Goal: Task Accomplishment & Management: Use online tool/utility

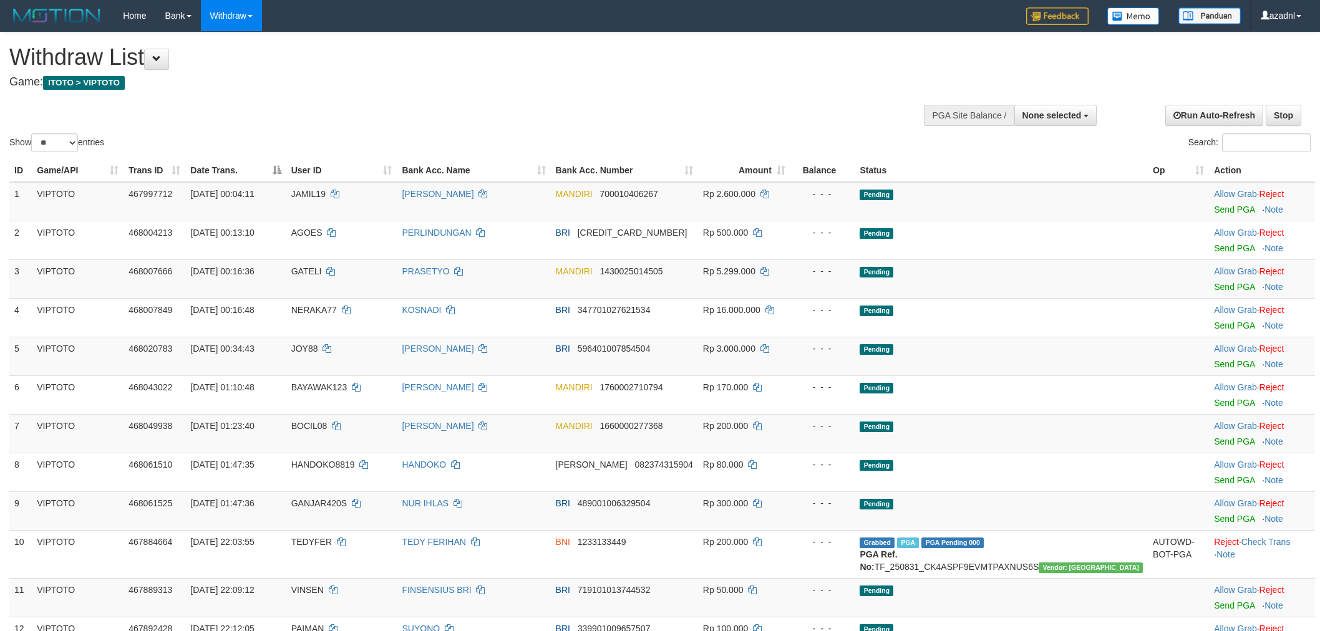
select select
select select "**"
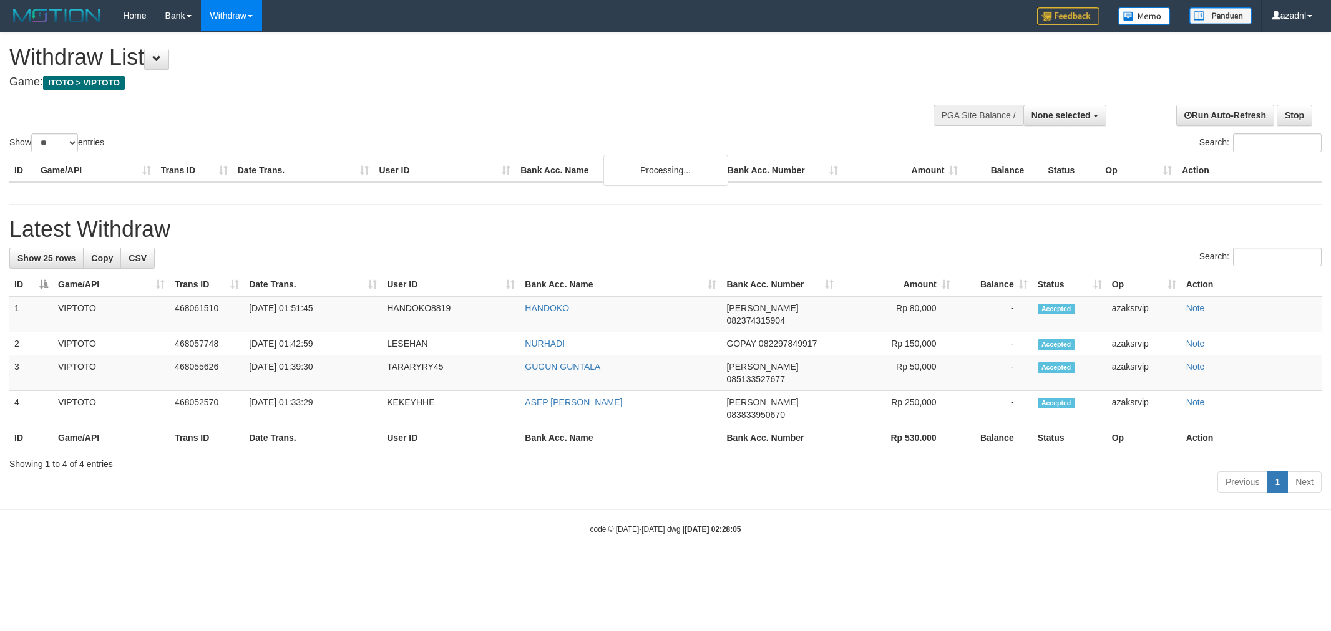
select select
select select "**"
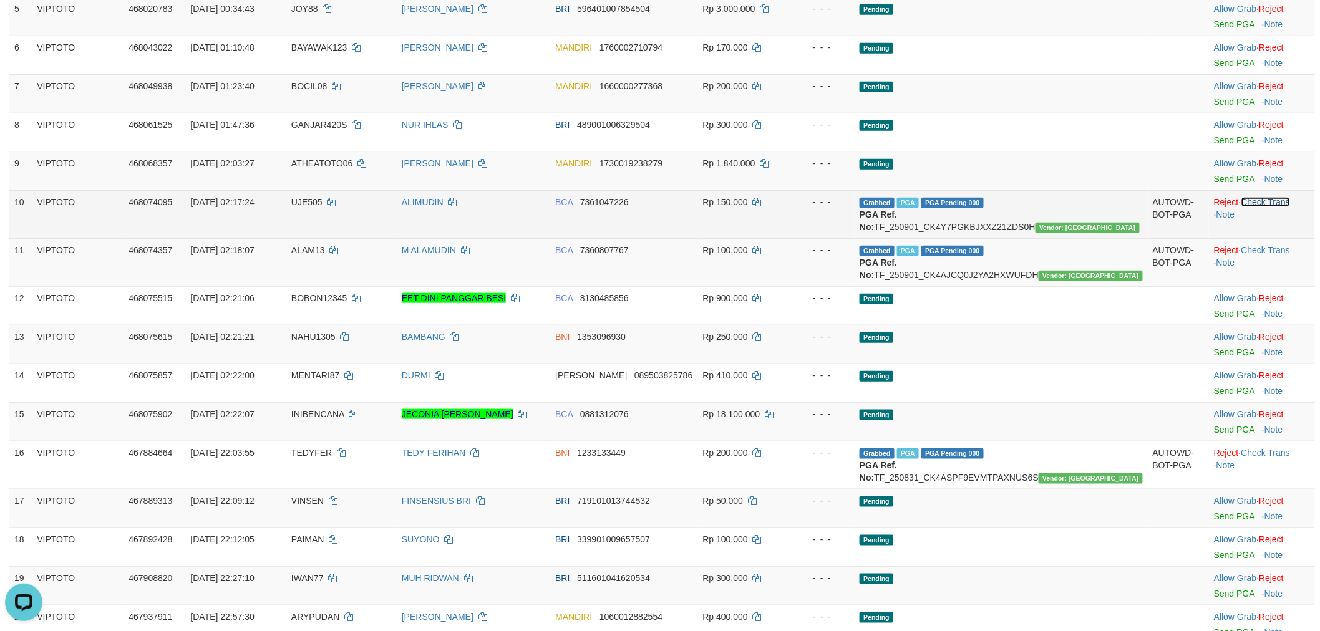
click at [1280, 202] on link "Check Trans" at bounding box center [1266, 202] width 49 height 10
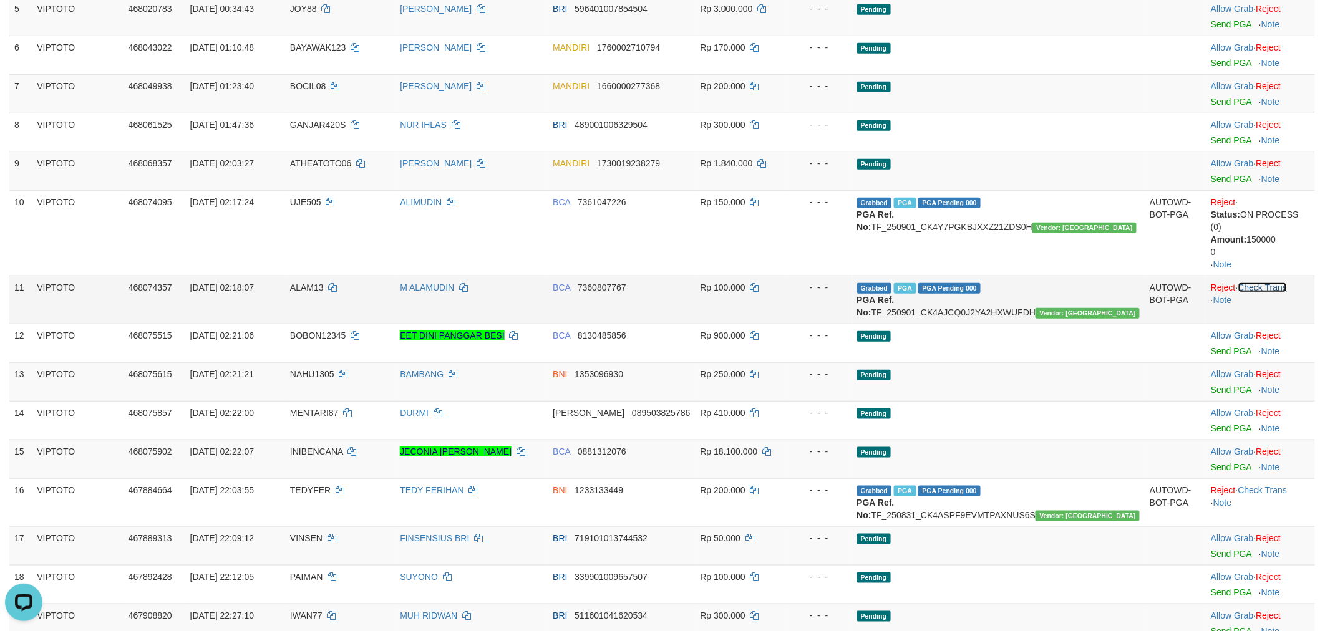
click at [1276, 283] on link "Check Trans" at bounding box center [1262, 288] width 49 height 10
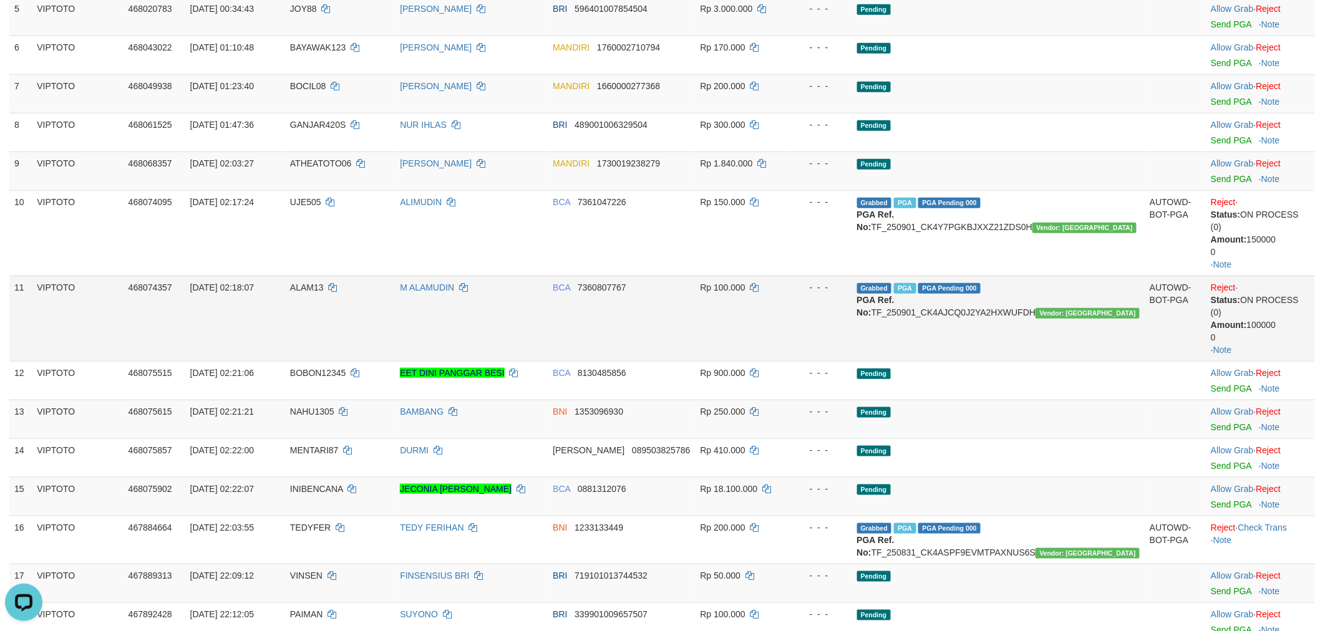
click at [548, 319] on td "M ALAMUDIN" at bounding box center [471, 318] width 153 height 85
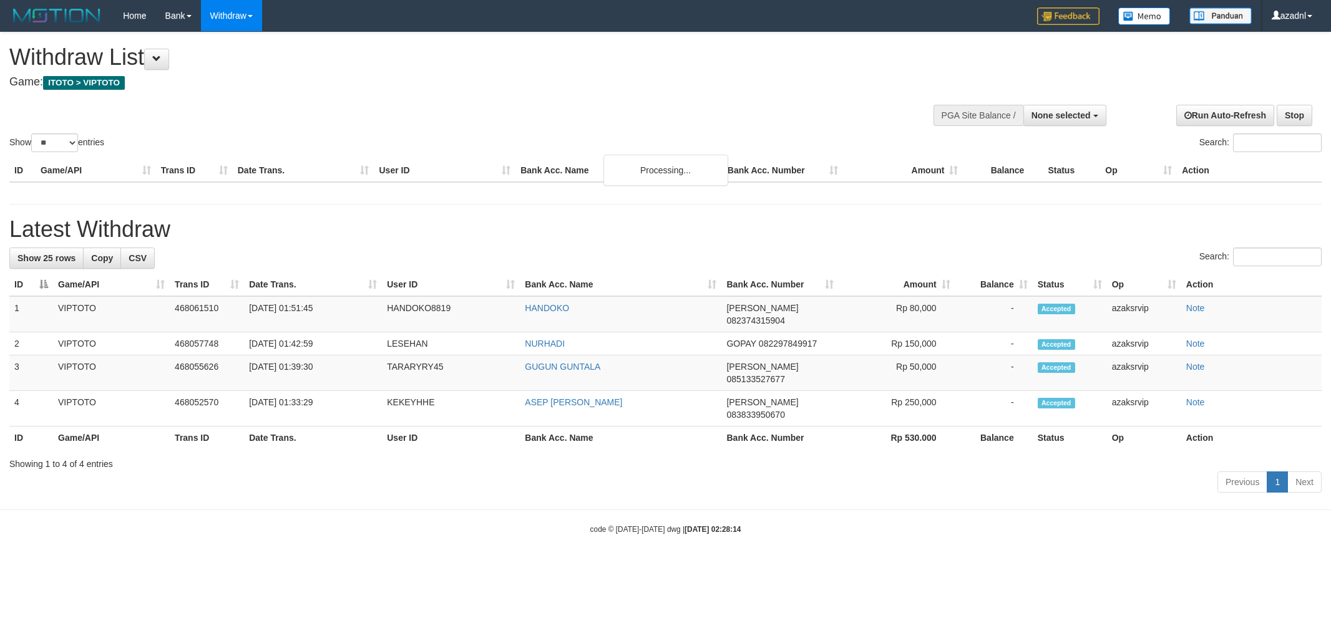
select select
select select "**"
select select
select select "**"
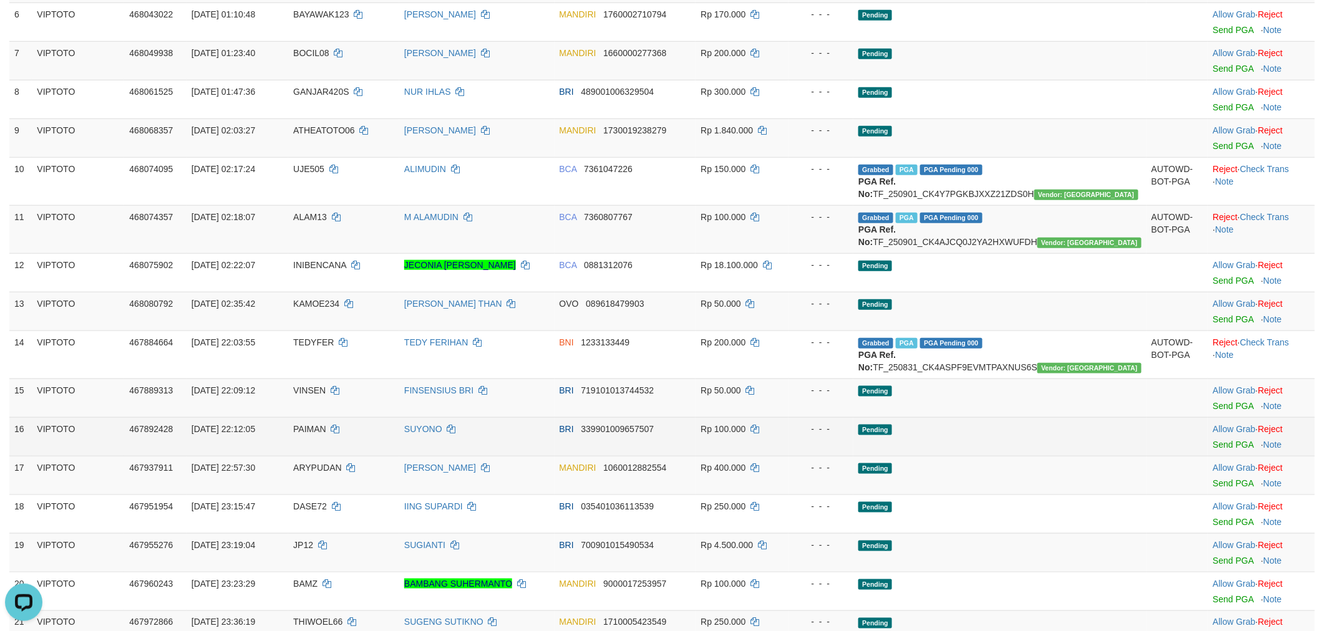
drag, startPoint x: 1058, startPoint y: 475, endPoint x: 1044, endPoint y: 459, distance: 21.2
click at [1058, 456] on td "Pending" at bounding box center [999, 436] width 293 height 39
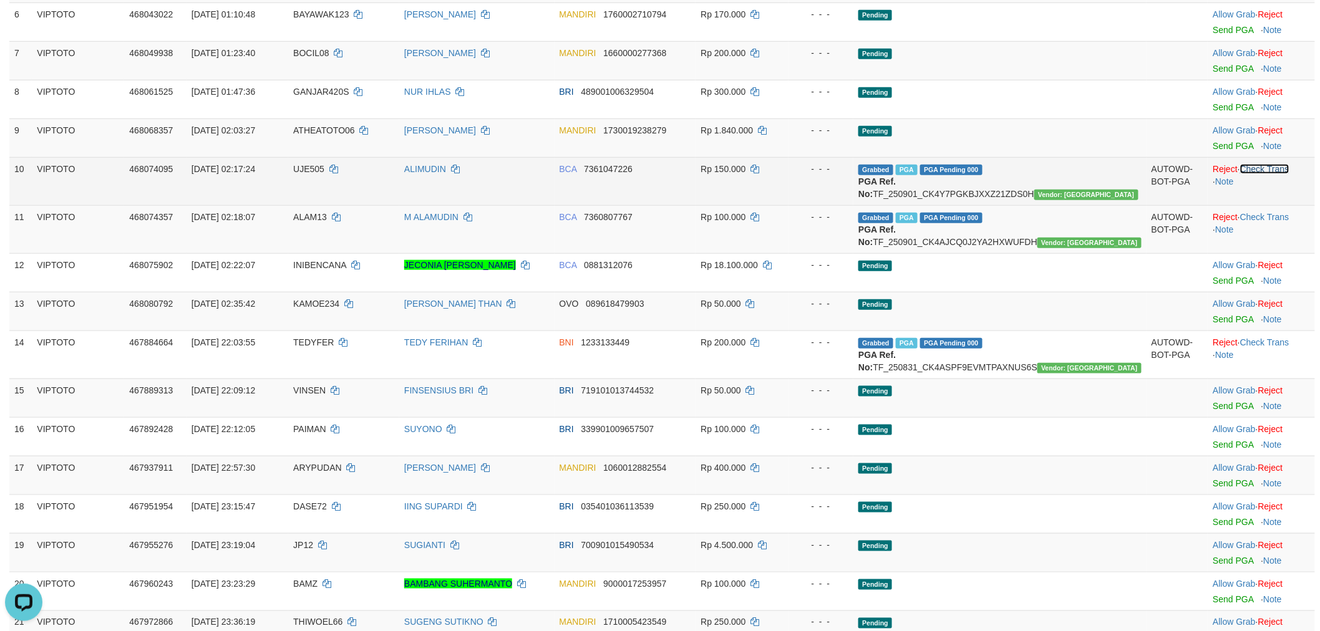
click at [1266, 169] on link "Check Trans" at bounding box center [1264, 169] width 49 height 10
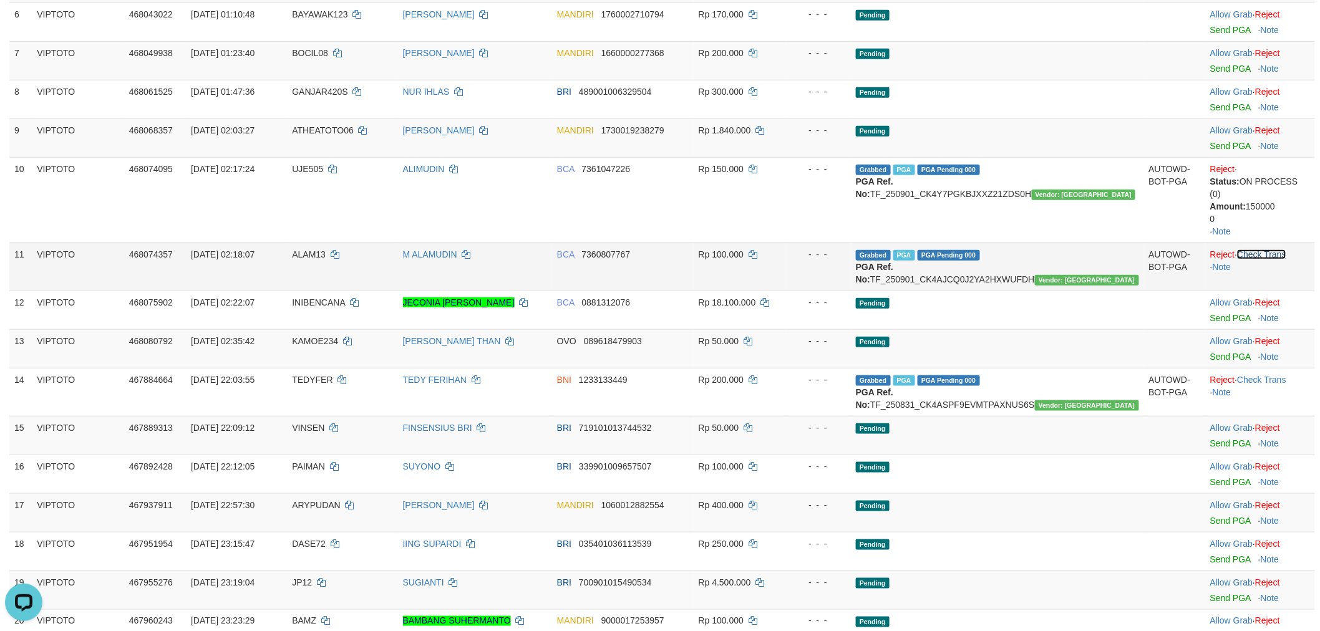
click at [1264, 250] on link "Check Trans" at bounding box center [1261, 255] width 49 height 10
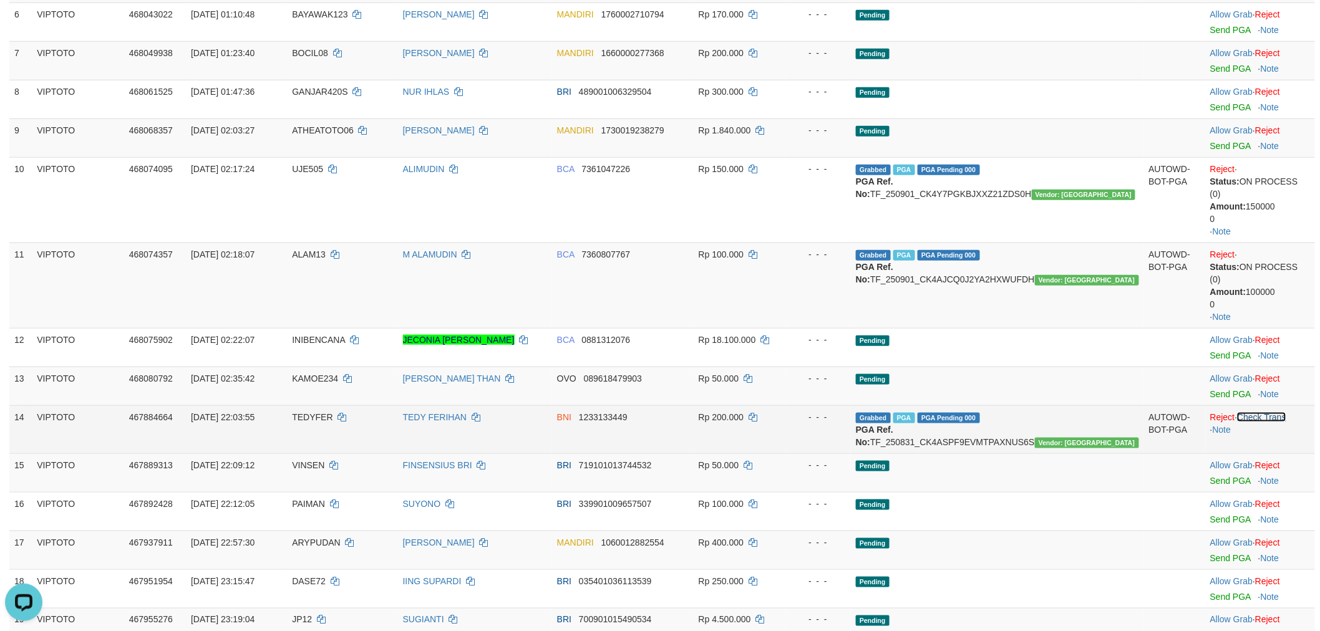
click at [1263, 412] on link "Check Trans" at bounding box center [1261, 417] width 49 height 10
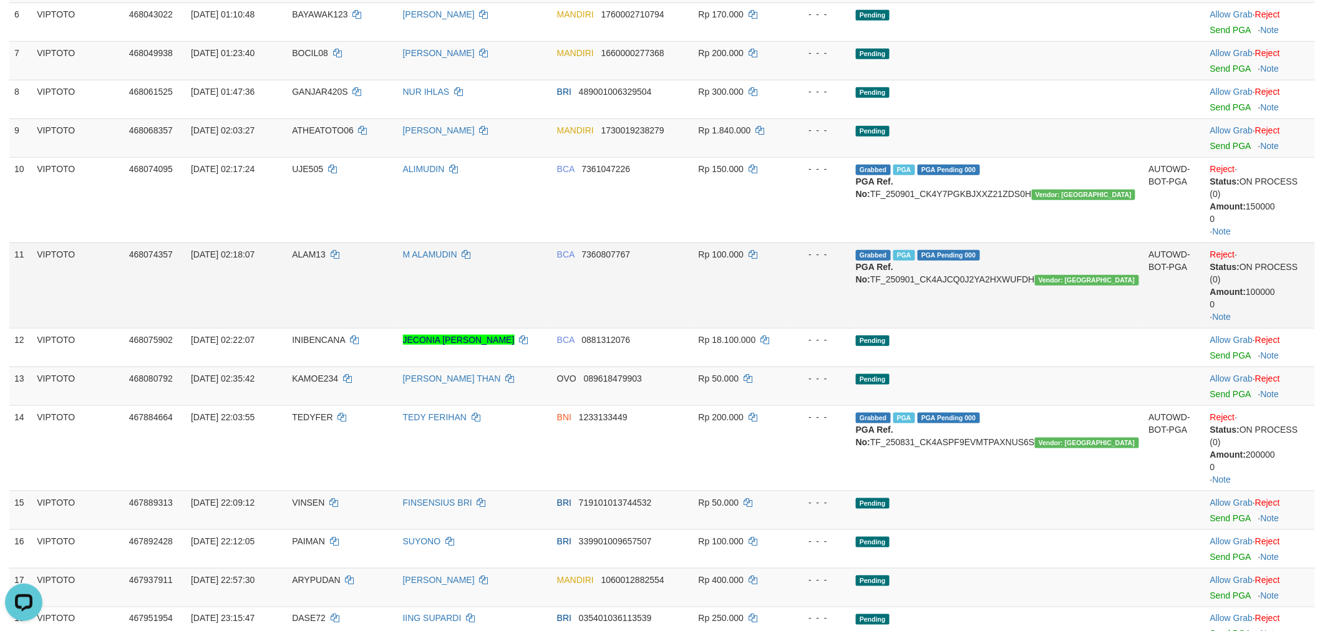
click at [625, 272] on td "BCA 7360807767" at bounding box center [623, 285] width 142 height 85
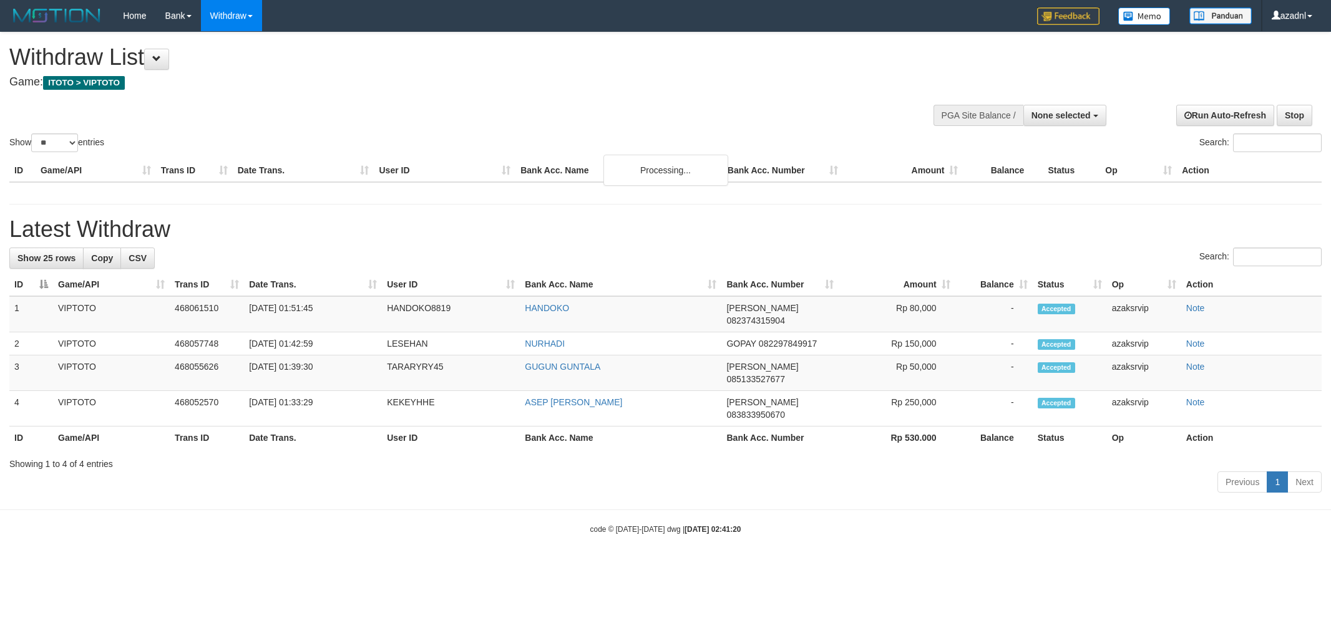
select select
select select "**"
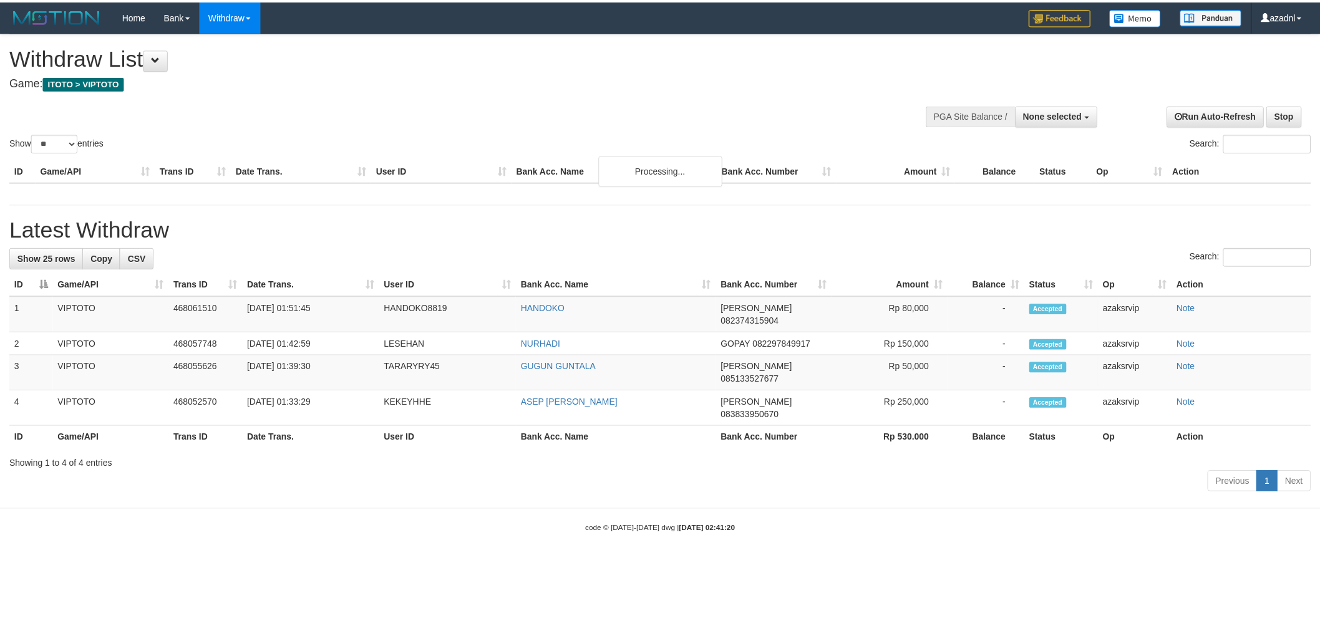
scroll to position [373, 0]
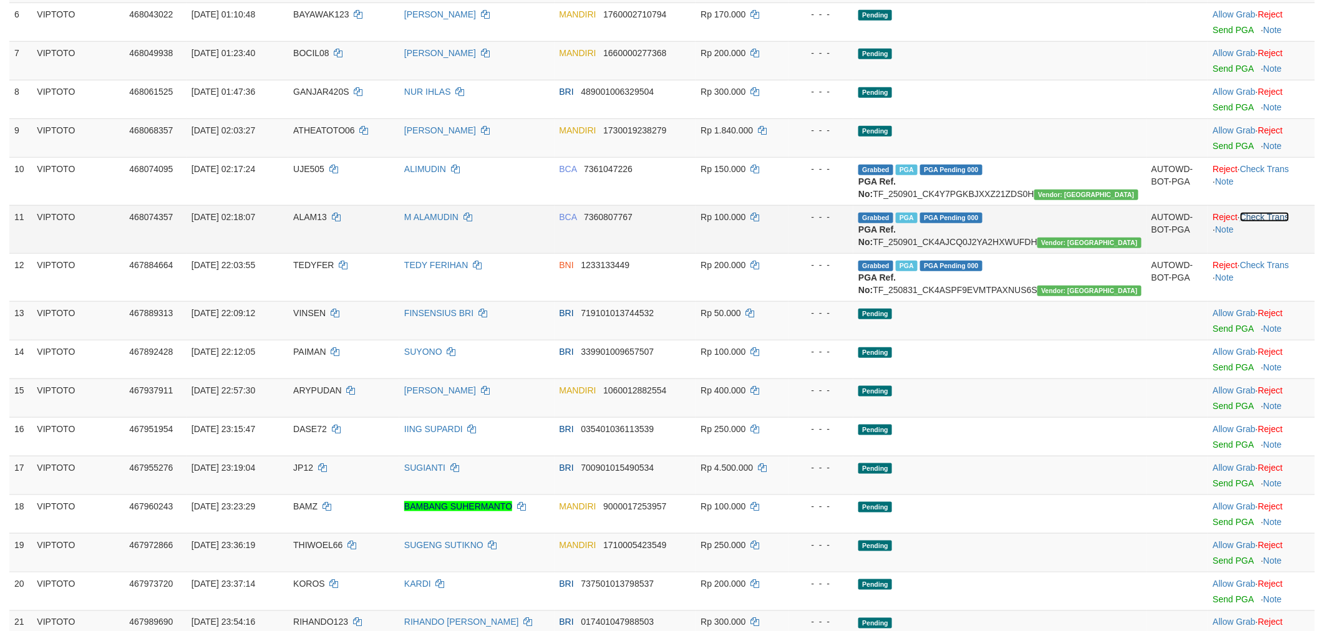
click at [1281, 222] on link "Check Trans" at bounding box center [1264, 217] width 49 height 10
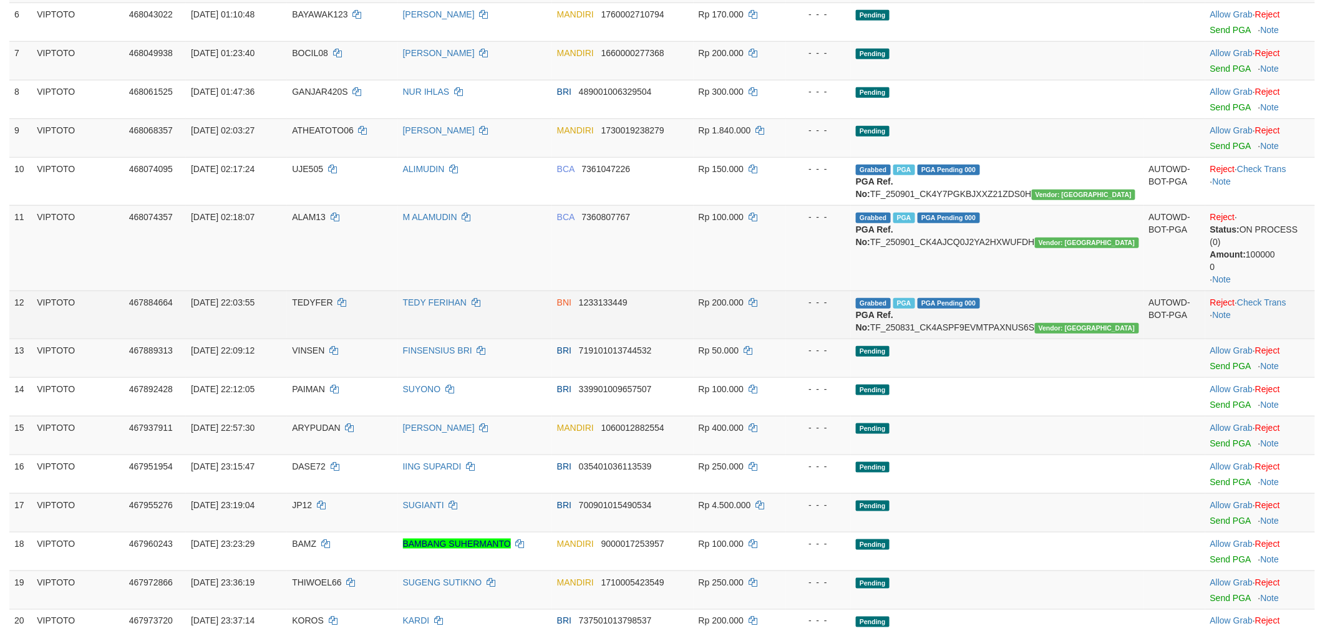
click at [1282, 298] on td "Reject · Check Trans · Note" at bounding box center [1260, 315] width 110 height 48
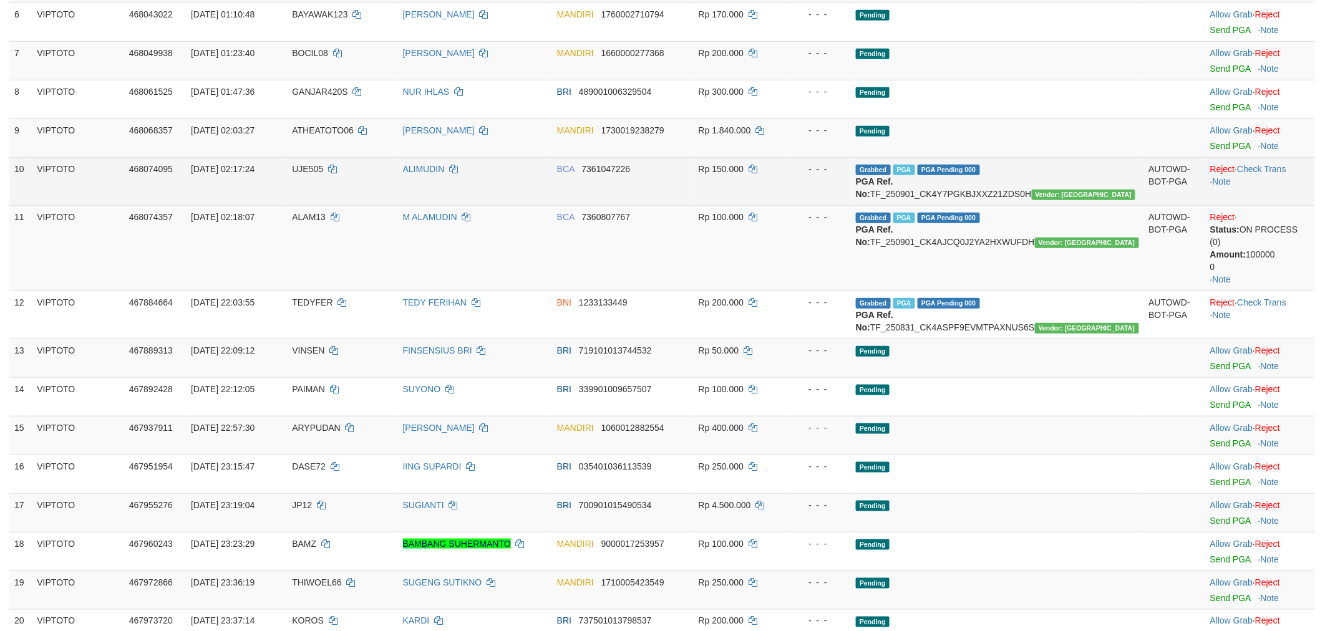
click at [1274, 172] on td "Reject · Check Trans · Note" at bounding box center [1260, 181] width 110 height 48
click at [1274, 167] on link "Check Trans" at bounding box center [1261, 169] width 49 height 10
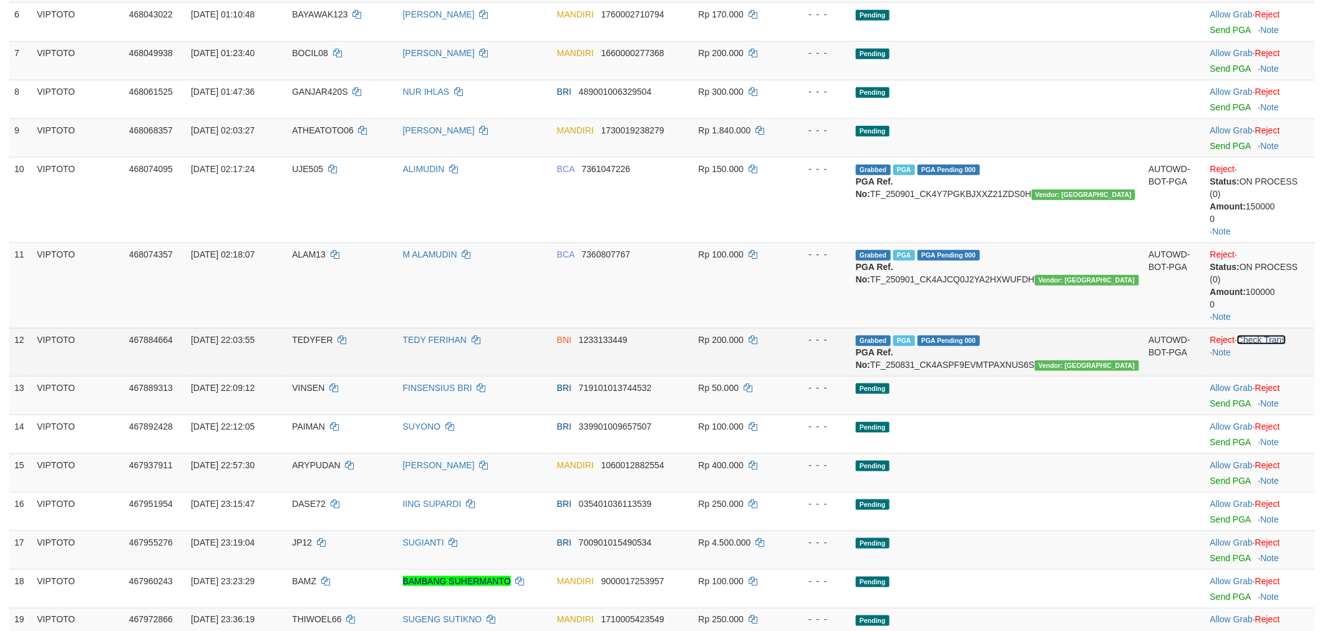
click at [1273, 335] on link "Check Trans" at bounding box center [1261, 340] width 49 height 10
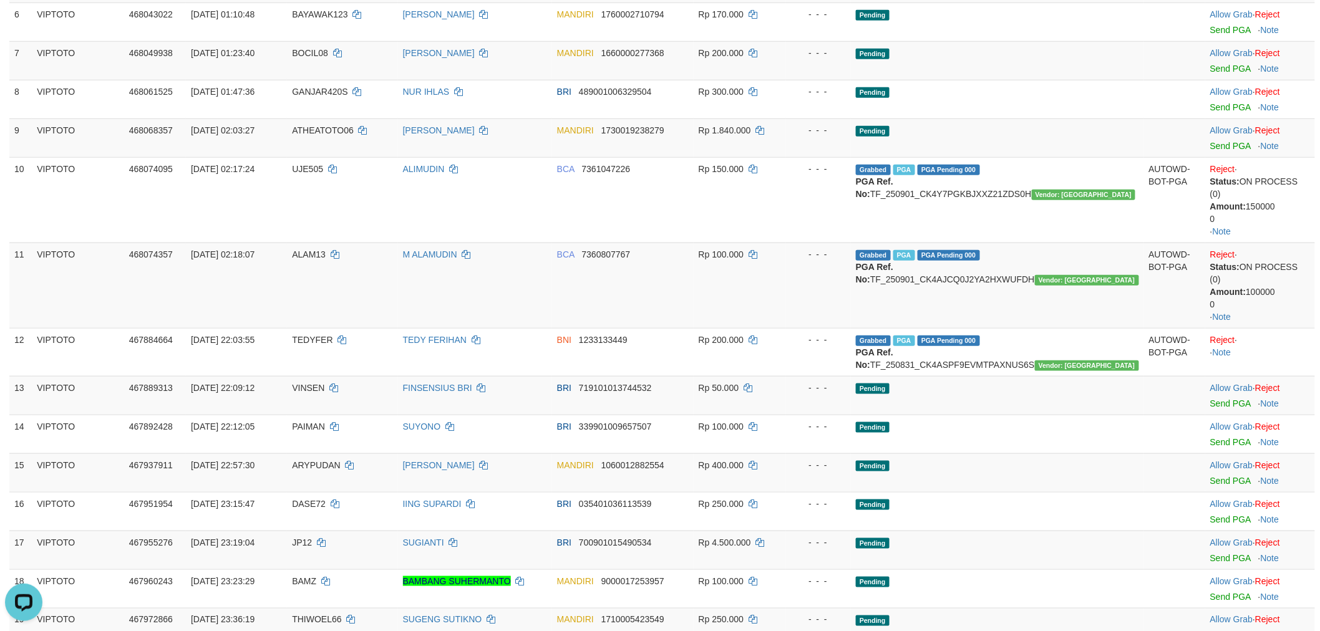
scroll to position [0, 0]
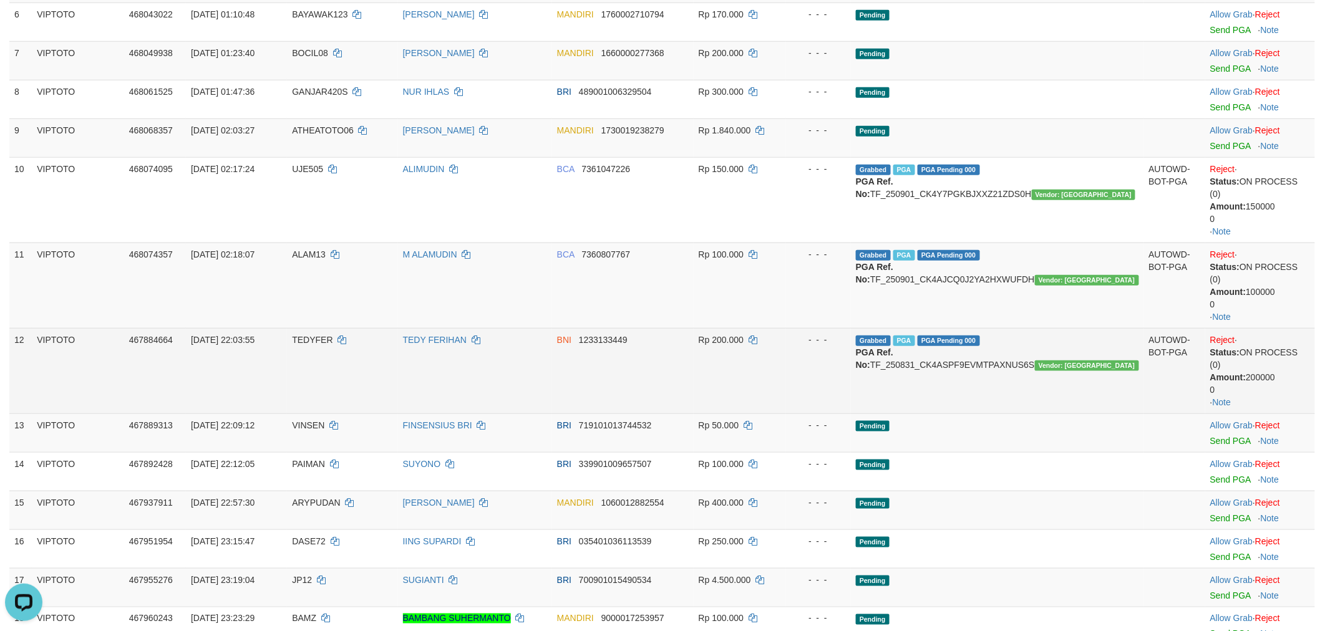
click at [532, 352] on td "TEDY FERIHAN" at bounding box center [475, 370] width 154 height 85
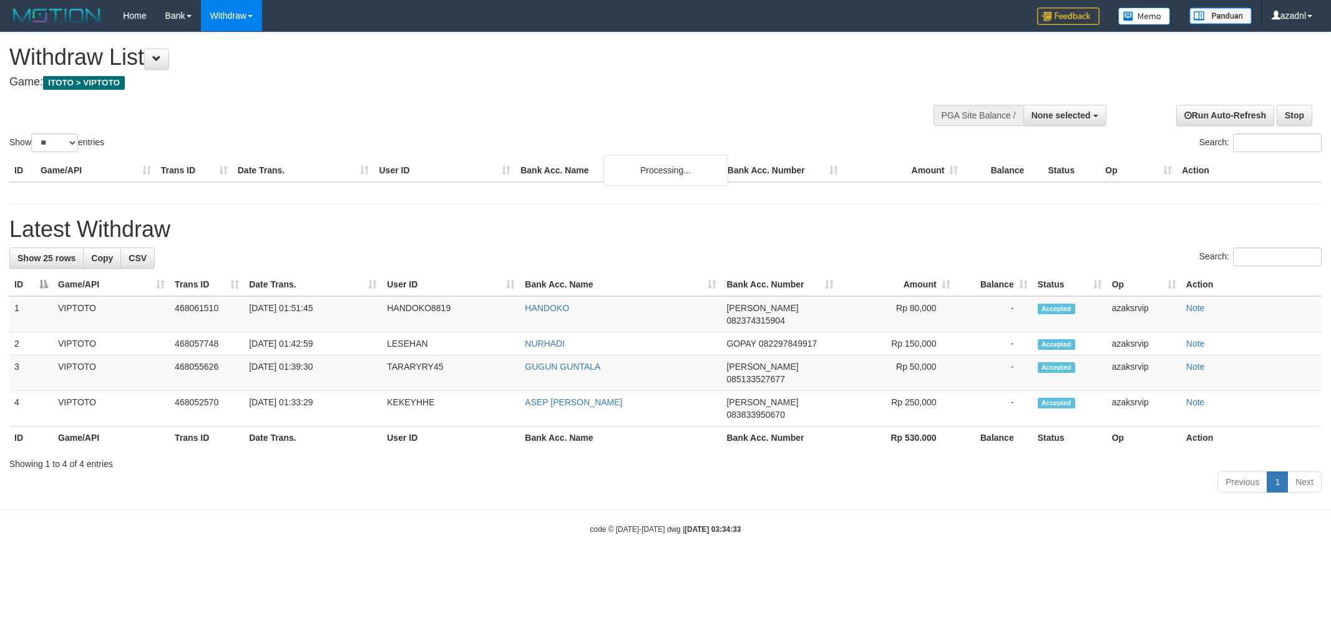
select select
select select "**"
select select
select select "**"
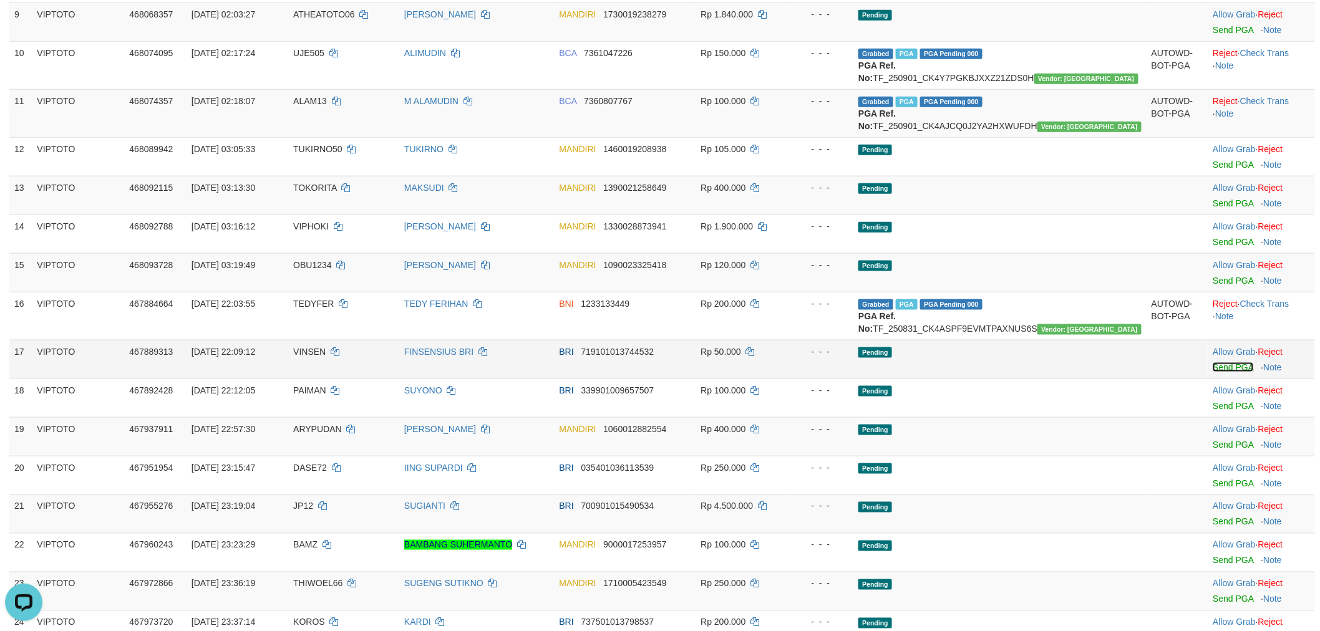
click at [1213, 372] on link "Send PGA" at bounding box center [1233, 367] width 41 height 10
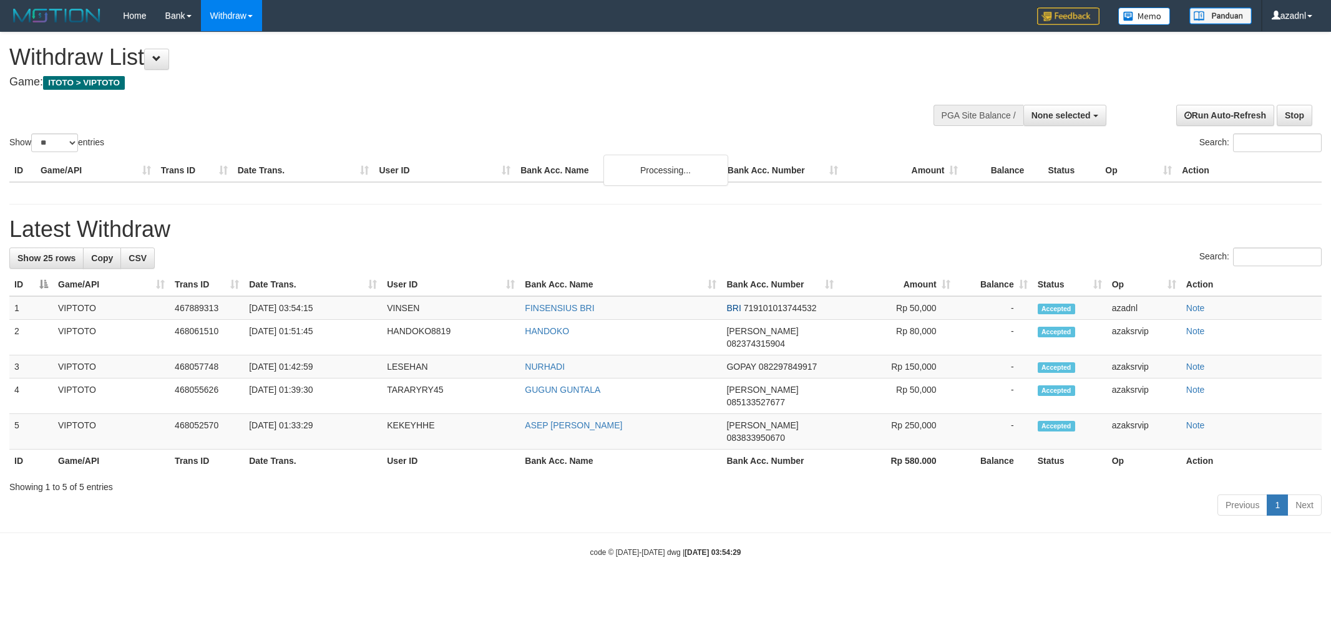
select select
select select "**"
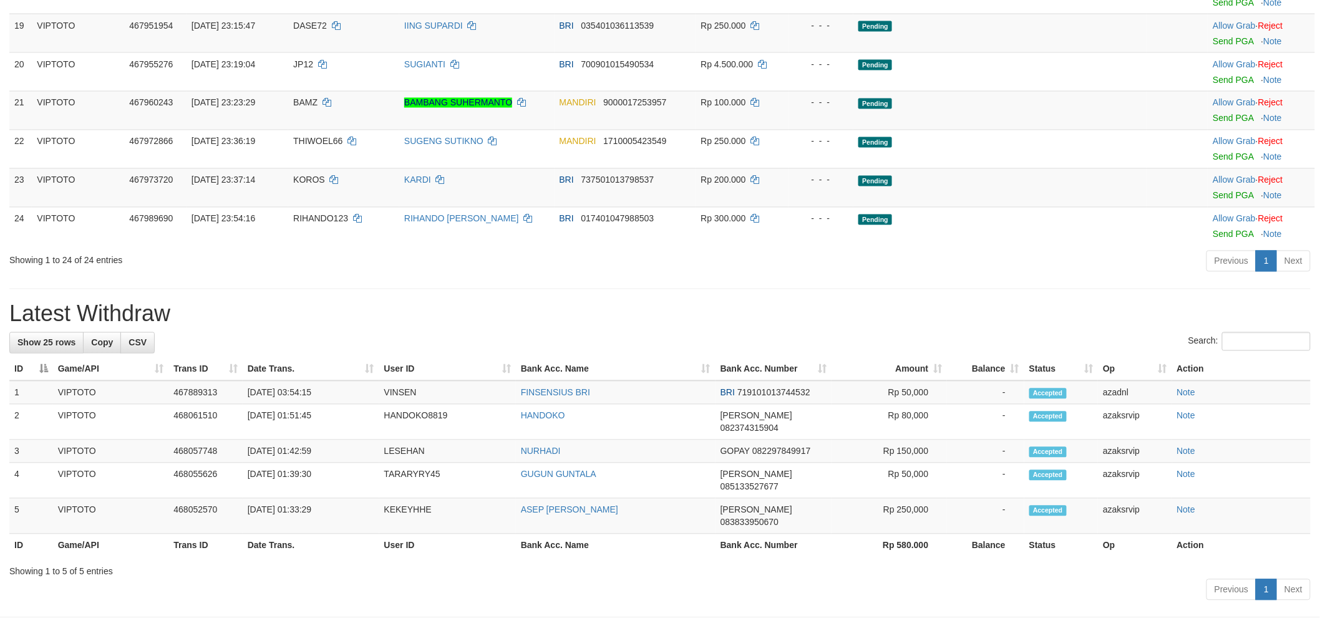
scroll to position [938, 0]
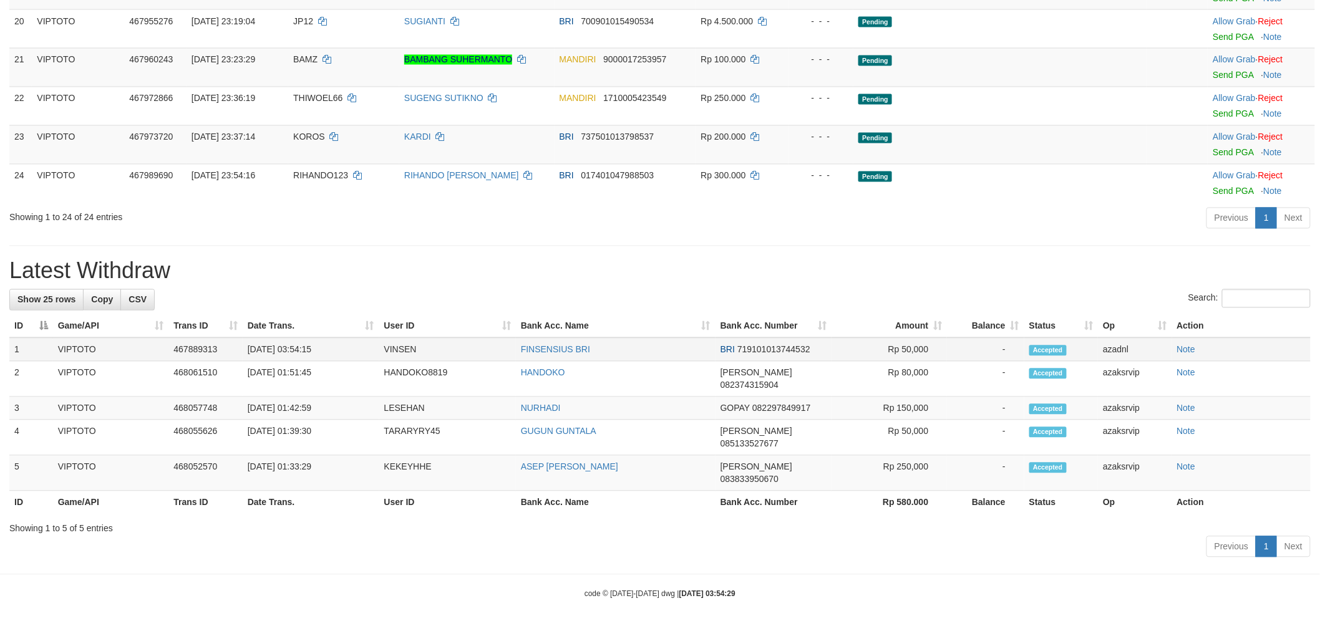
click at [295, 362] on td "[DATE] 03:54:15" at bounding box center [311, 350] width 137 height 24
drag, startPoint x: 295, startPoint y: 386, endPoint x: 338, endPoint y: 383, distance: 43.1
click at [338, 362] on td "[DATE] 03:54:15" at bounding box center [311, 350] width 137 height 24
copy td "03:54:15"
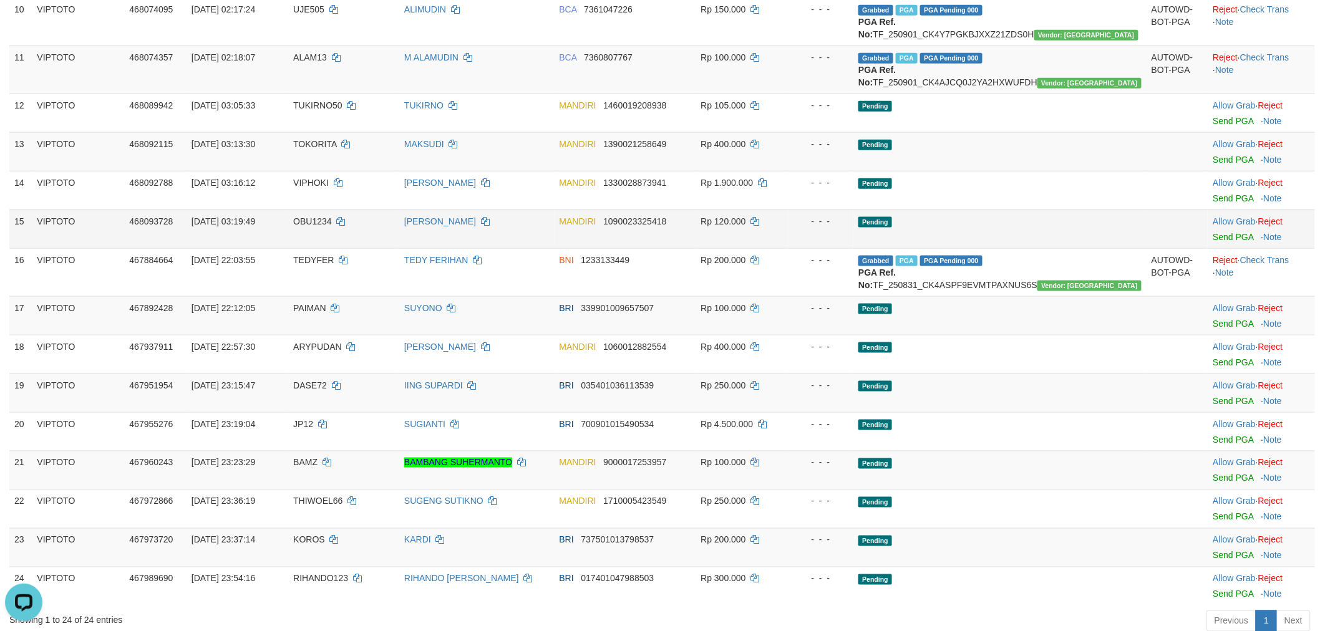
scroll to position [475, 0]
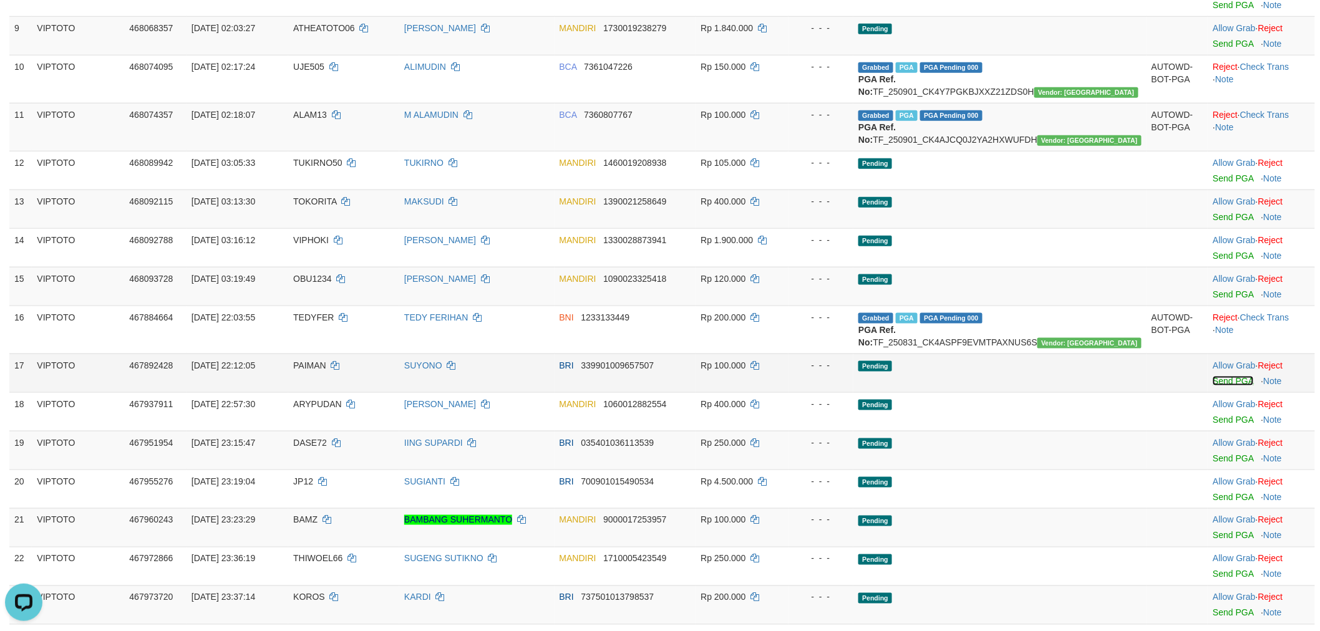
click at [1228, 386] on link "Send PGA" at bounding box center [1233, 381] width 41 height 10
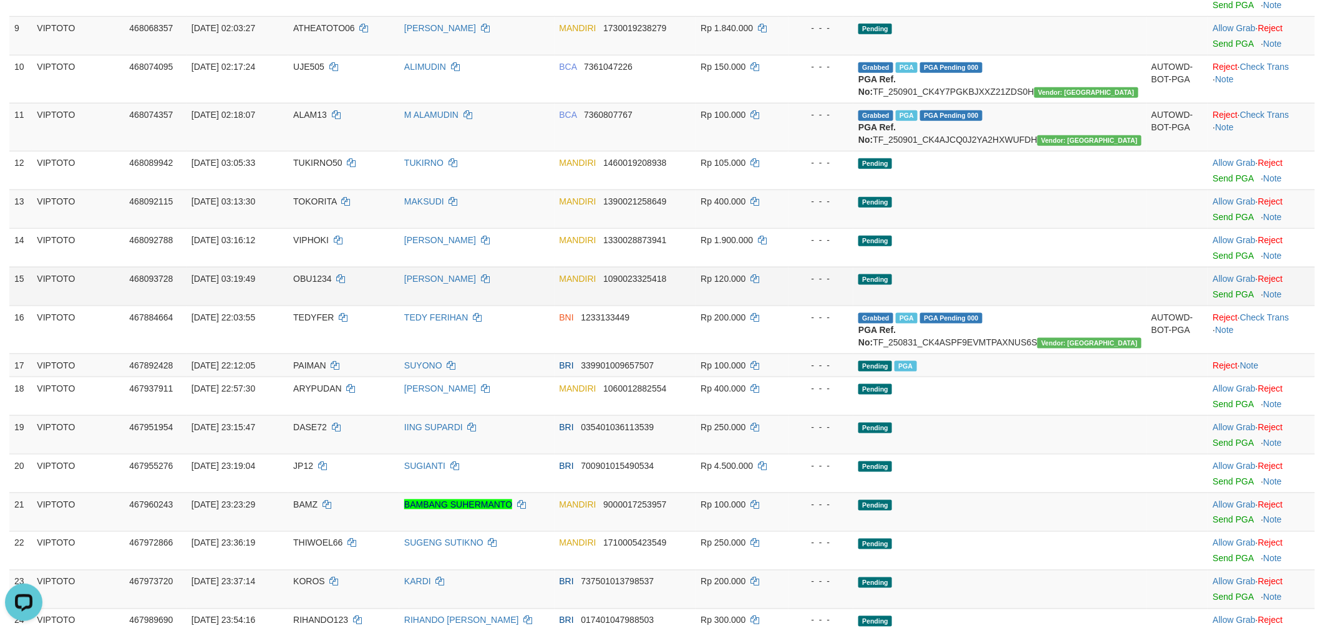
scroll to position [591, 0]
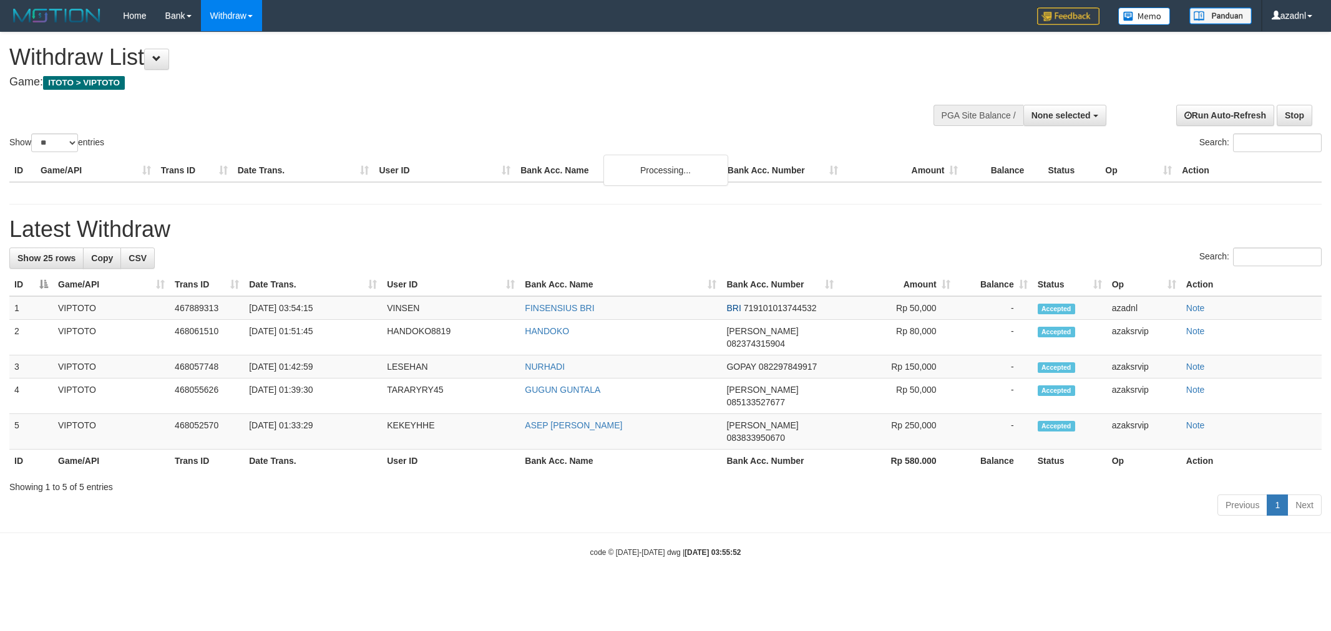
select select
select select "**"
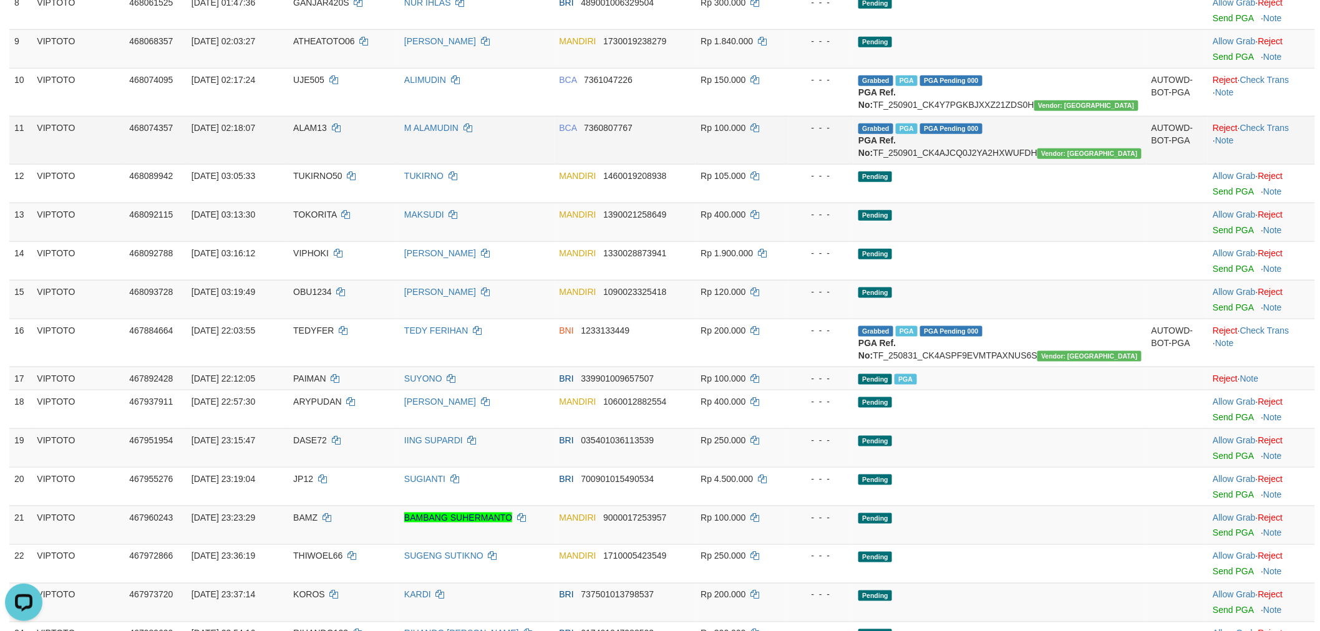
scroll to position [354, 0]
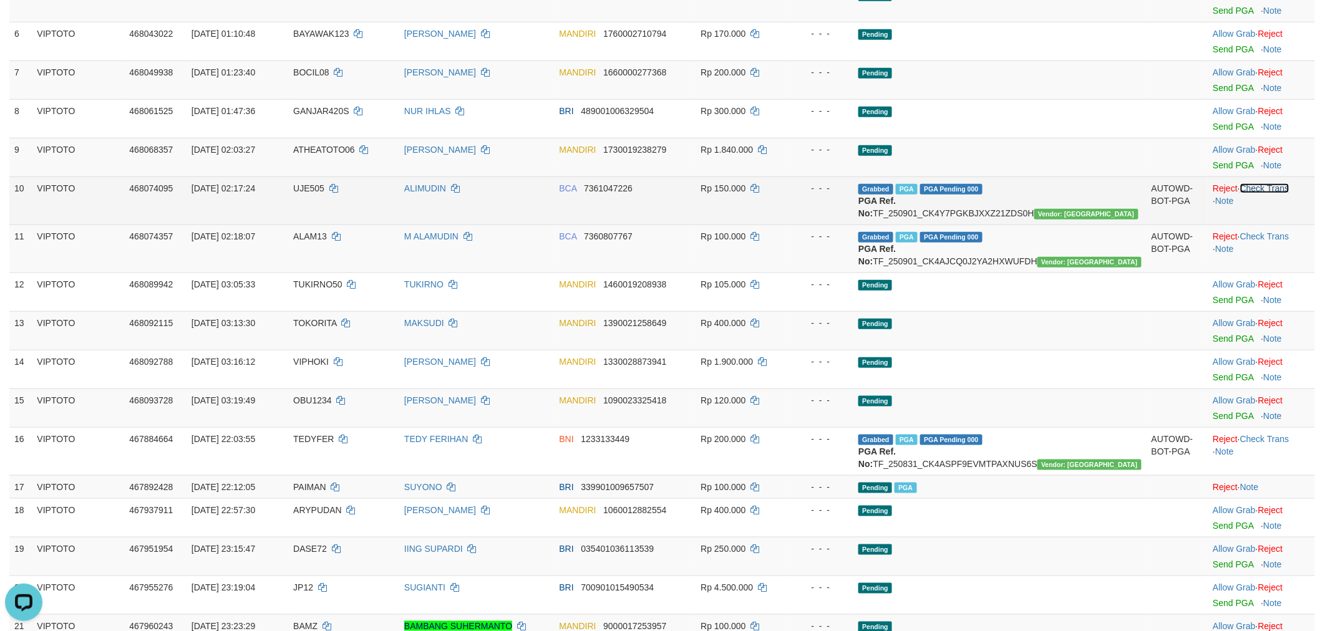
click at [1275, 190] on link "Check Trans" at bounding box center [1264, 188] width 49 height 10
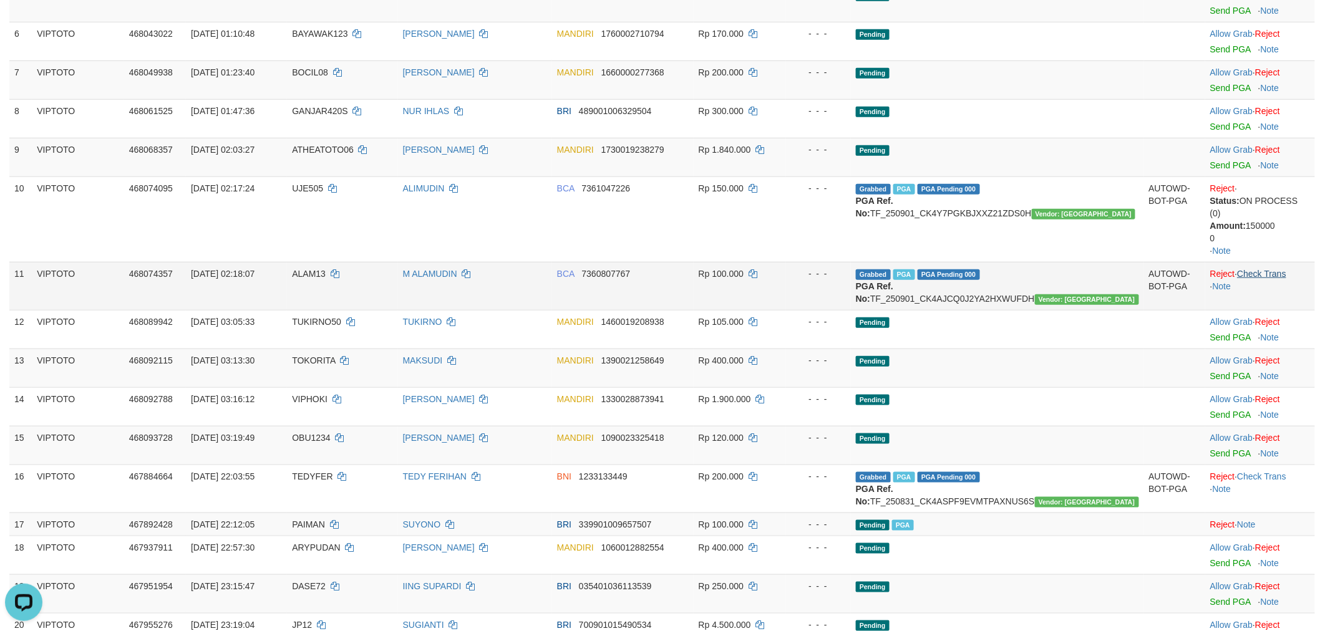
click at [1274, 265] on td "Reject · Check Trans · Note" at bounding box center [1260, 286] width 110 height 48
click at [1274, 269] on link "Check Trans" at bounding box center [1261, 274] width 49 height 10
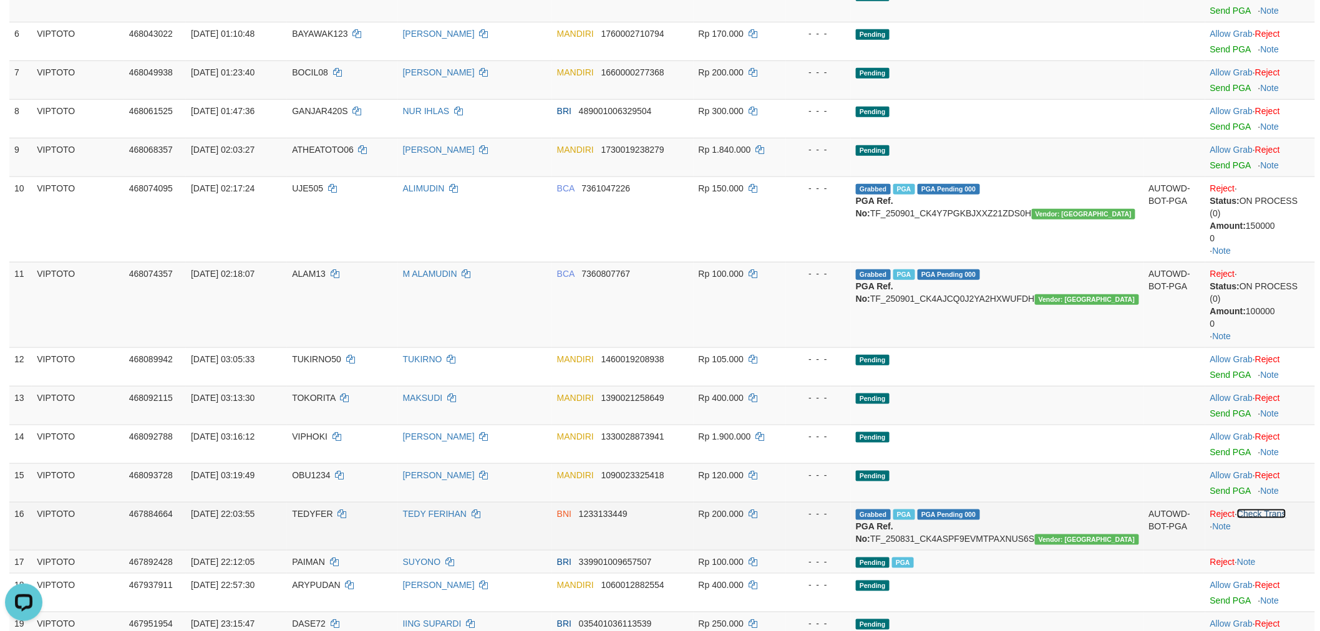
click at [1274, 509] on link "Check Trans" at bounding box center [1261, 514] width 49 height 10
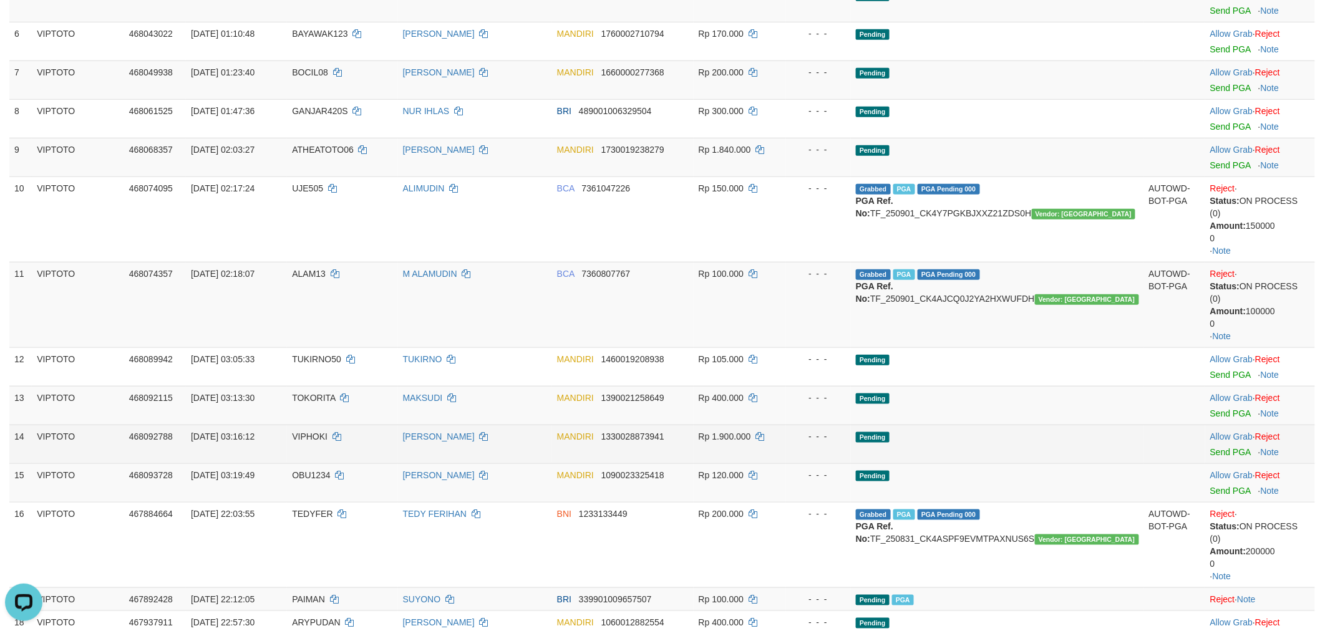
click at [1115, 425] on td "Pending" at bounding box center [997, 444] width 293 height 39
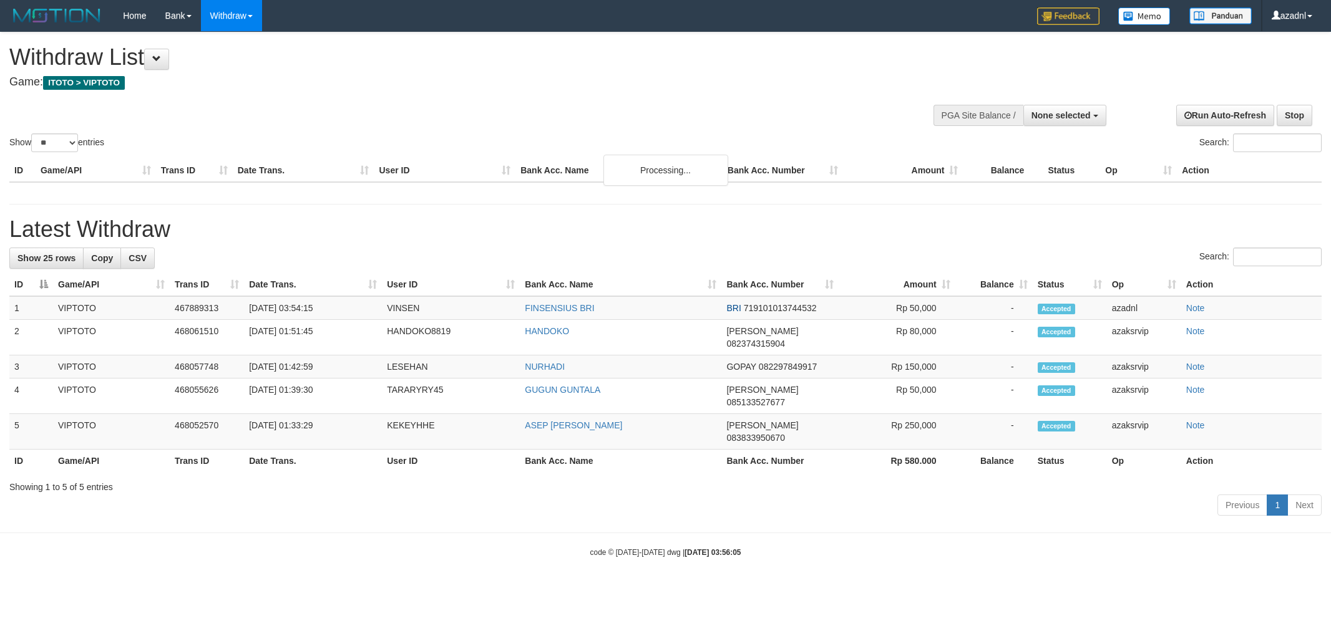
select select
select select "**"
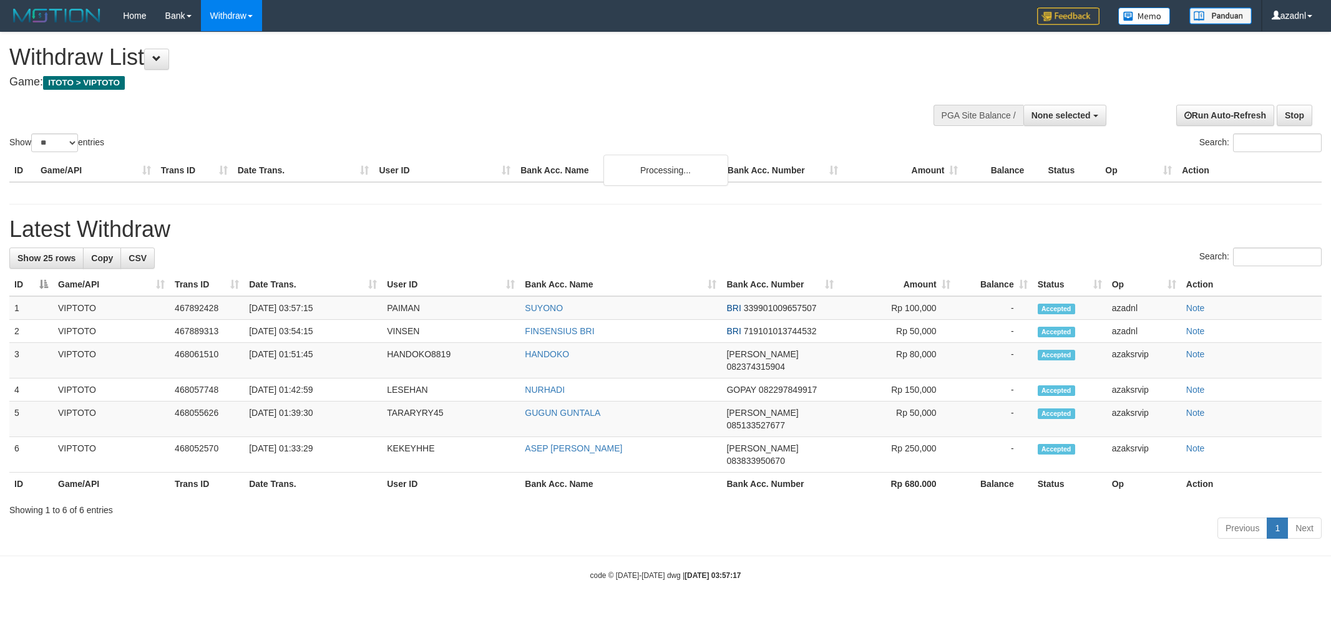
select select
select select "**"
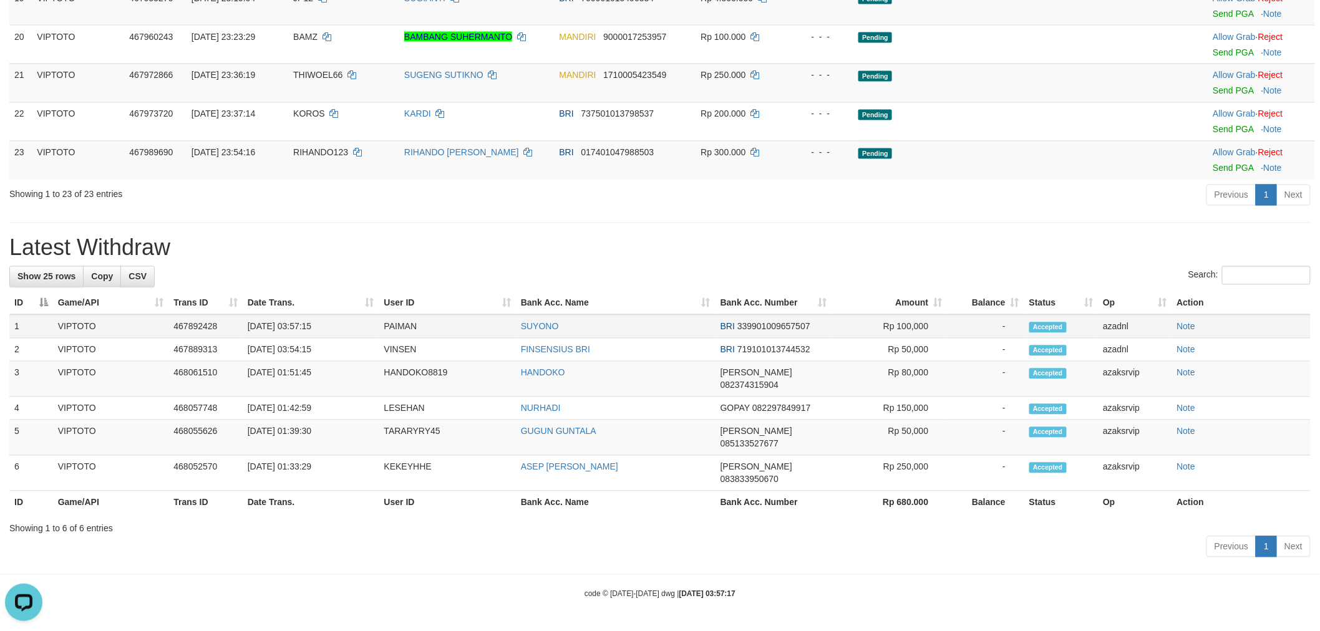
click at [297, 339] on td "[DATE] 03:57:15" at bounding box center [311, 327] width 137 height 24
drag, startPoint x: 297, startPoint y: 364, endPoint x: 354, endPoint y: 364, distance: 57.4
click at [354, 339] on td "[DATE] 03:57:15" at bounding box center [311, 327] width 137 height 24
copy td "03:57:15"
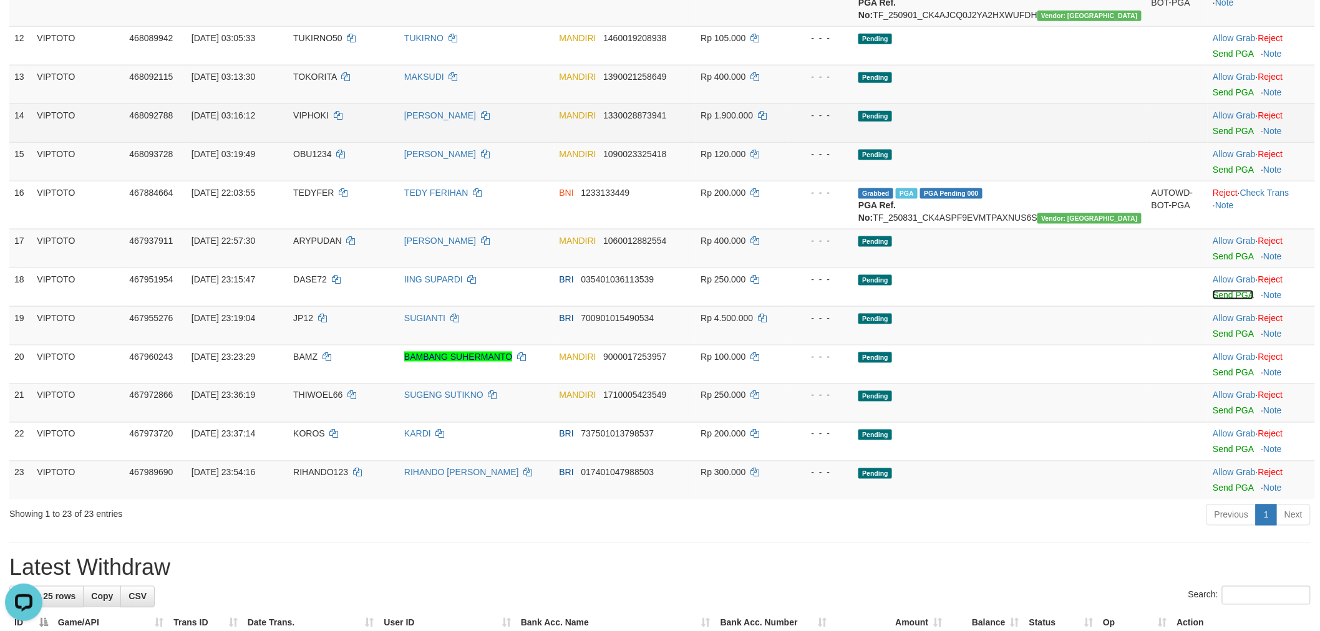
drag, startPoint x: 1204, startPoint y: 331, endPoint x: 709, endPoint y: 161, distance: 523.0
click at [1213, 300] on link "Send PGA" at bounding box center [1233, 295] width 41 height 10
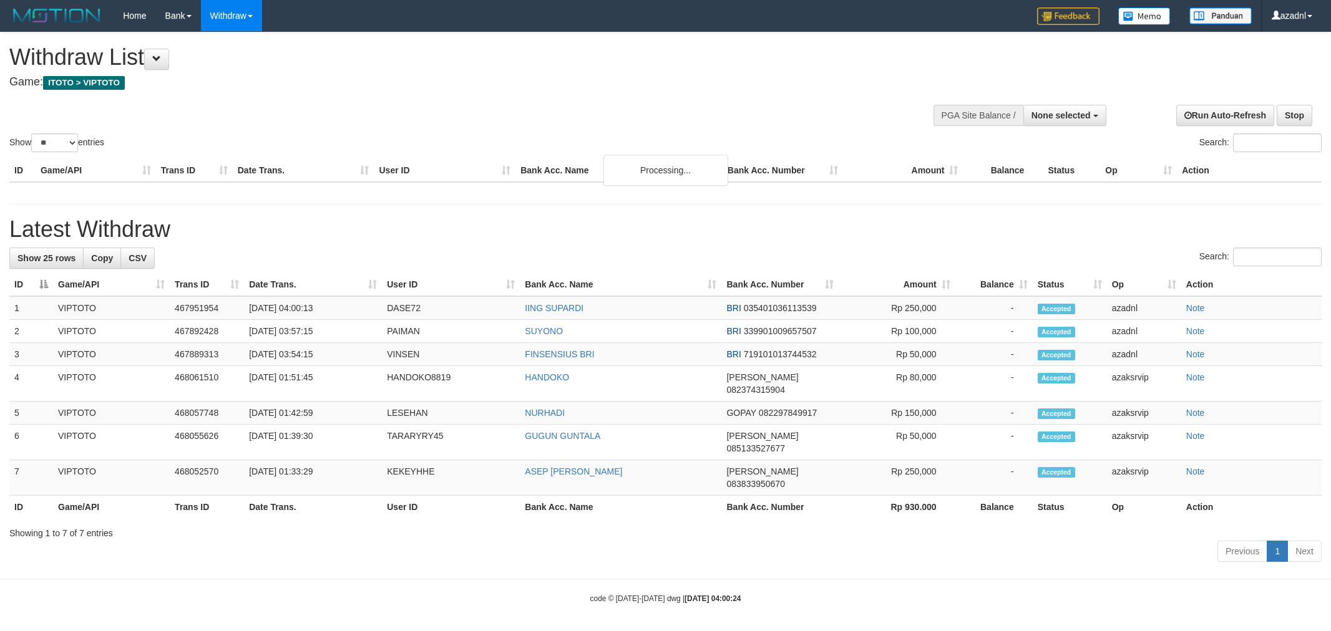
select select
select select "**"
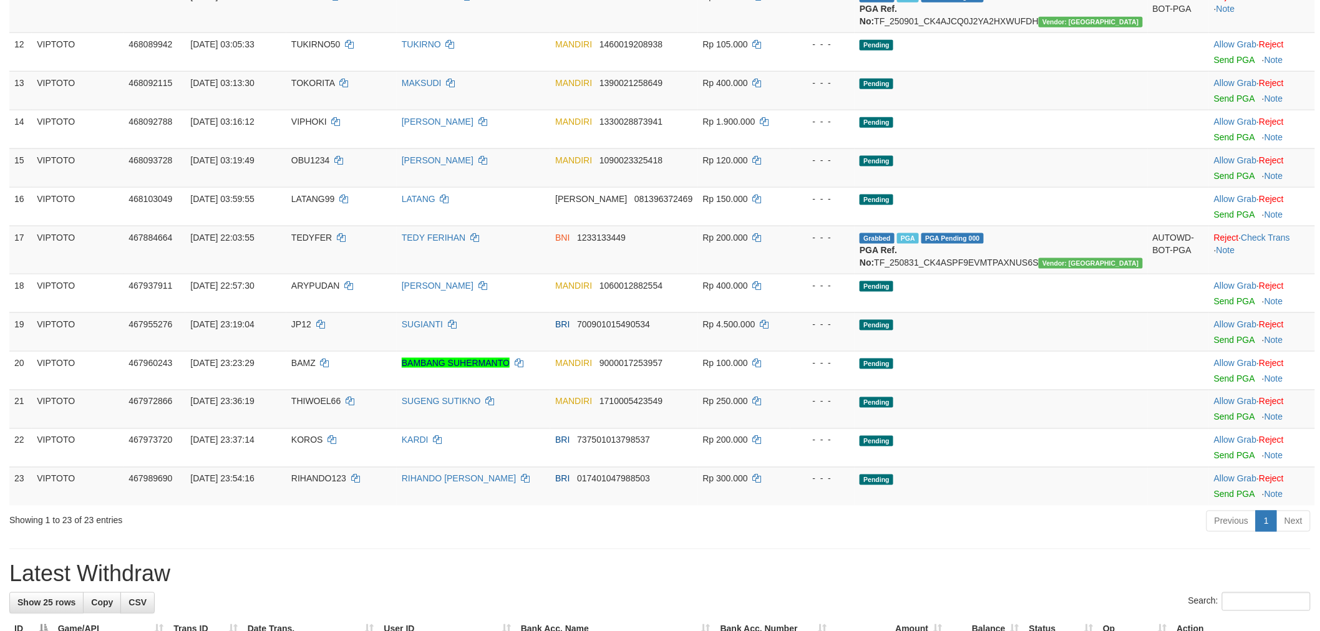
scroll to position [945, 0]
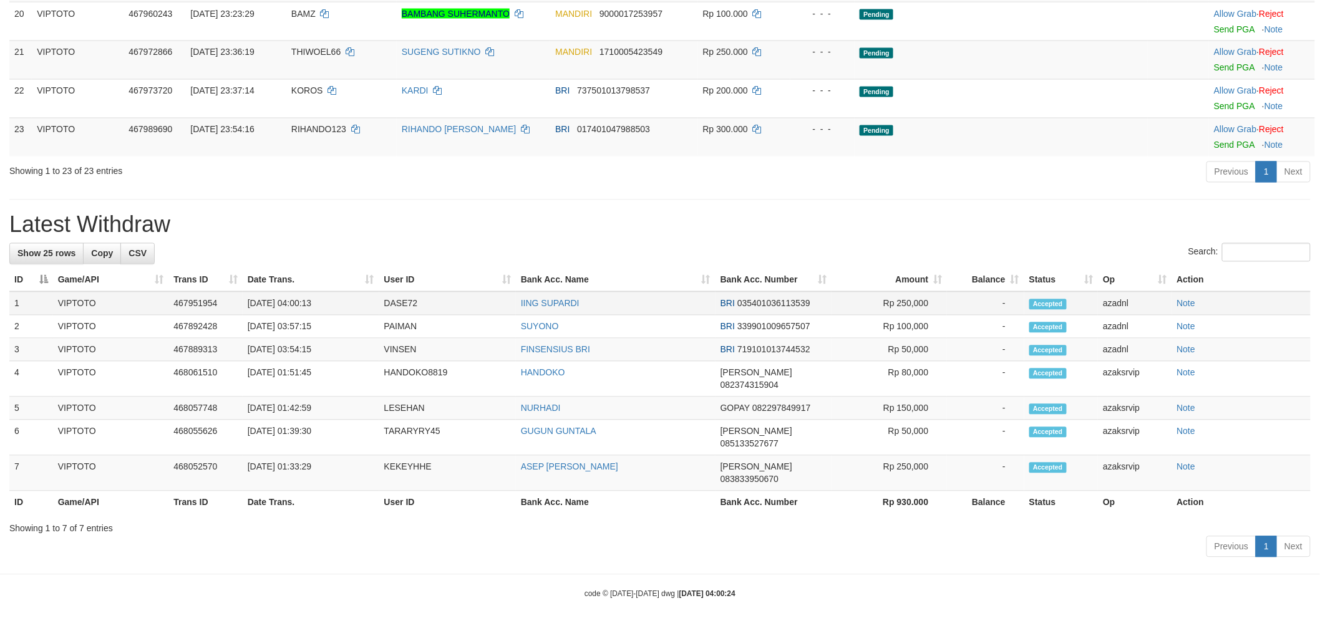
click at [297, 316] on td "[DATE] 04:00:13" at bounding box center [311, 304] width 137 height 24
copy td "04:00:13"
drag, startPoint x: 297, startPoint y: 338, endPoint x: 338, endPoint y: 334, distance: 41.3
click at [338, 316] on td "[DATE] 04:00:13" at bounding box center [311, 304] width 137 height 24
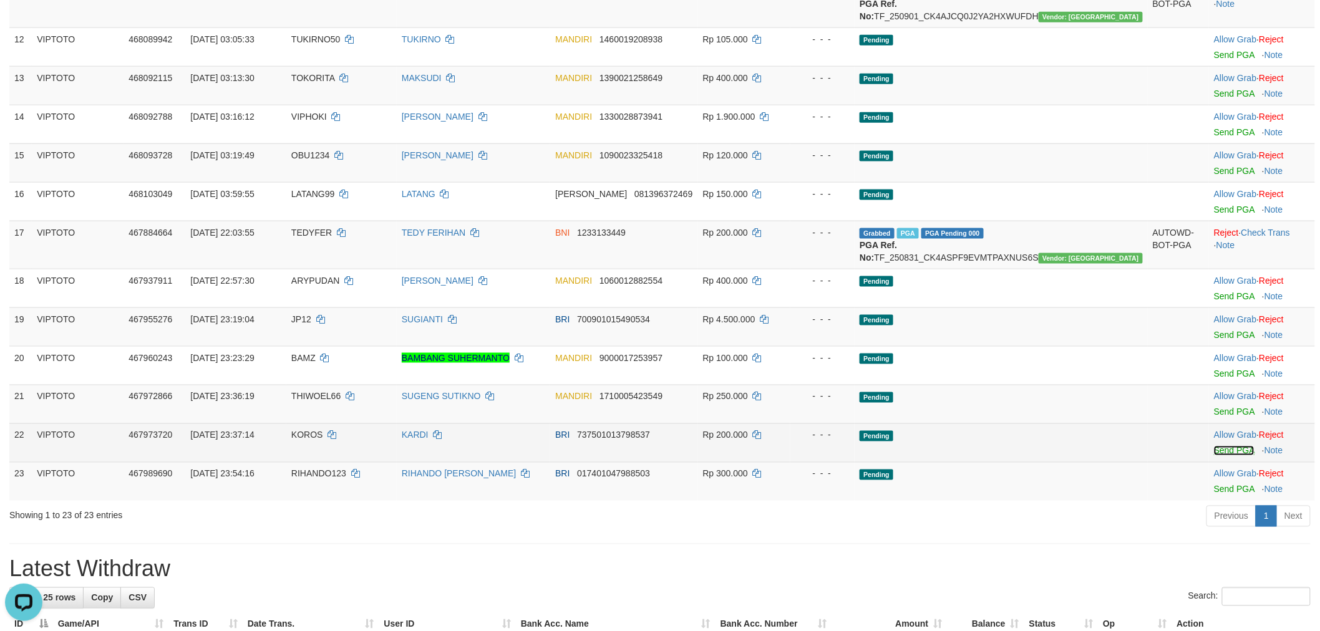
click at [1214, 456] on link "Send PGA" at bounding box center [1234, 451] width 41 height 10
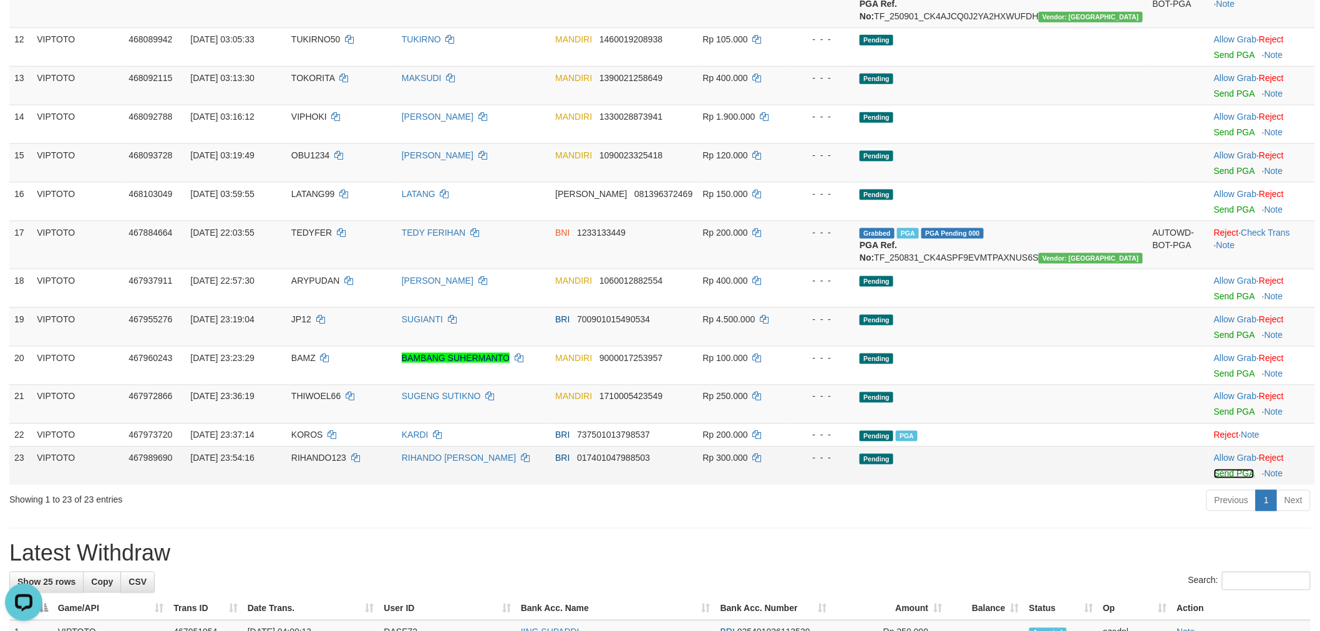
click at [1214, 479] on link "Send PGA" at bounding box center [1234, 474] width 41 height 10
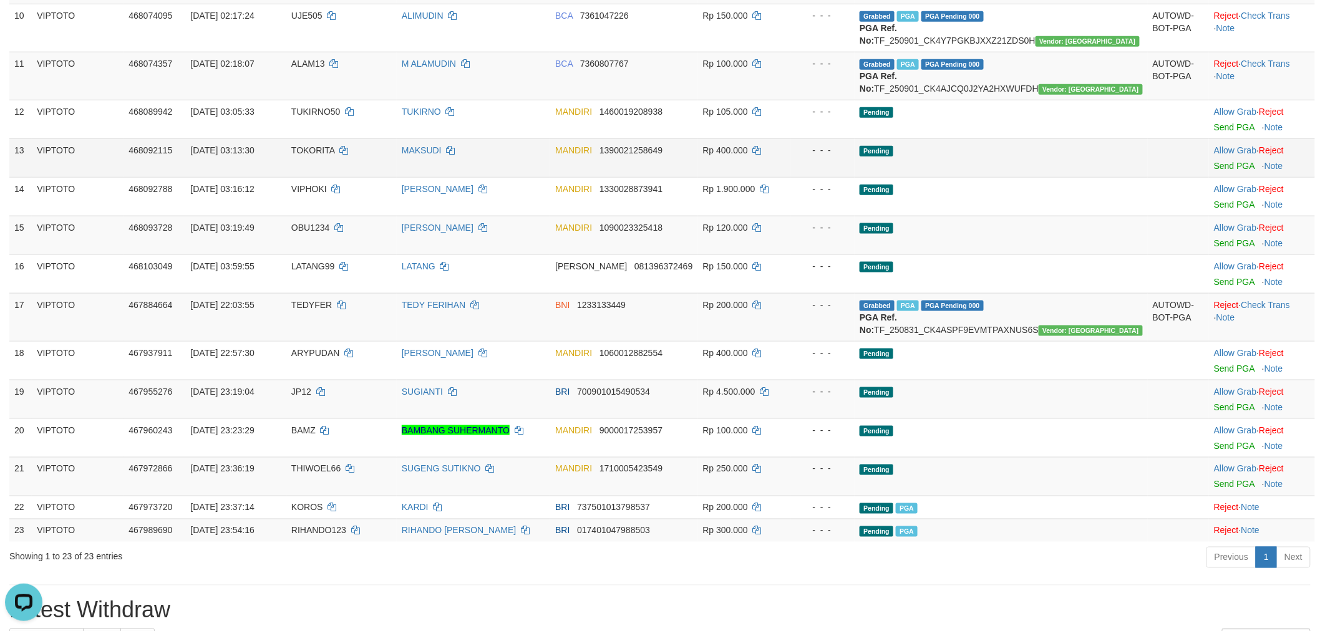
scroll to position [483, 0]
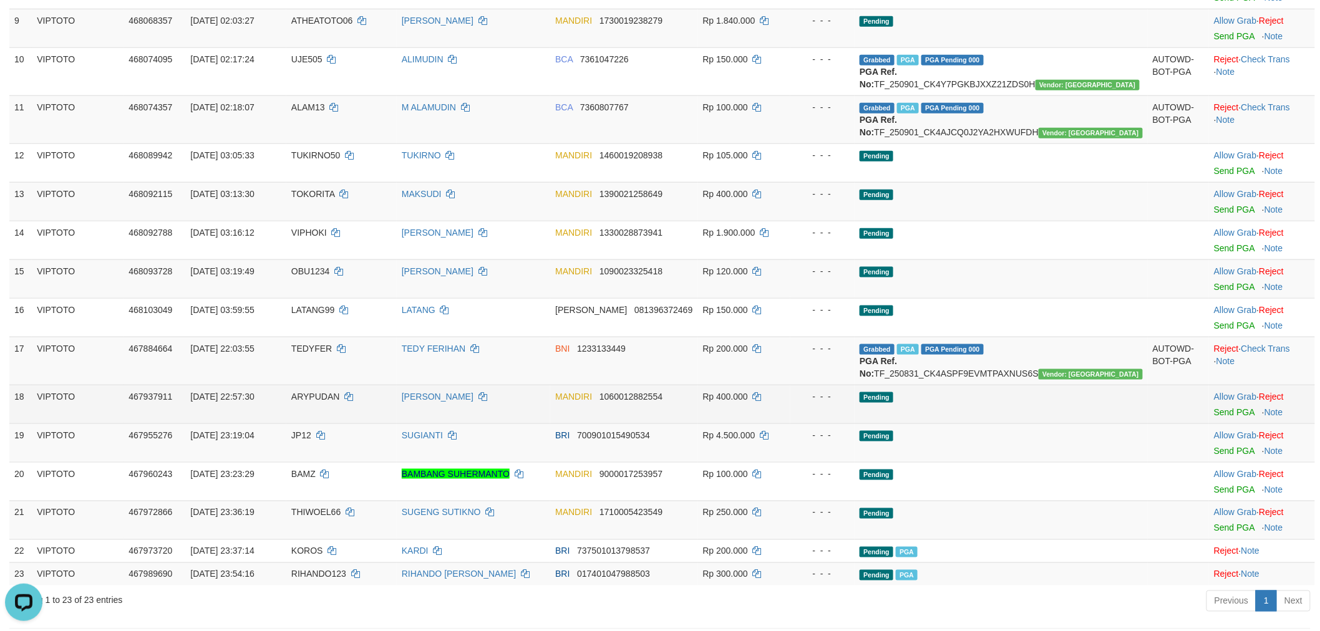
click at [1034, 424] on td "Pending" at bounding box center [1001, 404] width 293 height 39
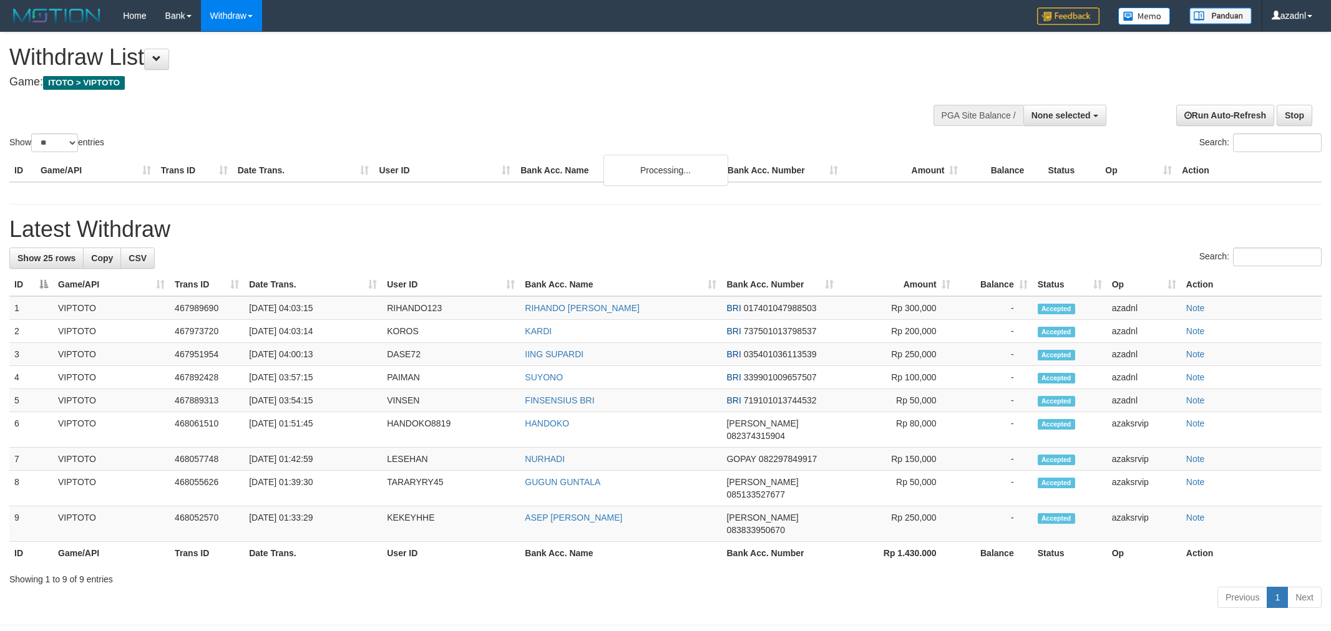
select select
select select "**"
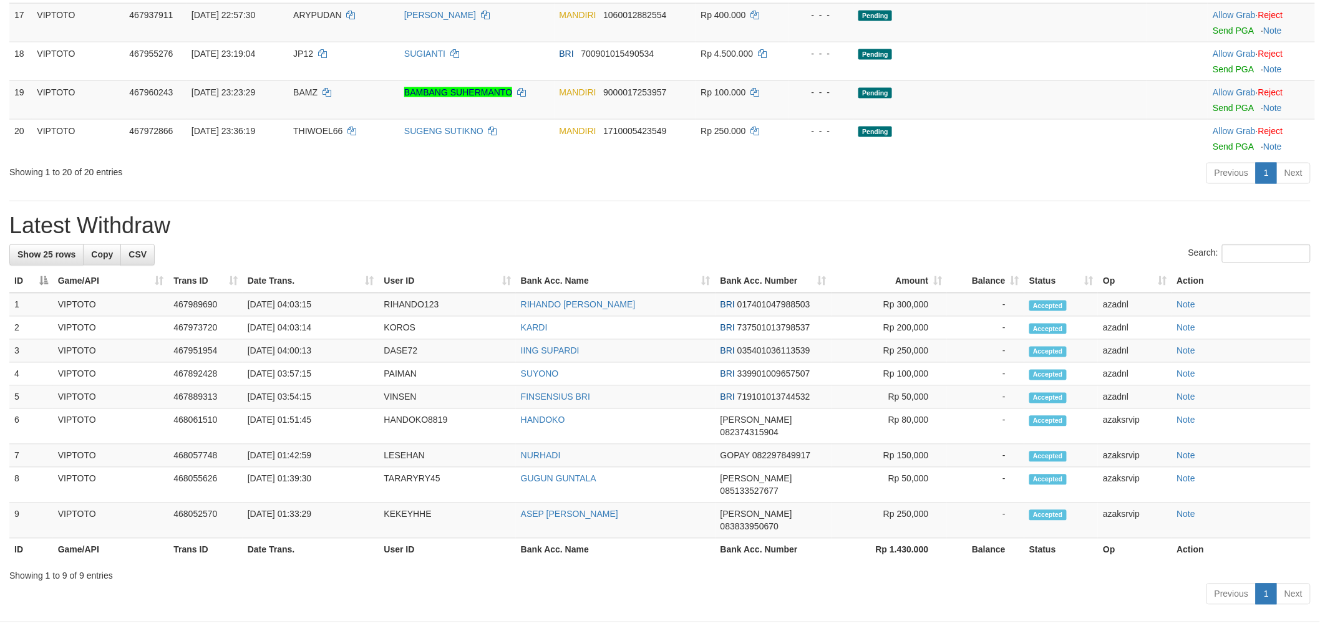
scroll to position [830, 0]
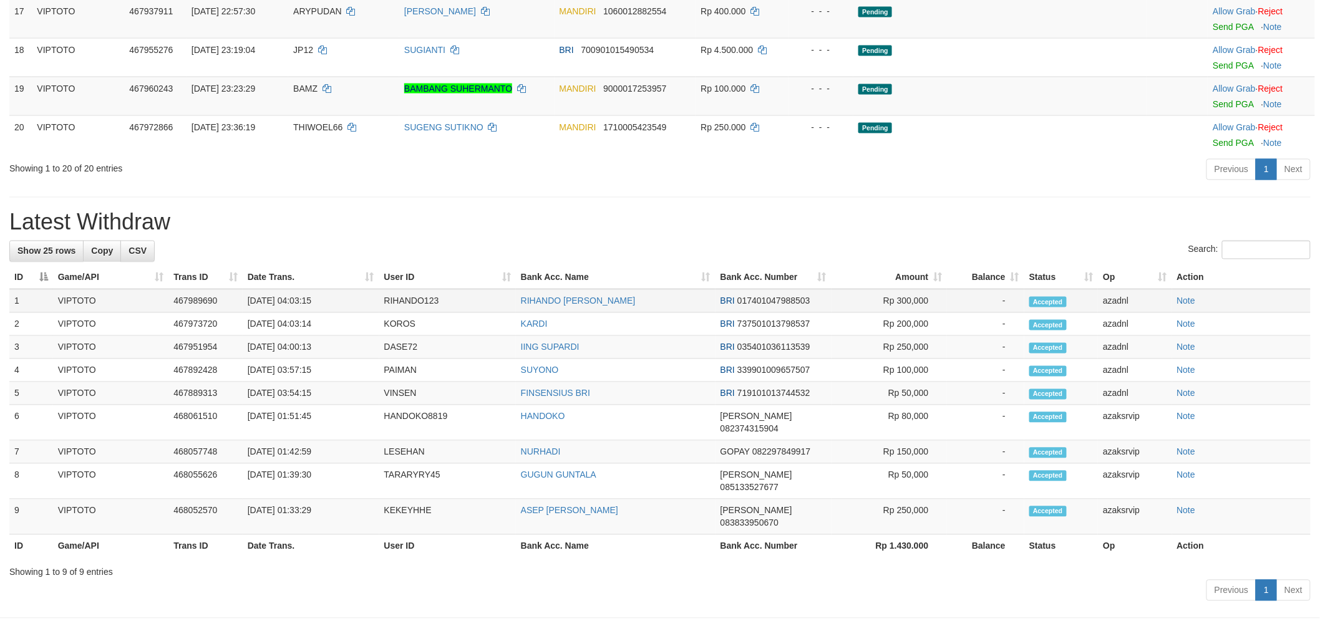
drag, startPoint x: 293, startPoint y: 336, endPoint x: 352, endPoint y: 336, distance: 59.3
click at [352, 313] on td "[DATE] 04:03:15" at bounding box center [311, 301] width 137 height 24
copy td "04:03:15"
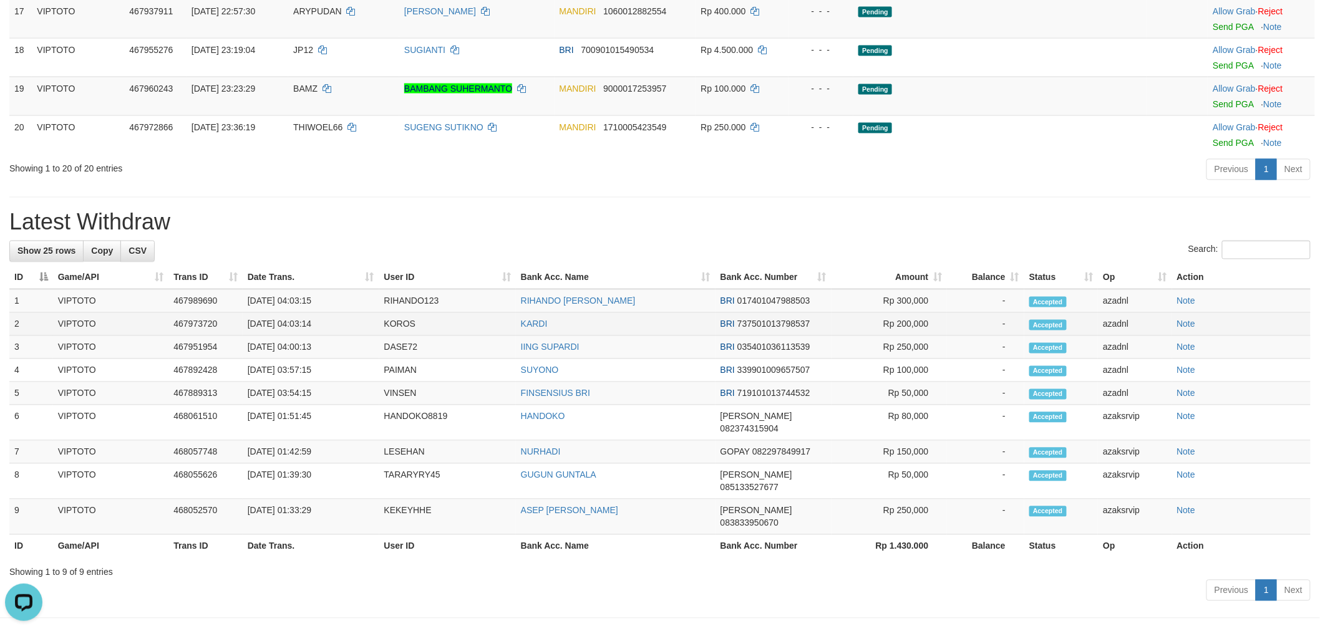
click at [298, 336] on td "[DATE] 04:03:14" at bounding box center [311, 324] width 137 height 23
drag, startPoint x: 298, startPoint y: 359, endPoint x: 351, endPoint y: 360, distance: 53.0
click at [351, 336] on td "[DATE] 04:03:14" at bounding box center [311, 324] width 137 height 23
copy td "04:03:14"
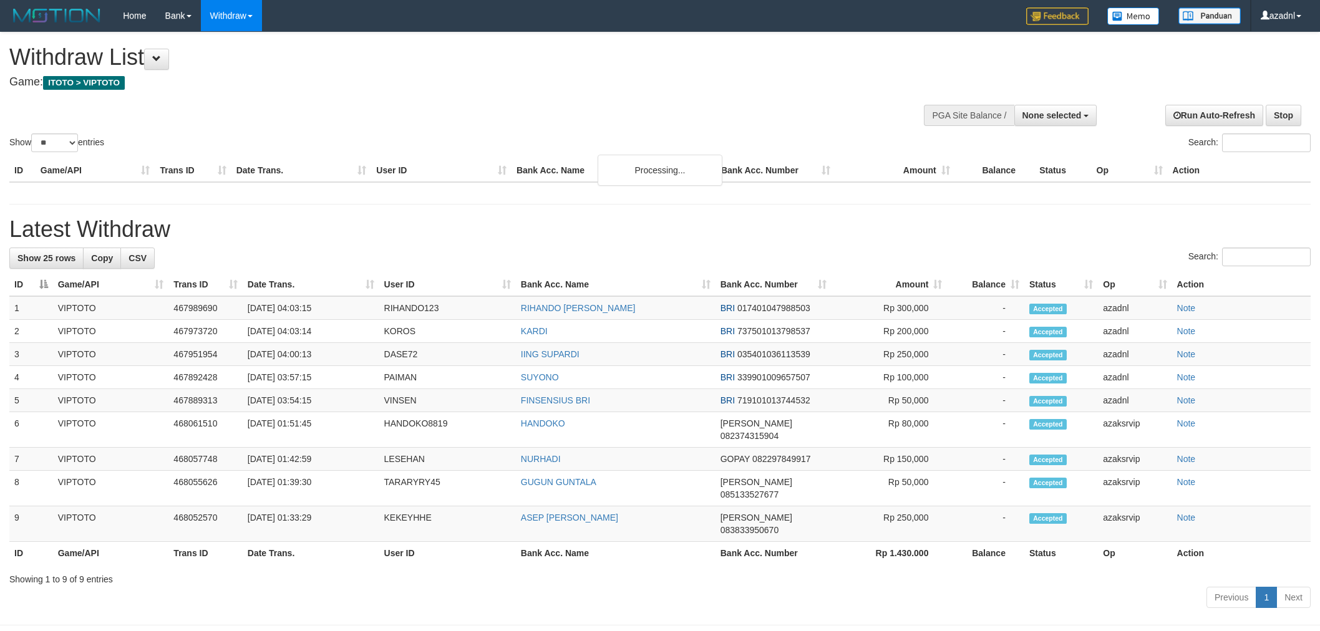
select select
select select "**"
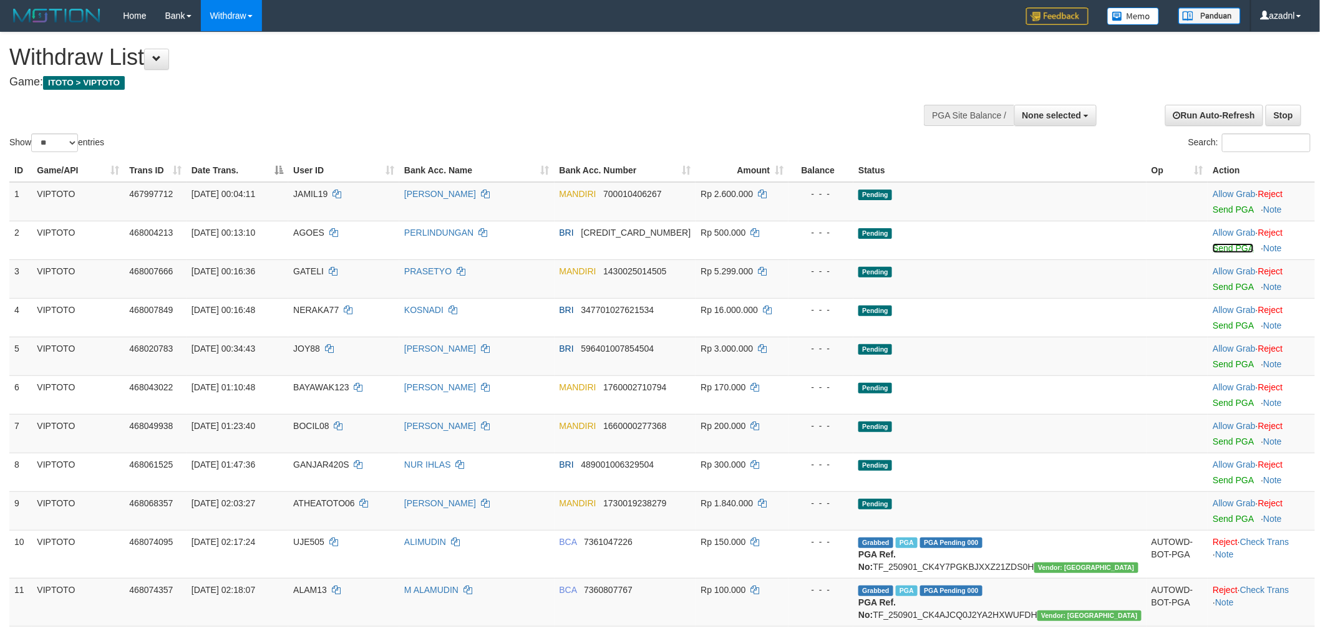
drag, startPoint x: 1208, startPoint y: 245, endPoint x: 718, endPoint y: 169, distance: 496.2
click at [1213, 245] on link "Send PGA" at bounding box center [1233, 248] width 41 height 10
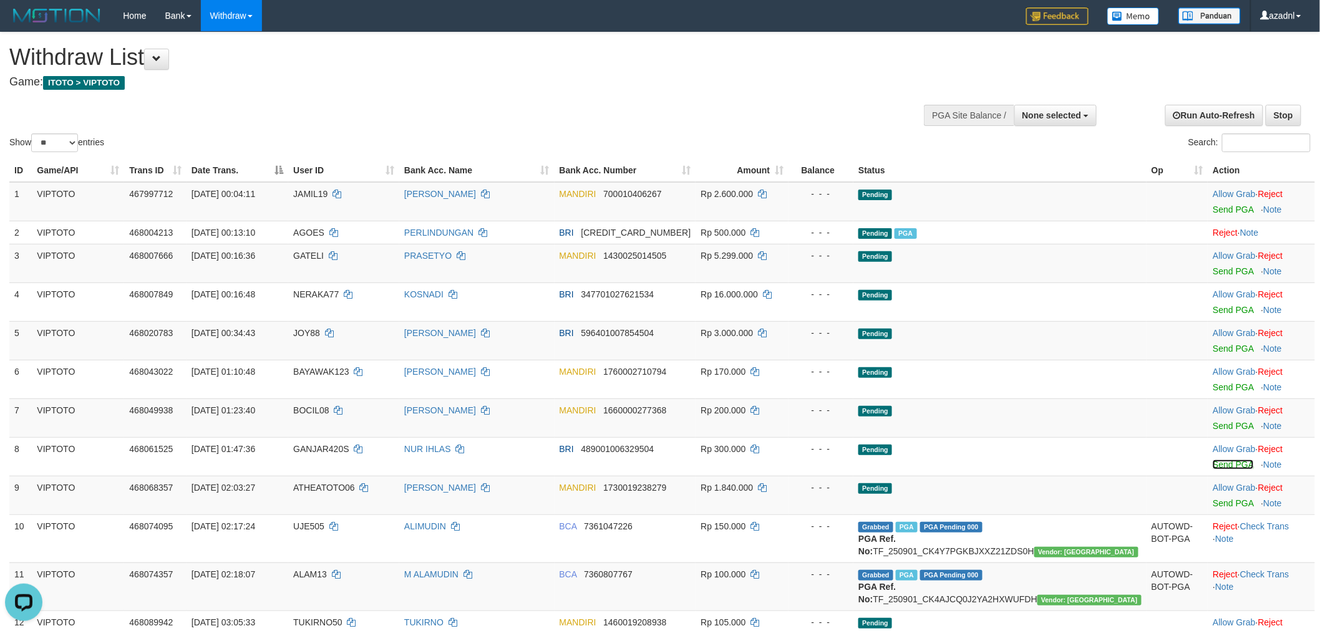
drag, startPoint x: 1214, startPoint y: 462, endPoint x: 722, endPoint y: 175, distance: 569.5
click at [1214, 462] on link "Send PGA" at bounding box center [1233, 465] width 41 height 10
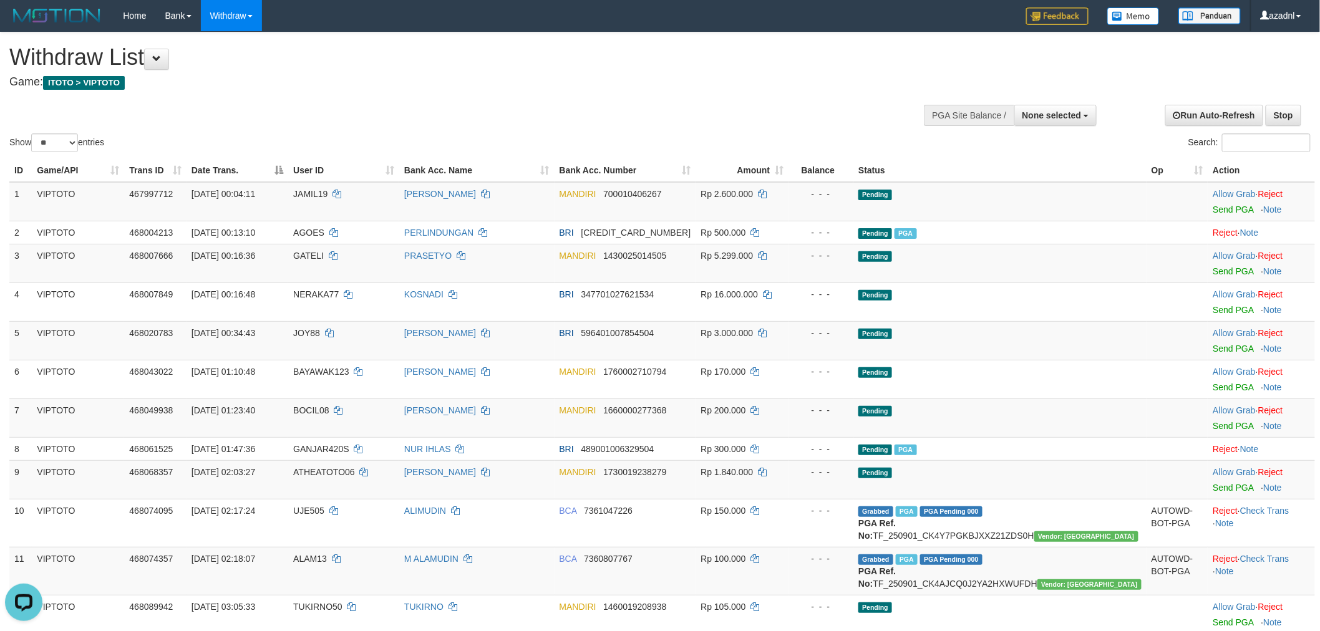
click at [729, 102] on div "Show ** ** ** *** entries Search:" at bounding box center [660, 93] width 1320 height 122
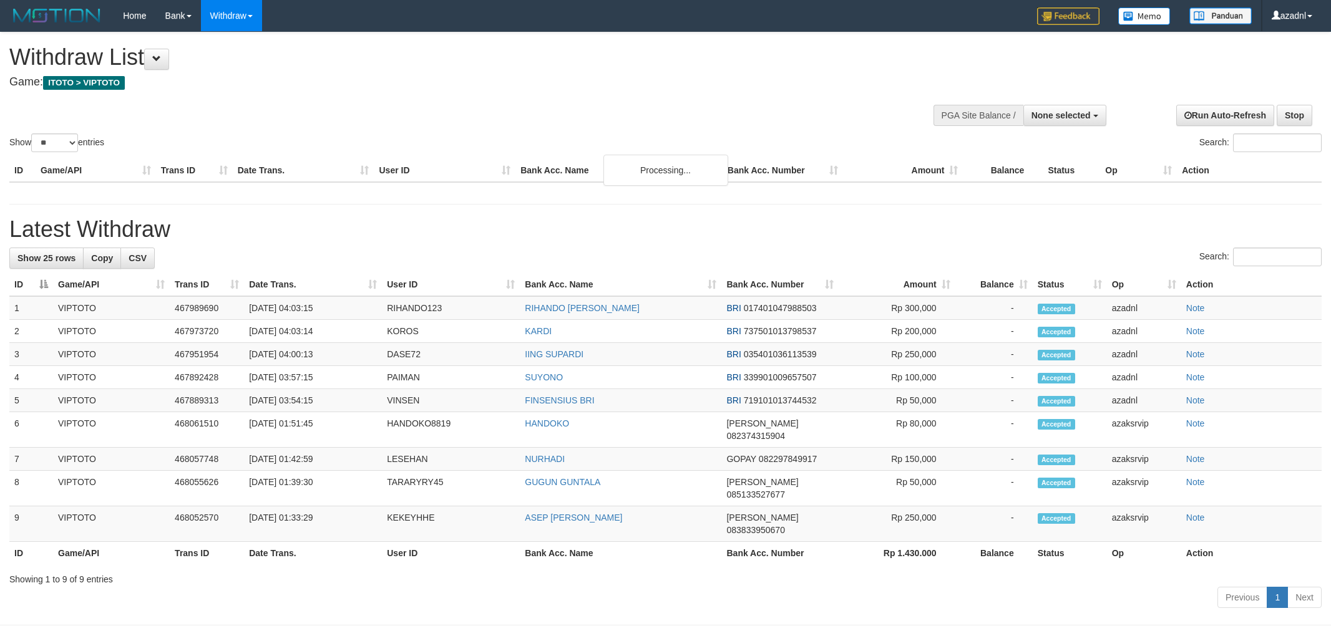
select select
select select "**"
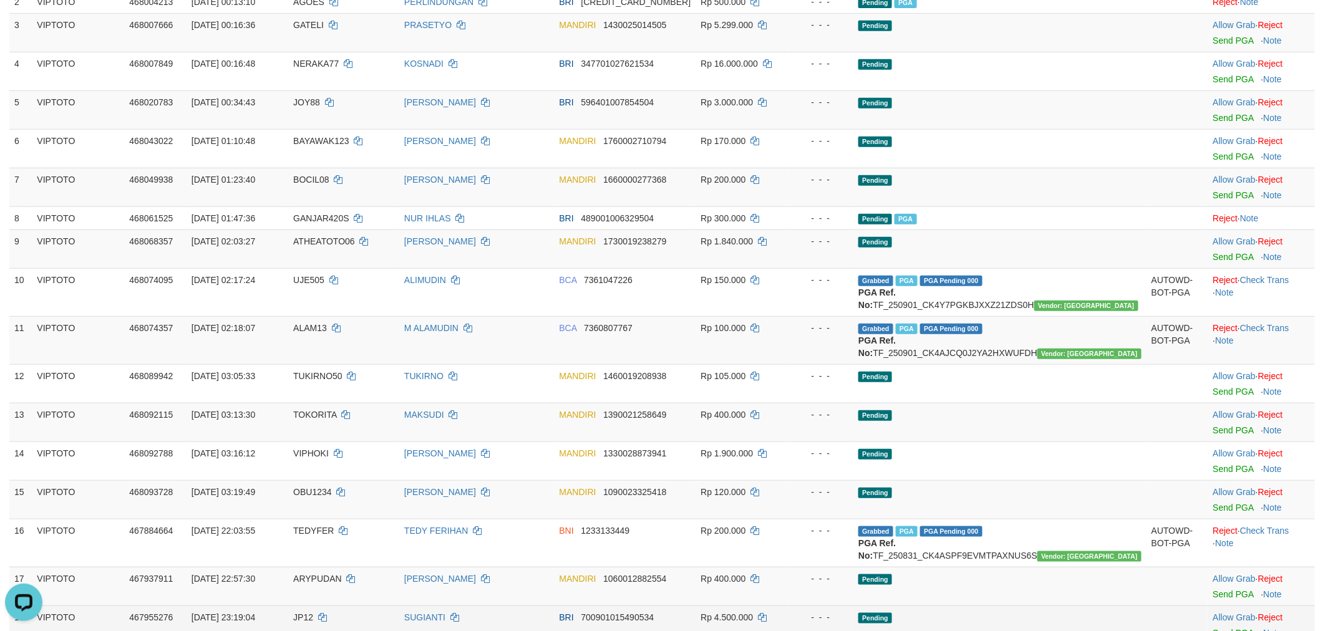
scroll to position [462, 0]
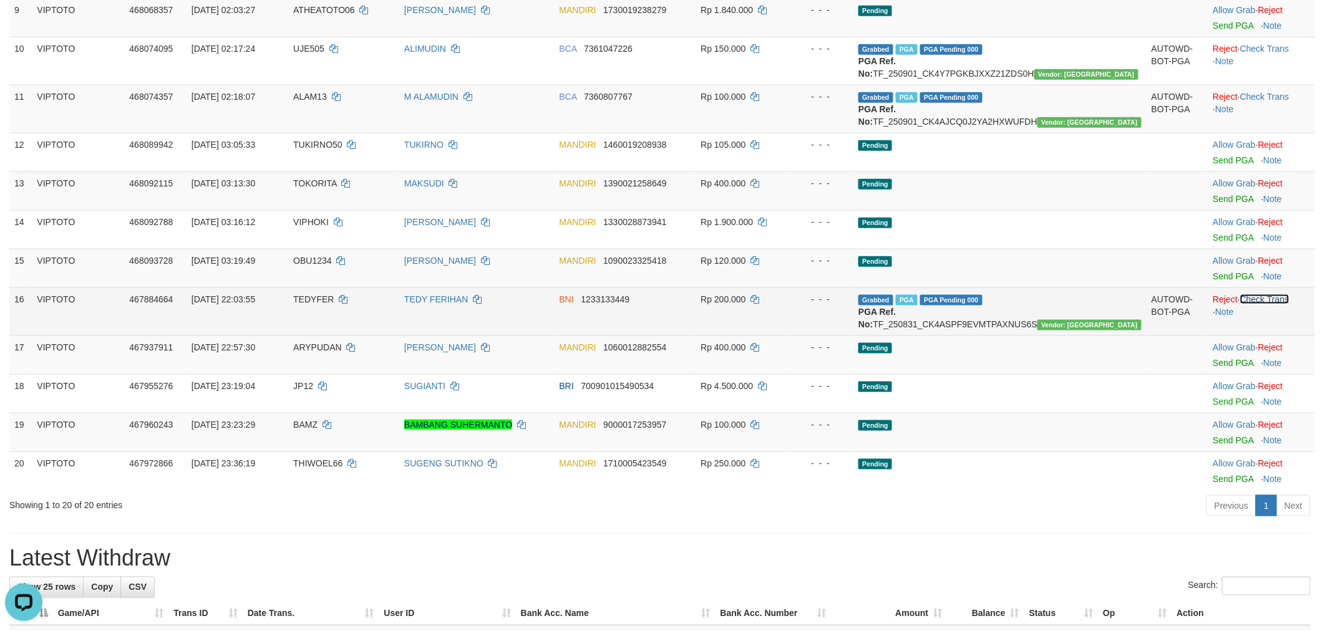
click at [1258, 304] on link "Check Trans" at bounding box center [1264, 299] width 49 height 10
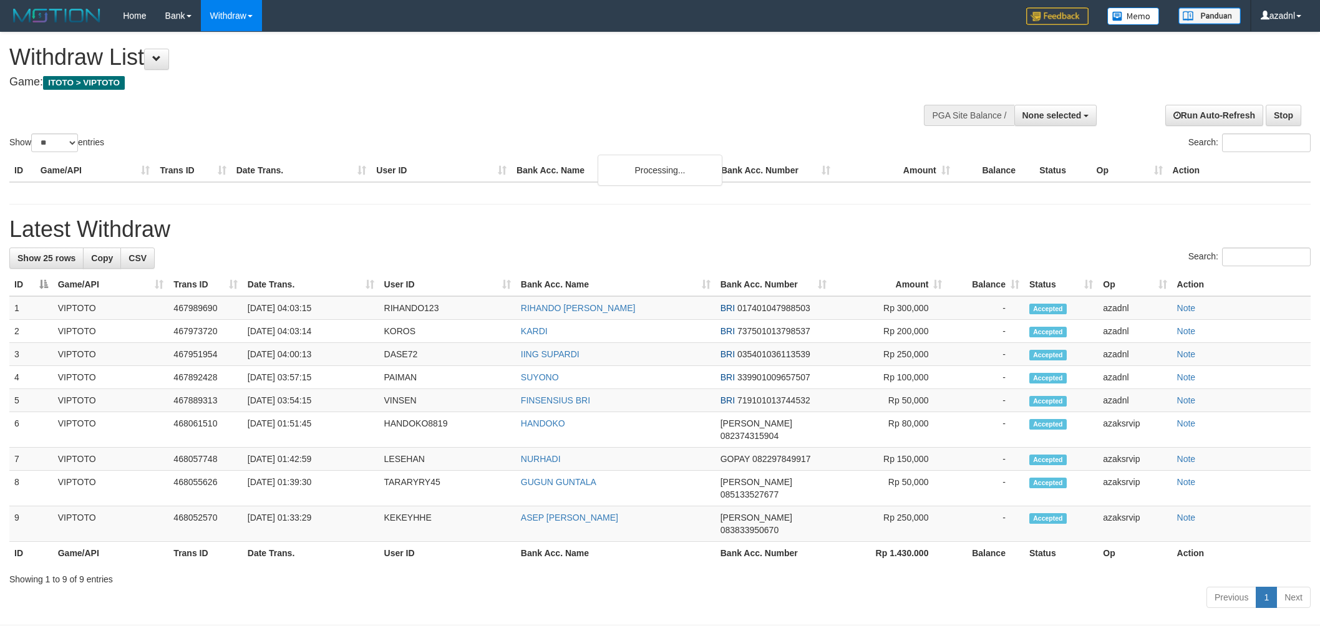
select select
select select "**"
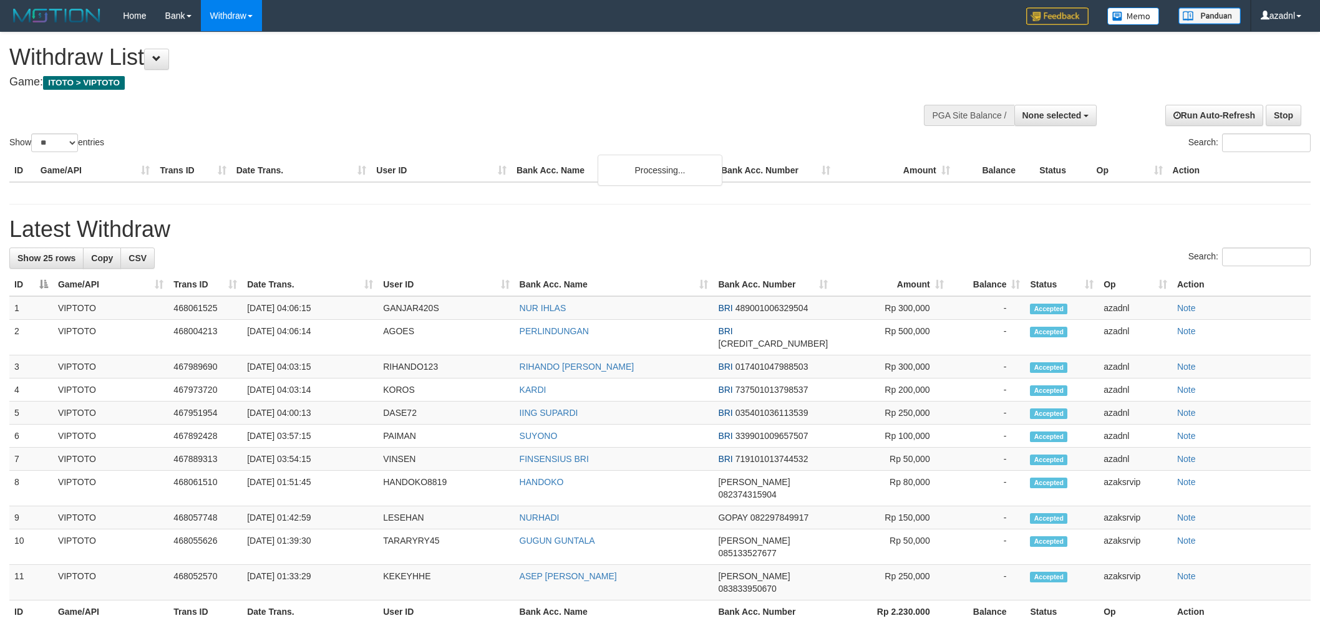
select select
select select "**"
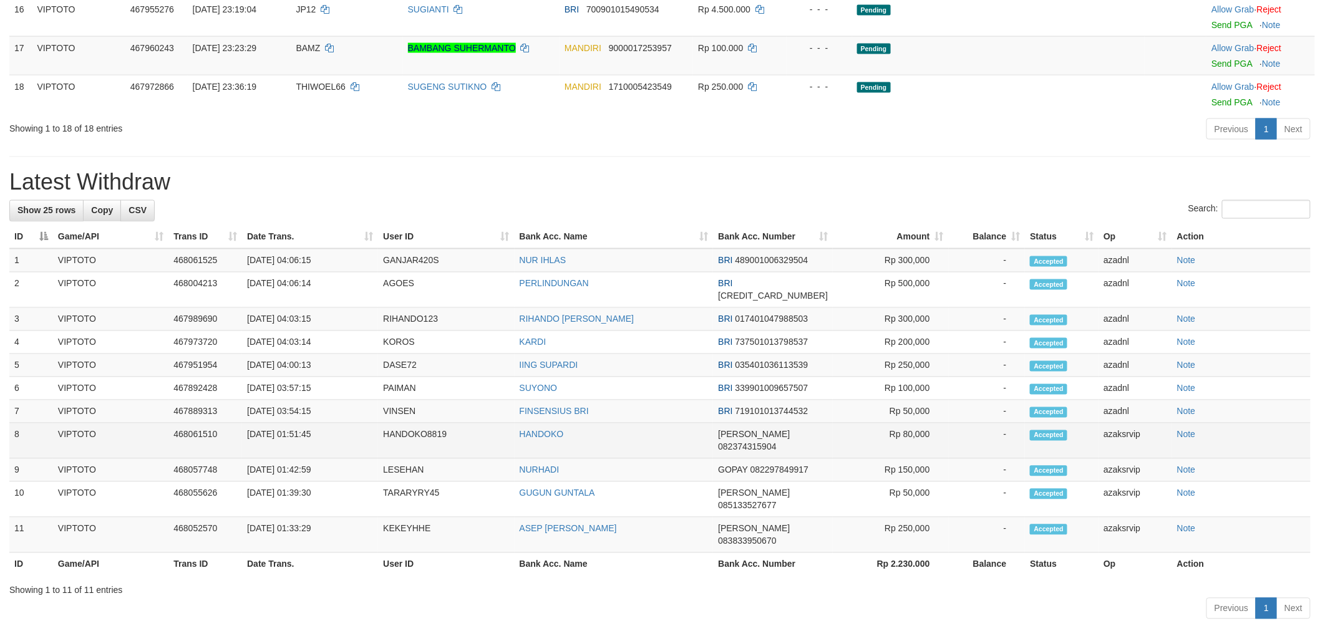
scroll to position [802, 0]
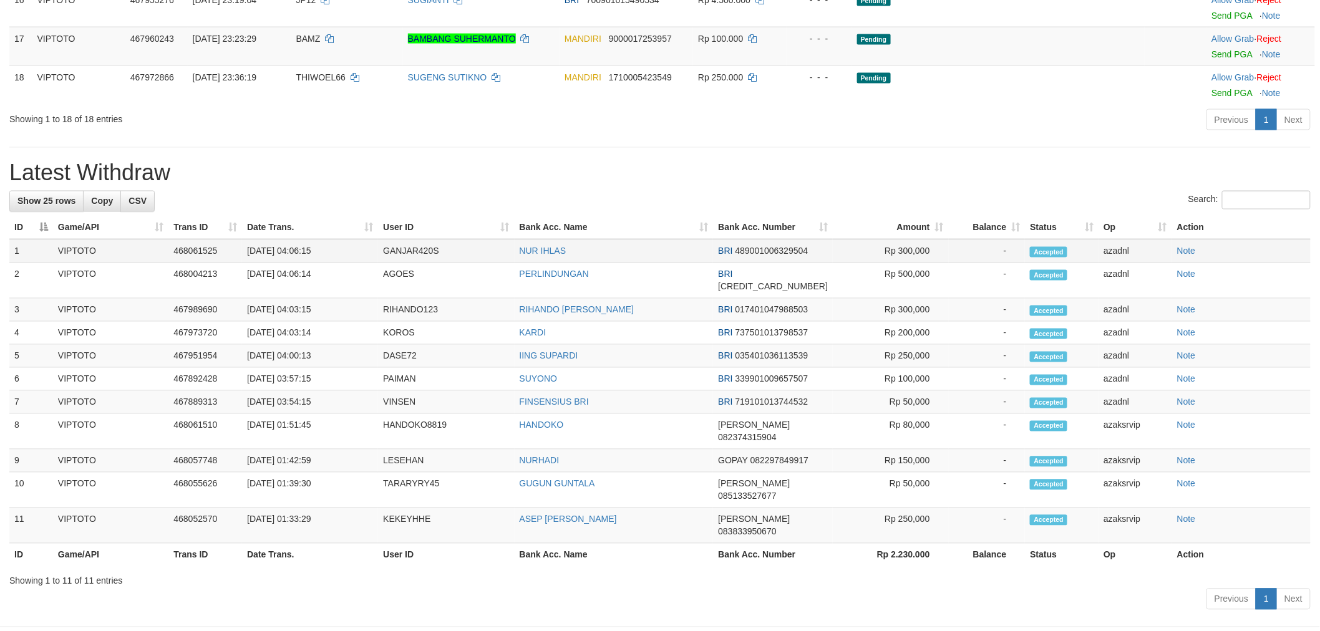
click at [298, 263] on td "[DATE] 04:06:15" at bounding box center [310, 252] width 136 height 24
drag, startPoint x: 298, startPoint y: 286, endPoint x: 338, endPoint y: 281, distance: 40.2
click at [338, 263] on td "[DATE] 04:06:15" at bounding box center [310, 252] width 136 height 24
copy td "04:06:15"
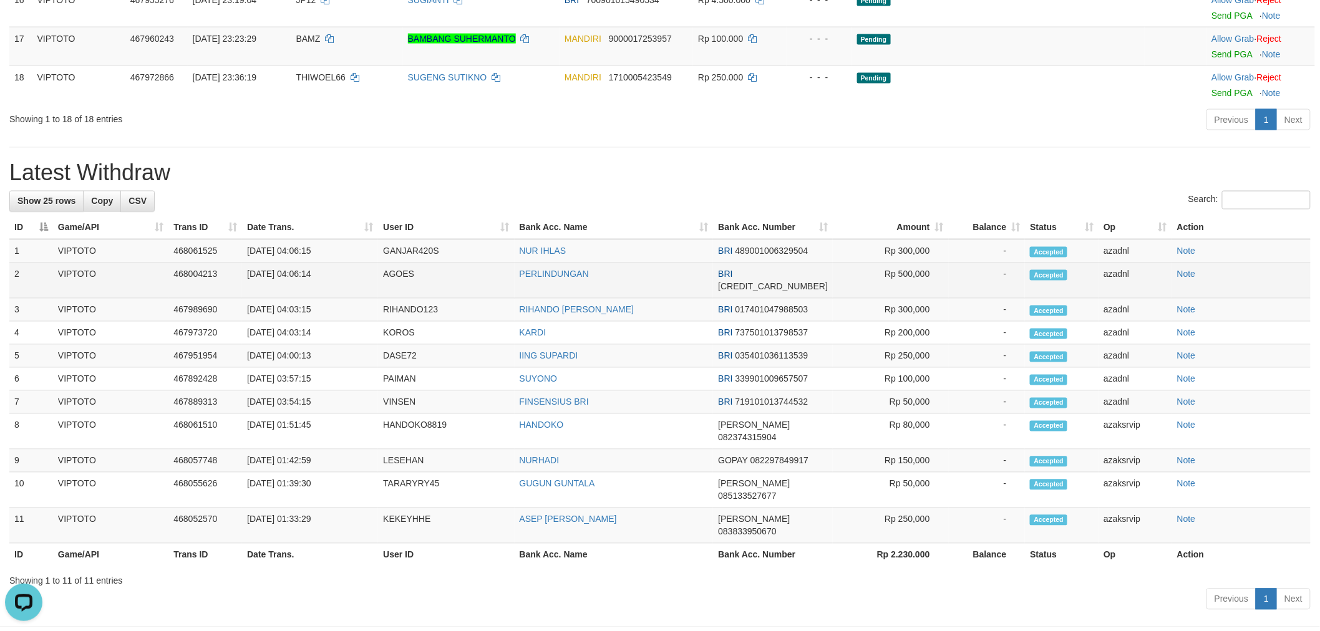
click at [300, 299] on td "[DATE] 04:06:14" at bounding box center [310, 281] width 136 height 36
drag, startPoint x: 300, startPoint y: 309, endPoint x: 333, endPoint y: 303, distance: 33.6
click at [333, 299] on td "[DATE] 04:06:14" at bounding box center [310, 281] width 136 height 36
copy td "04:06:14"
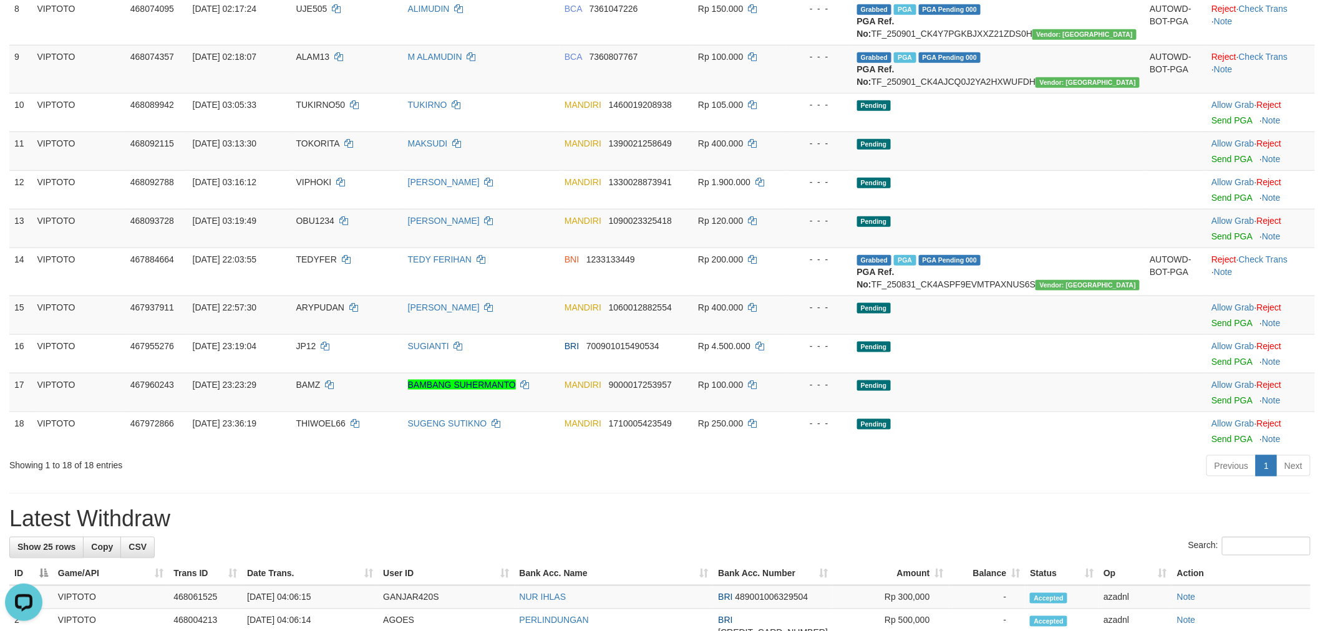
scroll to position [109, 0]
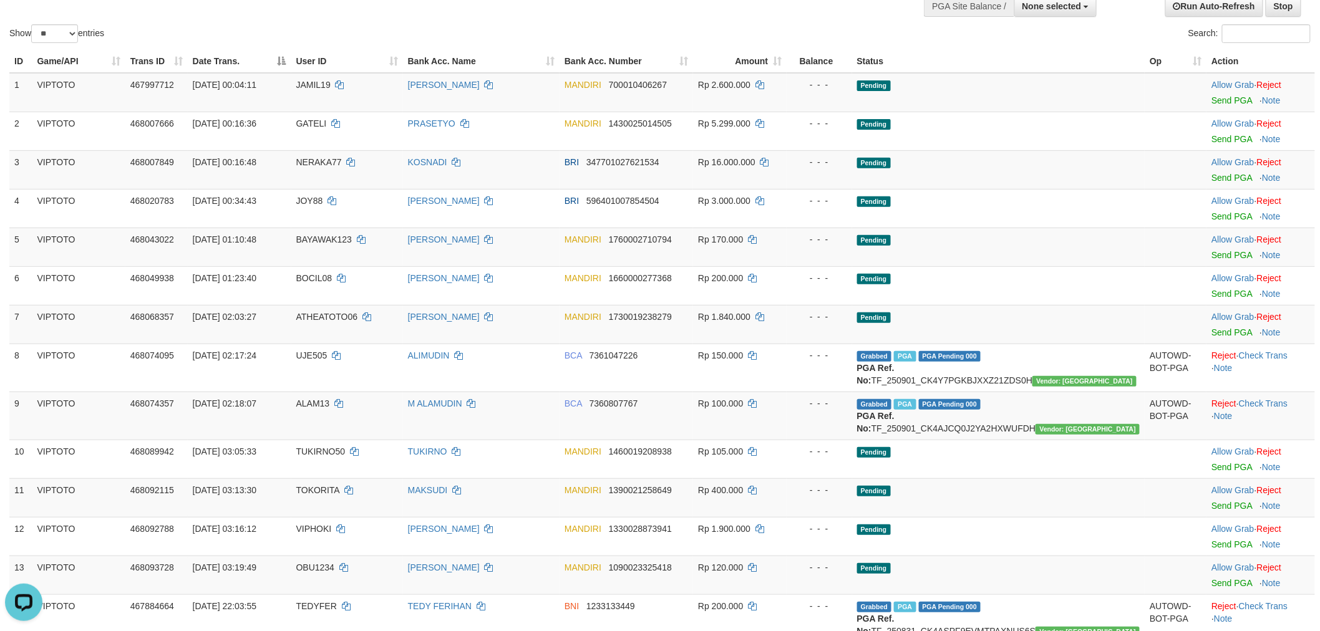
click at [722, 39] on div "Search:" at bounding box center [989, 35] width 641 height 22
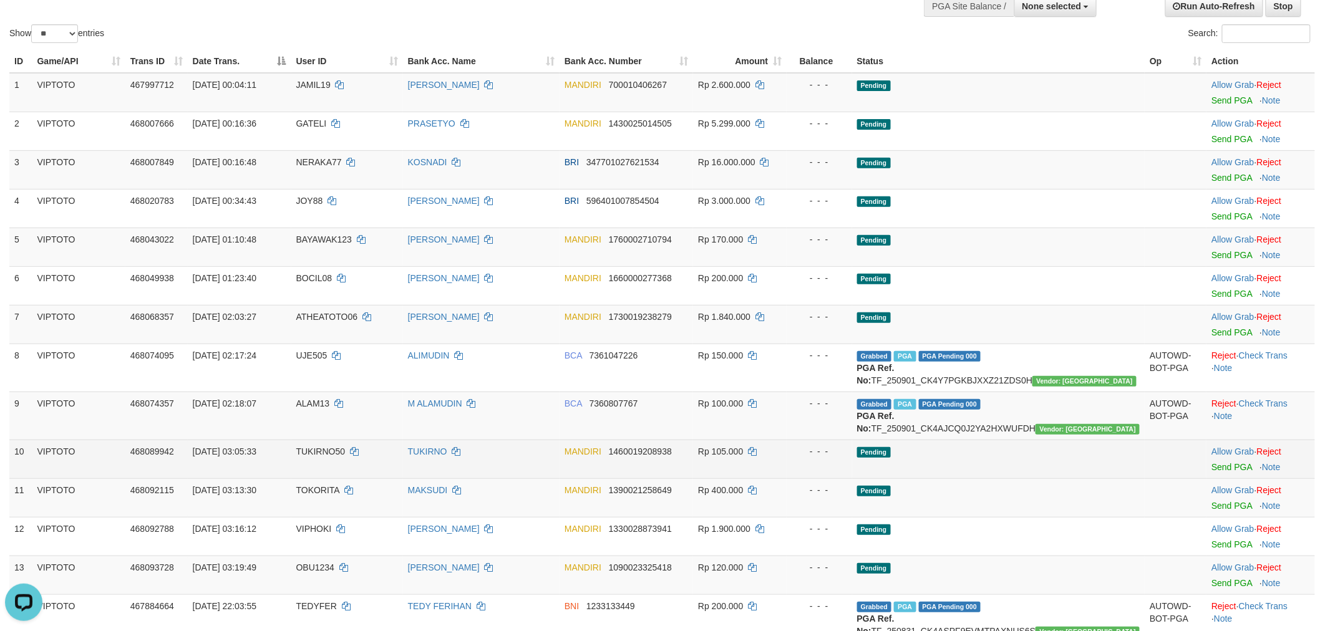
scroll to position [484, 0]
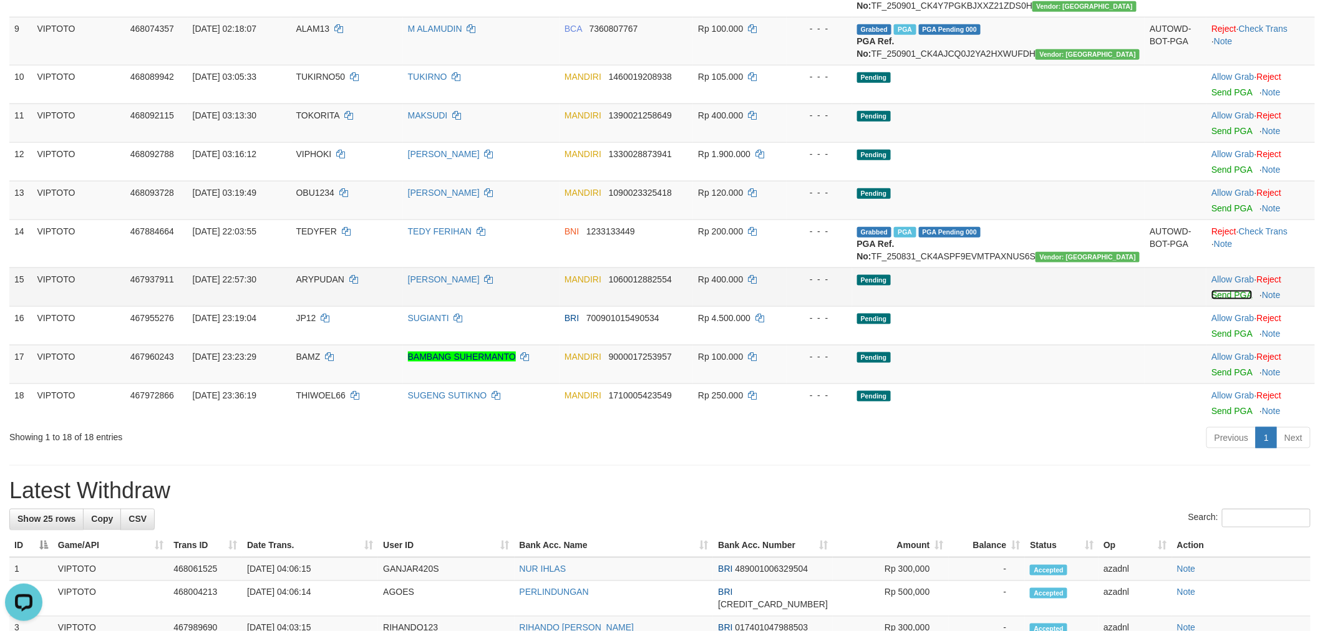
click at [1217, 300] on link "Send PGA" at bounding box center [1232, 295] width 41 height 10
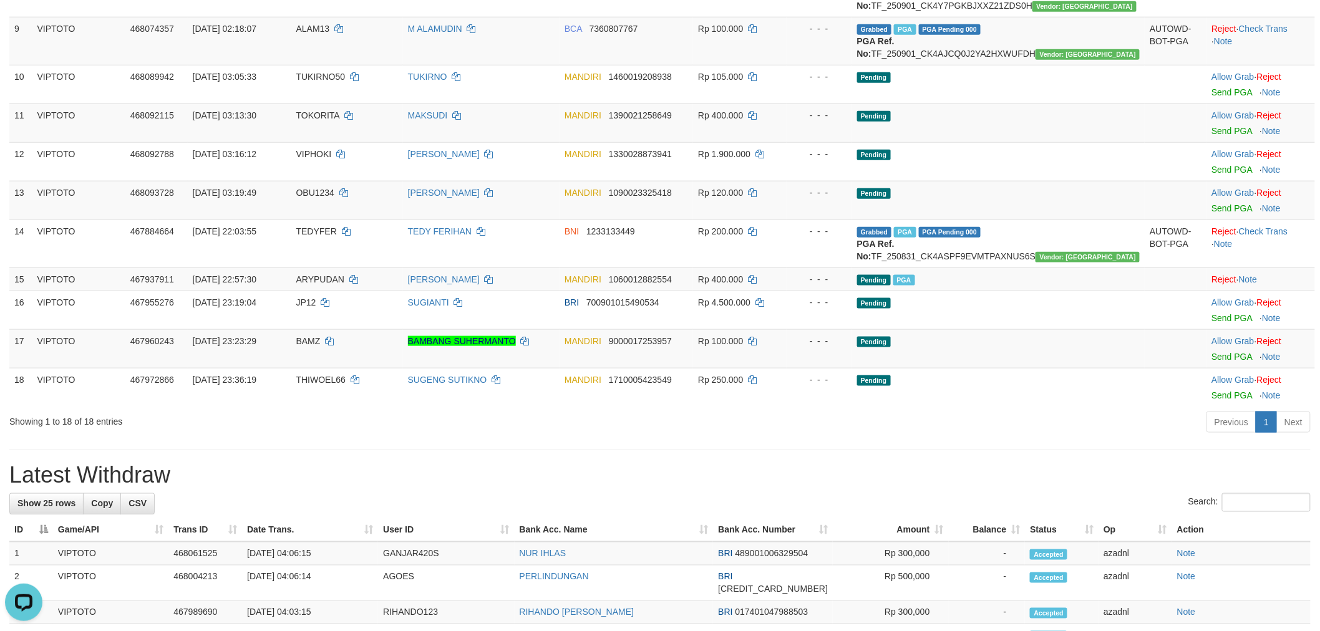
click at [999, 482] on div "**********" at bounding box center [660, 232] width 1320 height 1369
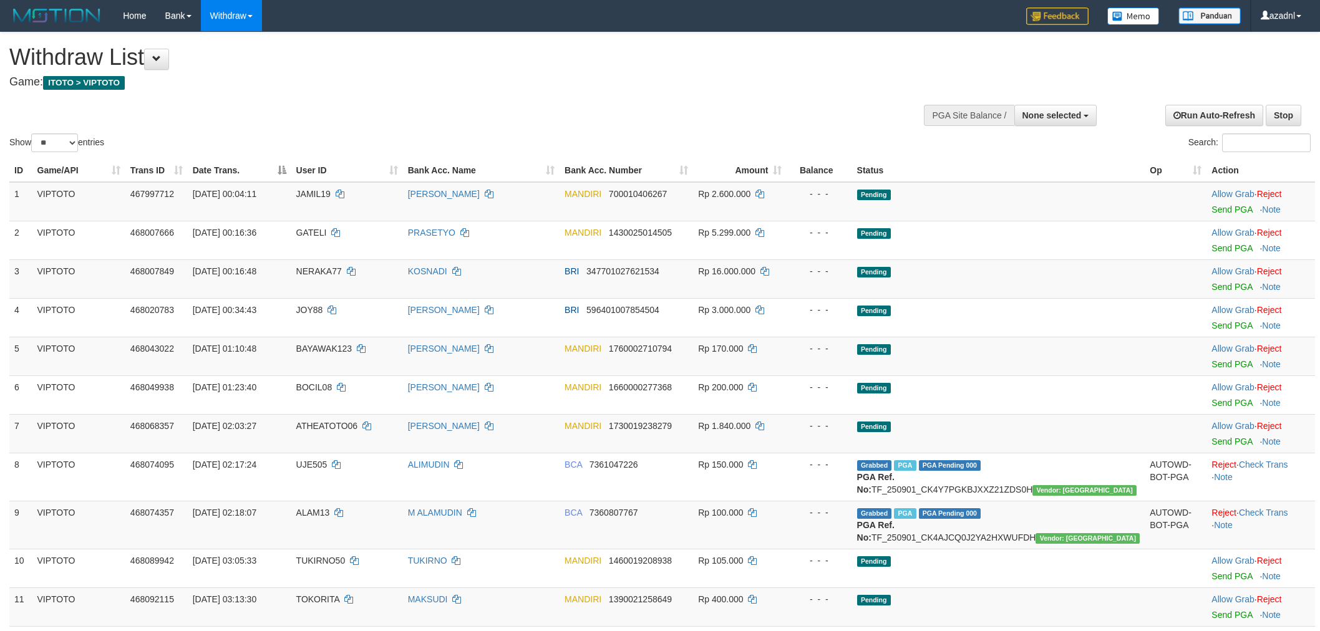
select select
select select "**"
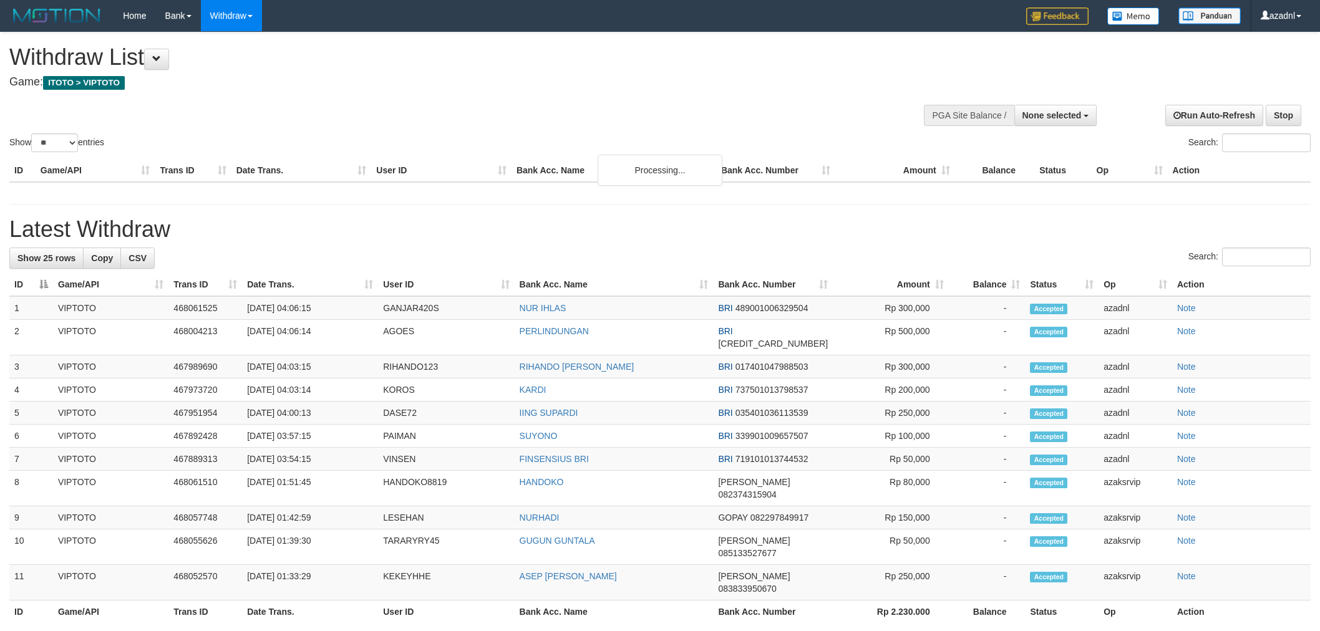
select select
select select "**"
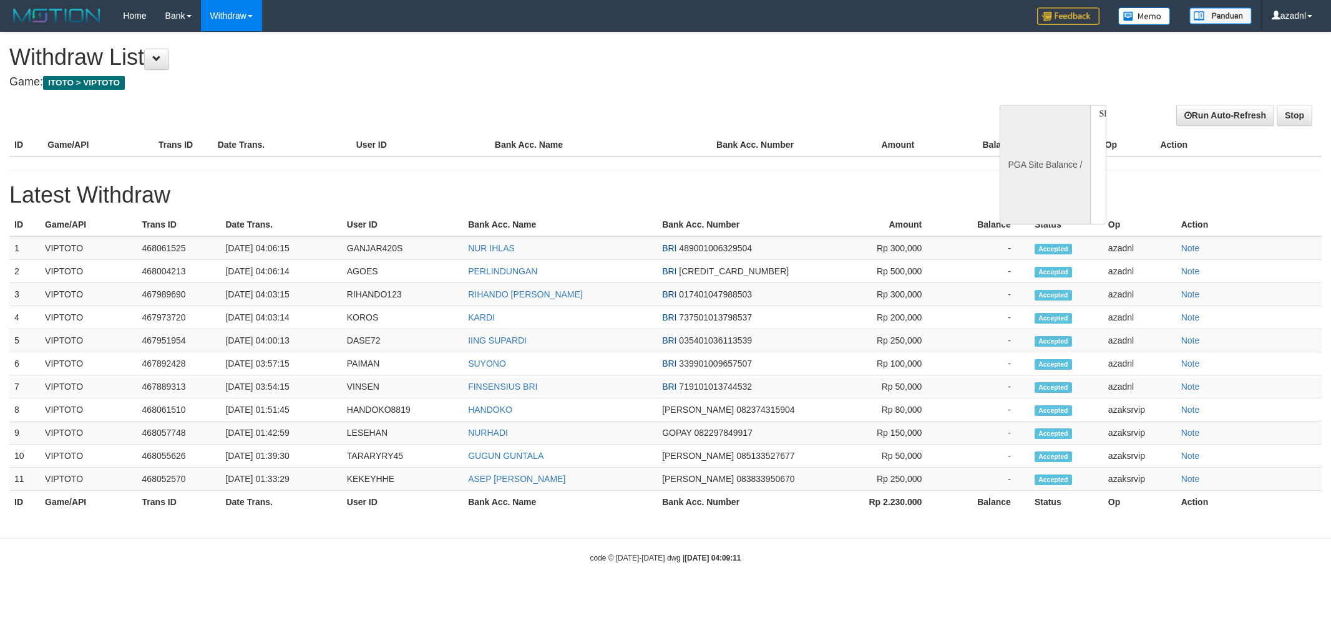
select select
select select "**"
select select
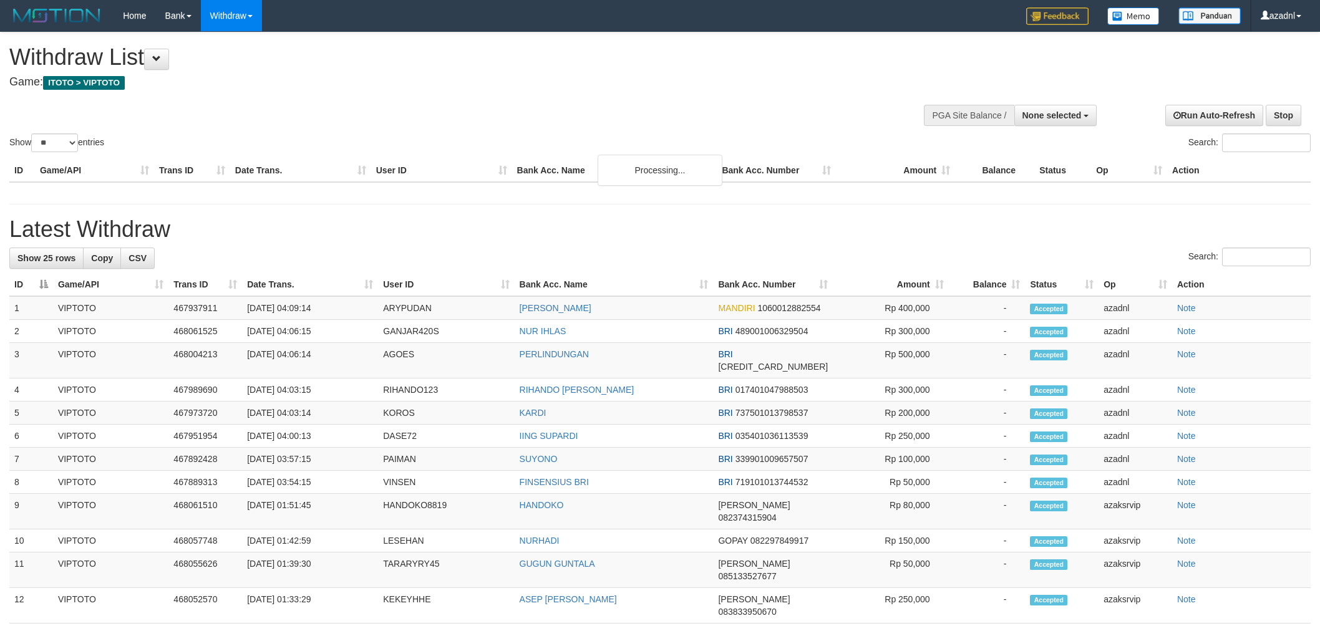
select select
select select "**"
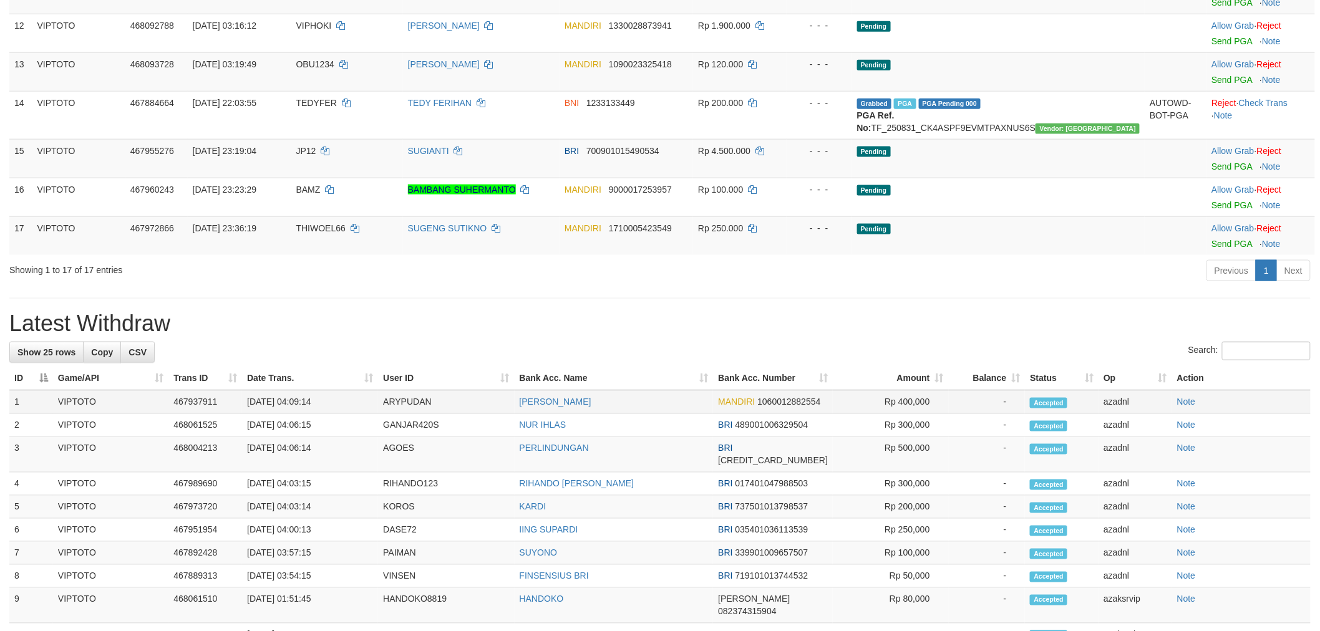
scroll to position [715, 0]
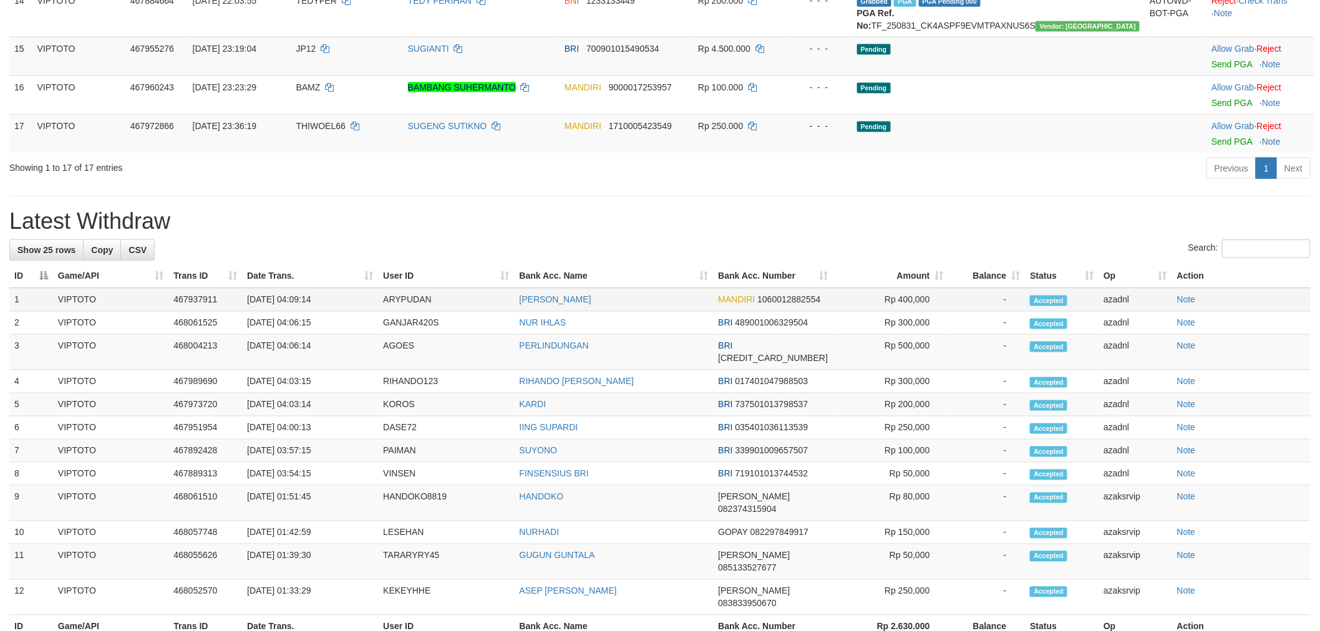
click at [296, 312] on td "[DATE] 04:09:14" at bounding box center [310, 300] width 136 height 24
drag, startPoint x: 296, startPoint y: 333, endPoint x: 344, endPoint y: 337, distance: 48.2
click at [344, 312] on td "[DATE] 04:09:14" at bounding box center [310, 300] width 136 height 24
copy td "04:09:14"
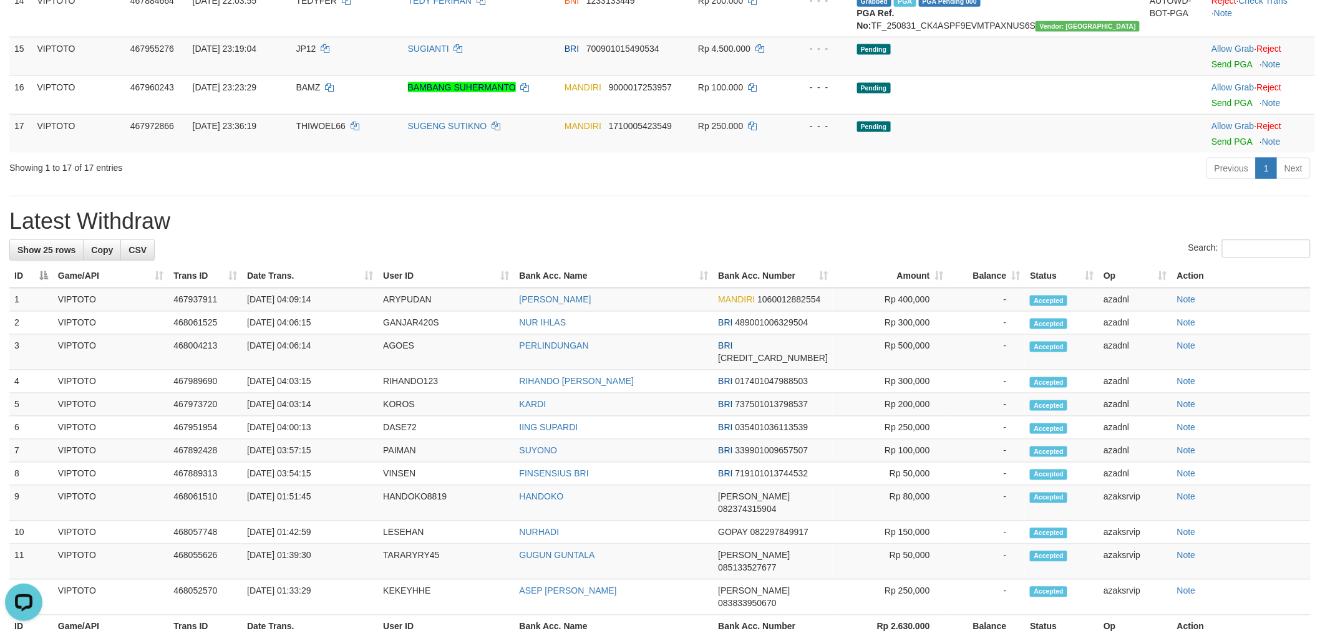
click at [842, 234] on h1 "Latest Withdraw" at bounding box center [659, 221] width 1301 height 25
drag, startPoint x: 1212, startPoint y: 138, endPoint x: 720, endPoint y: 165, distance: 493.0
click at [1212, 108] on link "Send PGA" at bounding box center [1232, 103] width 41 height 10
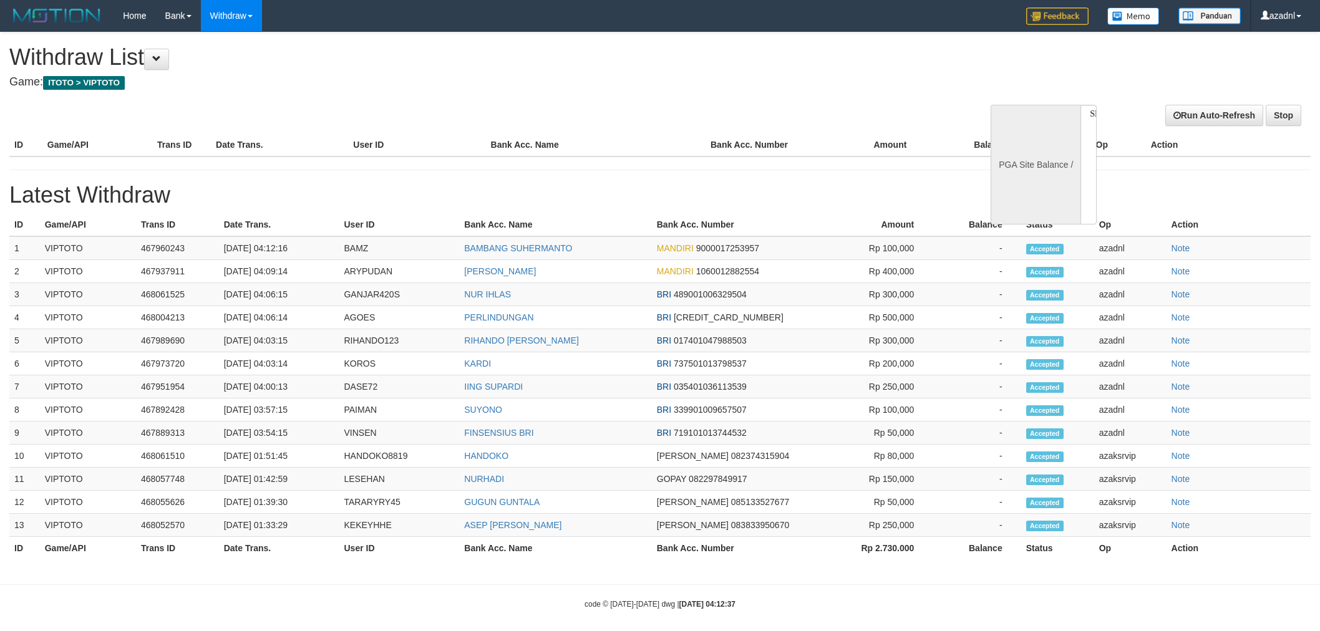
select select
select select "**"
select select
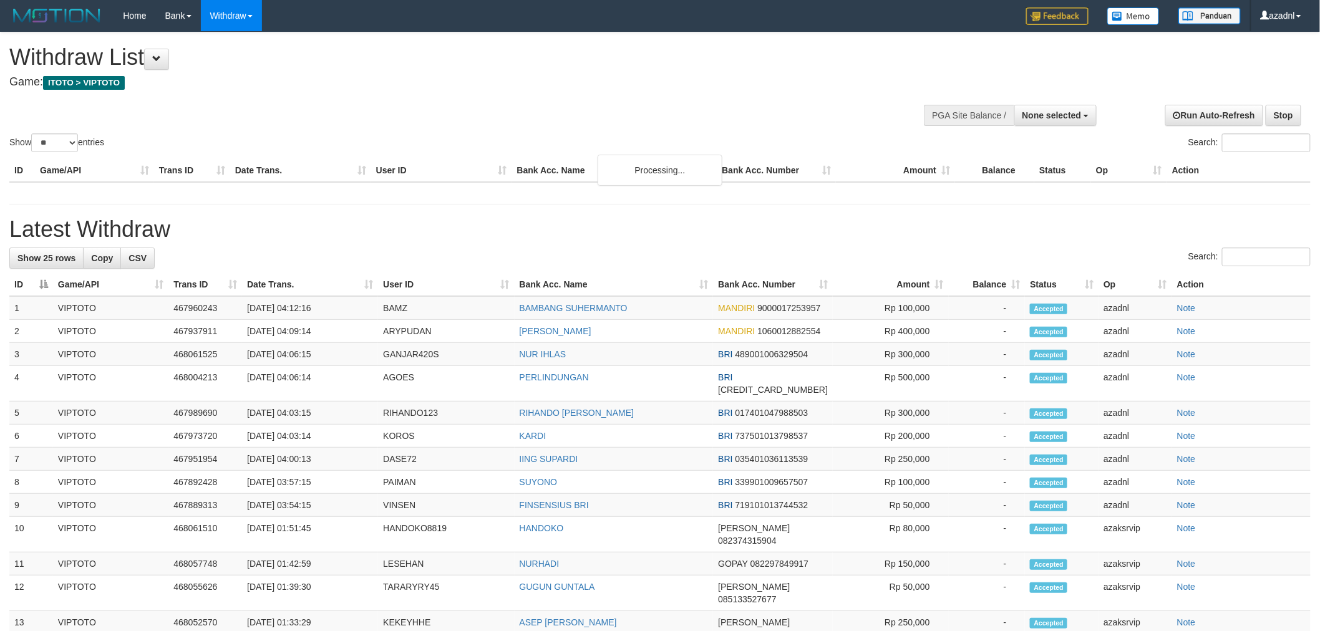
scroll to position [715, 0]
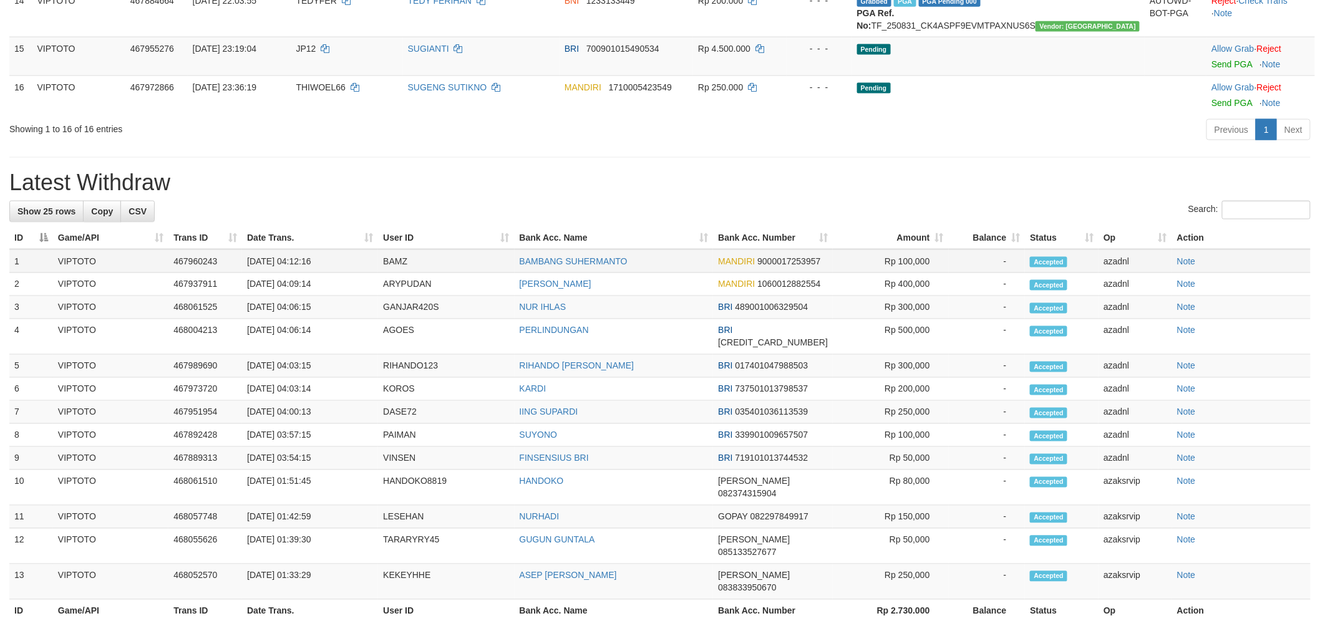
click at [296, 273] on td "[DATE] 04:12:16" at bounding box center [310, 262] width 136 height 24
drag, startPoint x: 296, startPoint y: 296, endPoint x: 343, endPoint y: 295, distance: 46.8
click at [343, 273] on td "[DATE] 04:12:16" at bounding box center [310, 262] width 136 height 24
copy td "04:12:16"
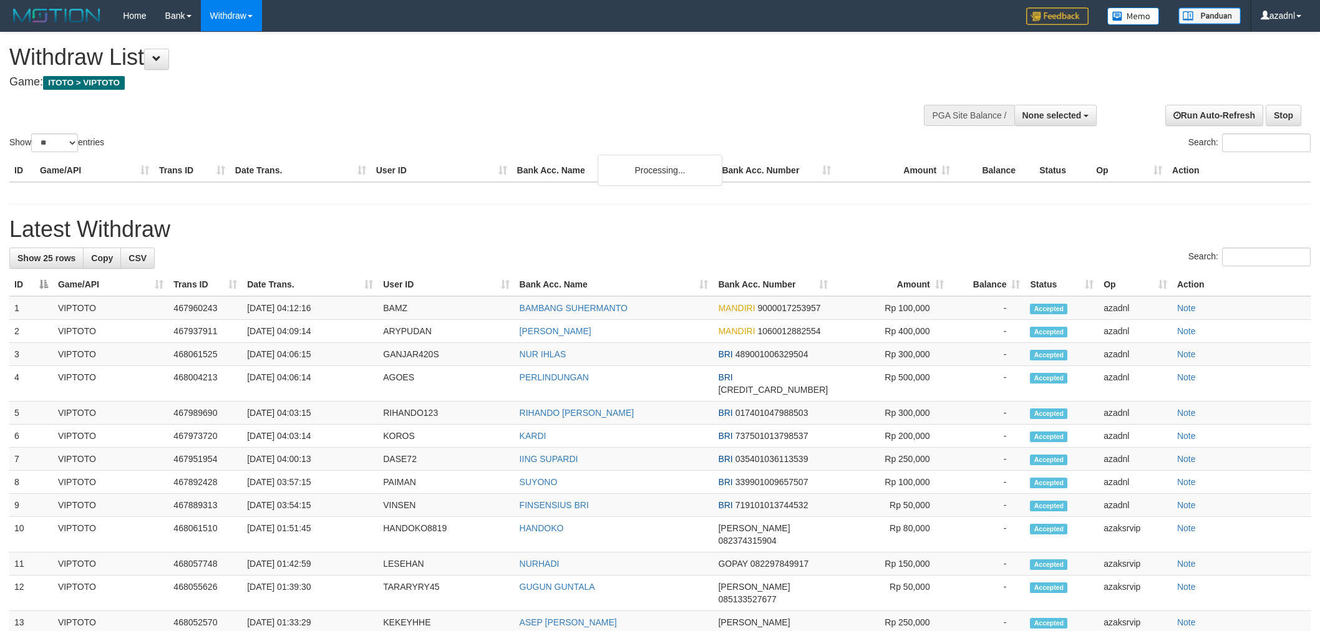
select select
select select "**"
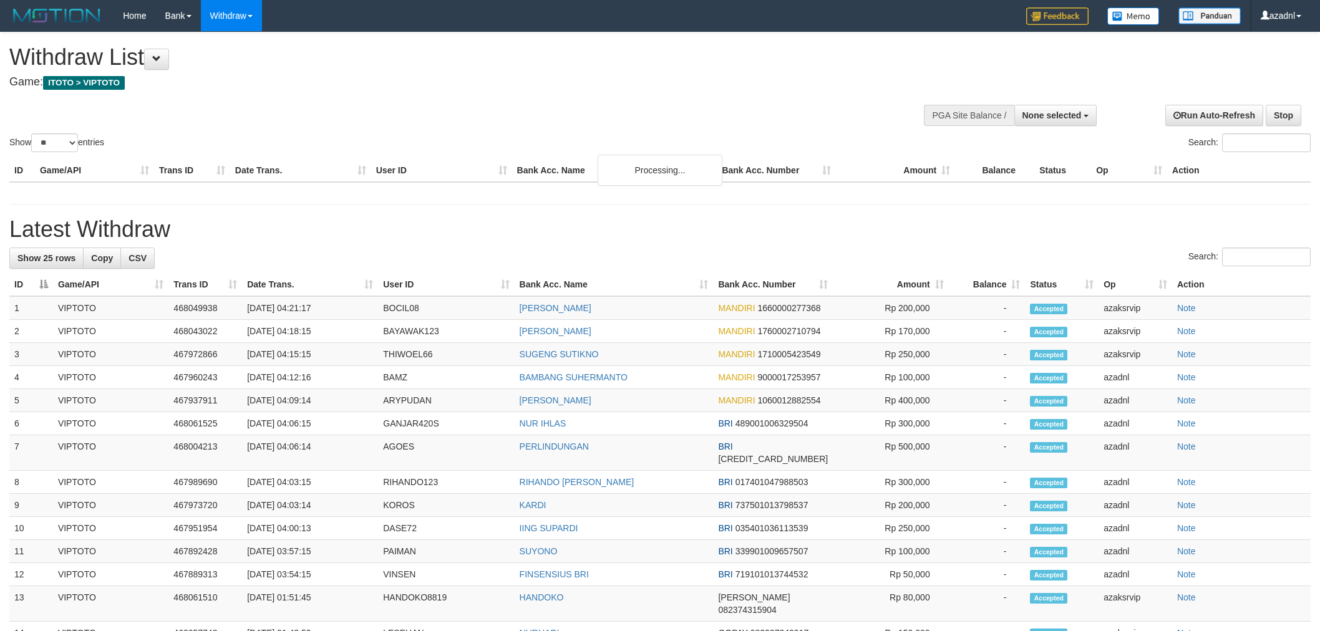
select select
select select "**"
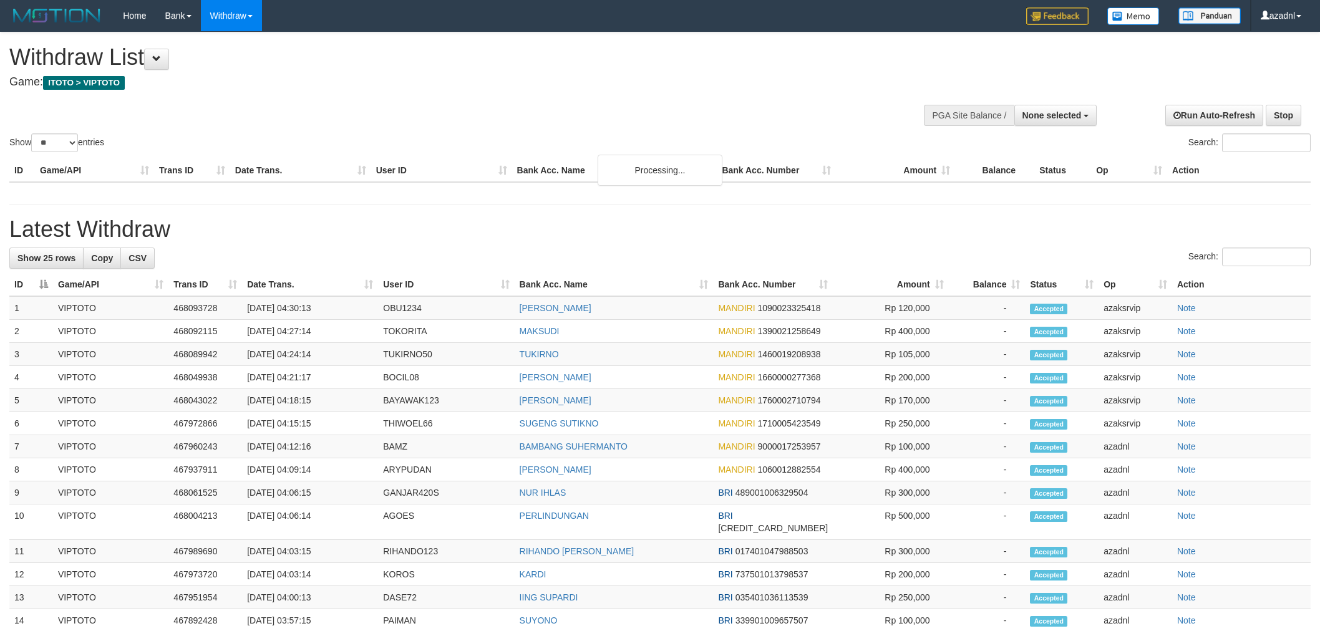
select select
select select "**"
select select
select select "**"
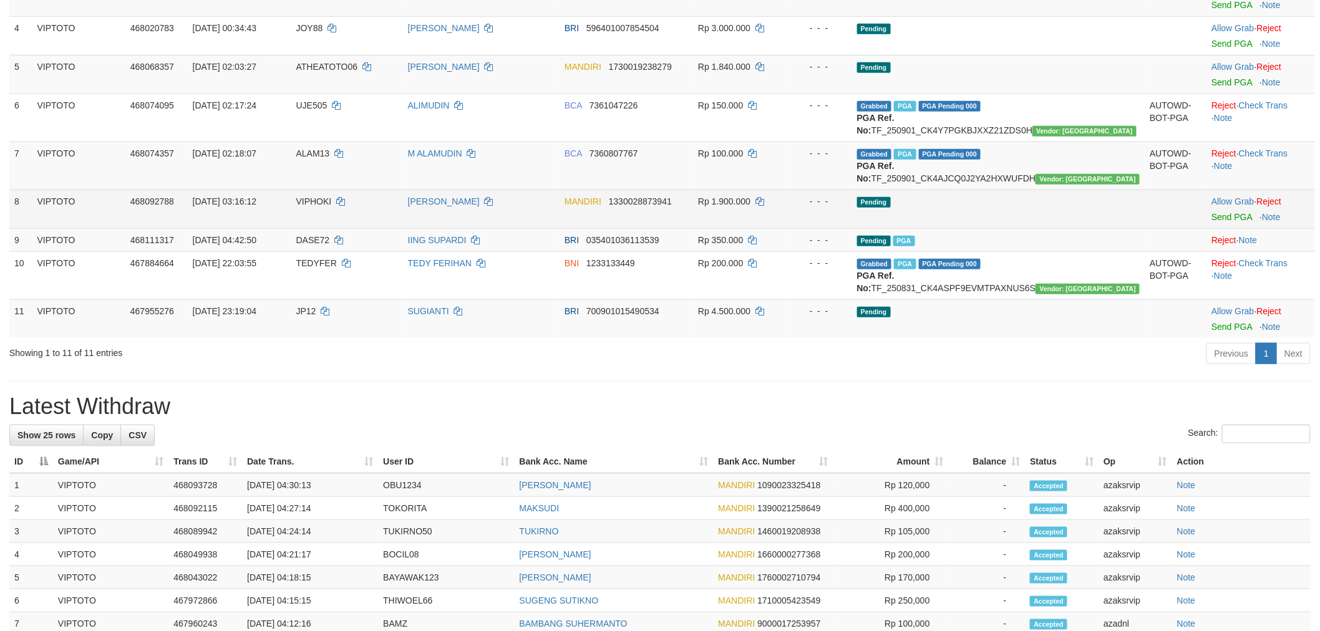
scroll to position [248, 0]
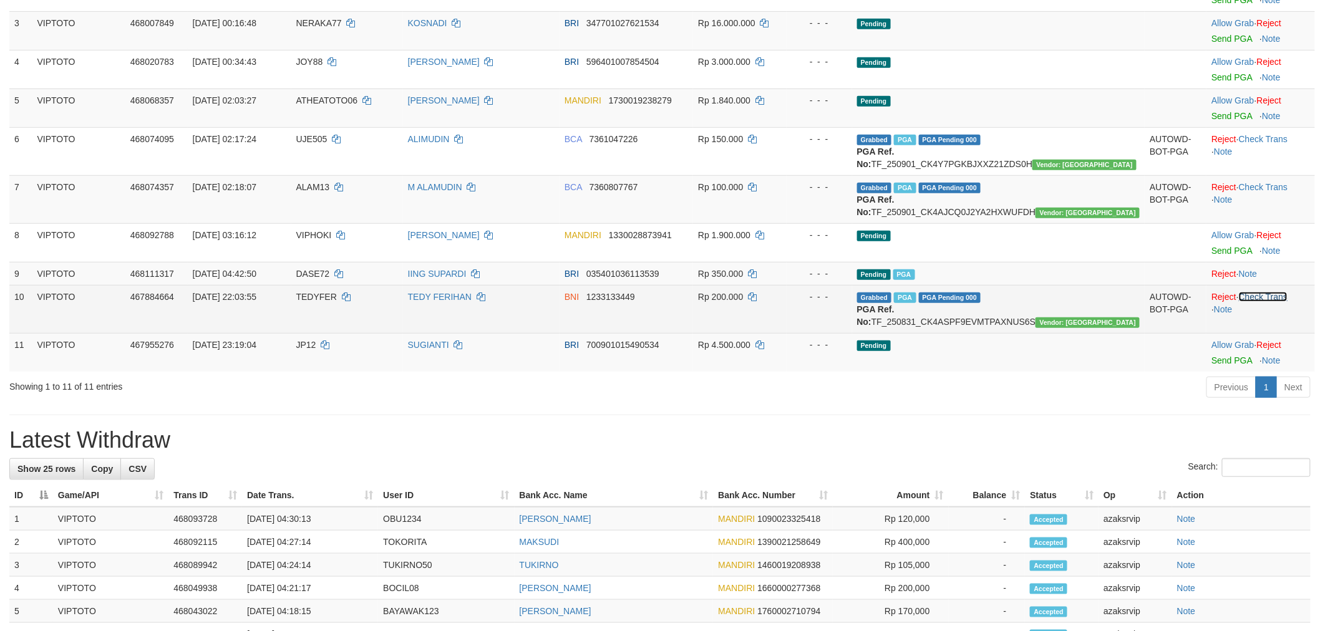
click at [1277, 302] on link "Check Trans" at bounding box center [1263, 297] width 49 height 10
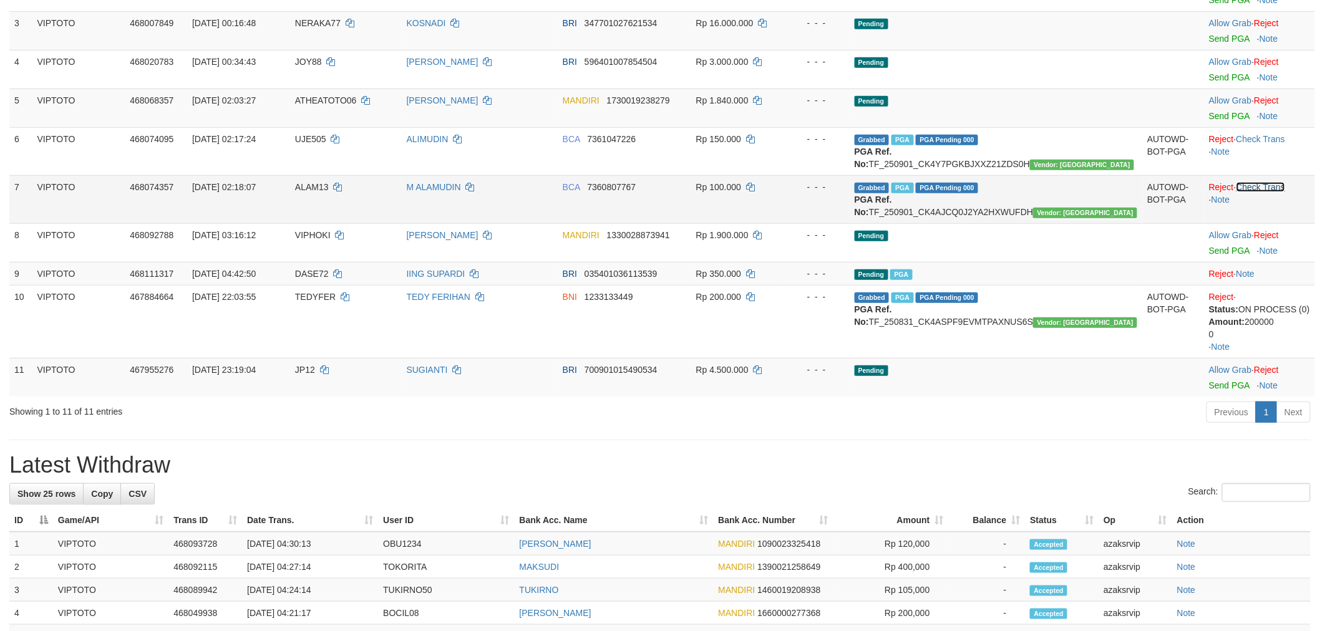
click at [1276, 192] on link "Check Trans" at bounding box center [1261, 187] width 49 height 10
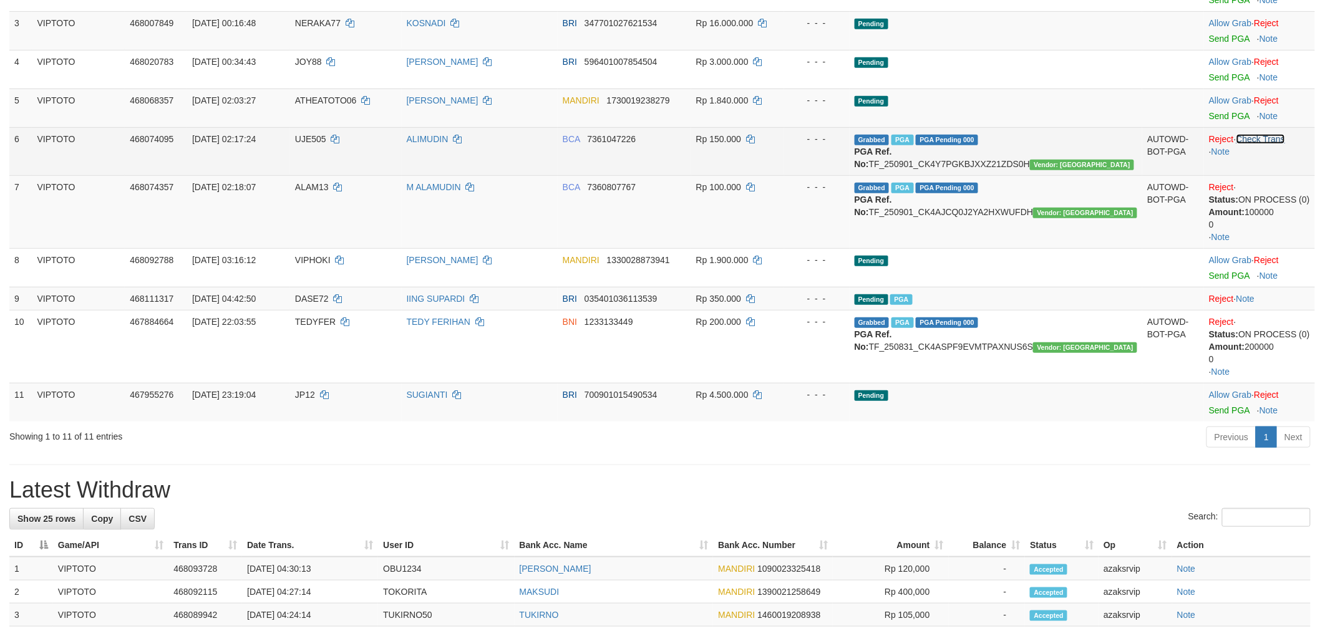
click at [1274, 140] on link "Check Trans" at bounding box center [1261, 139] width 49 height 10
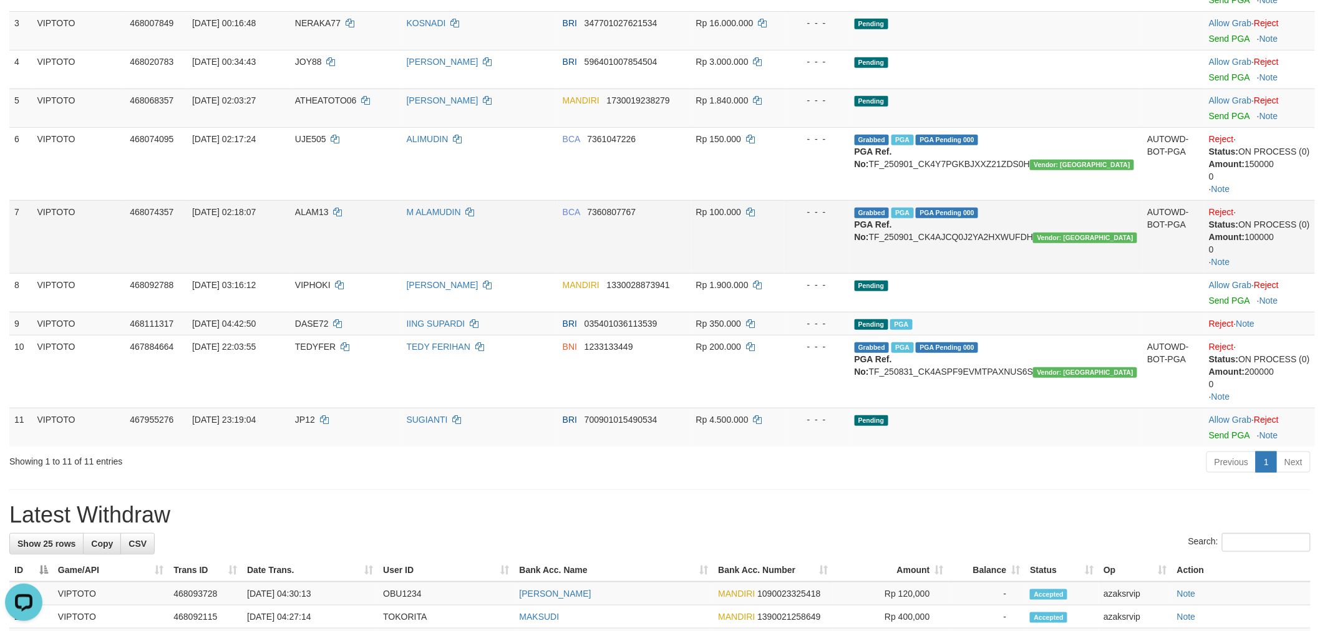
scroll to position [0, 0]
click at [586, 476] on div "Previous 1 Next" at bounding box center [935, 463] width 751 height 27
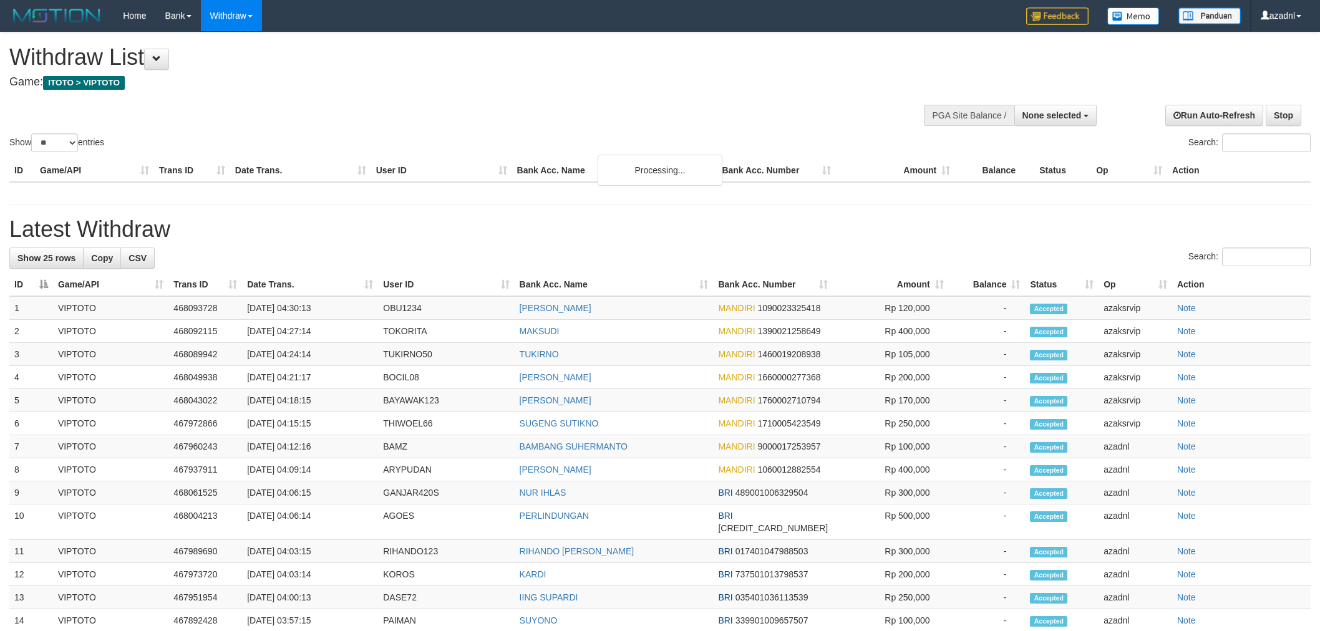
select select
select select "**"
select select
select select "**"
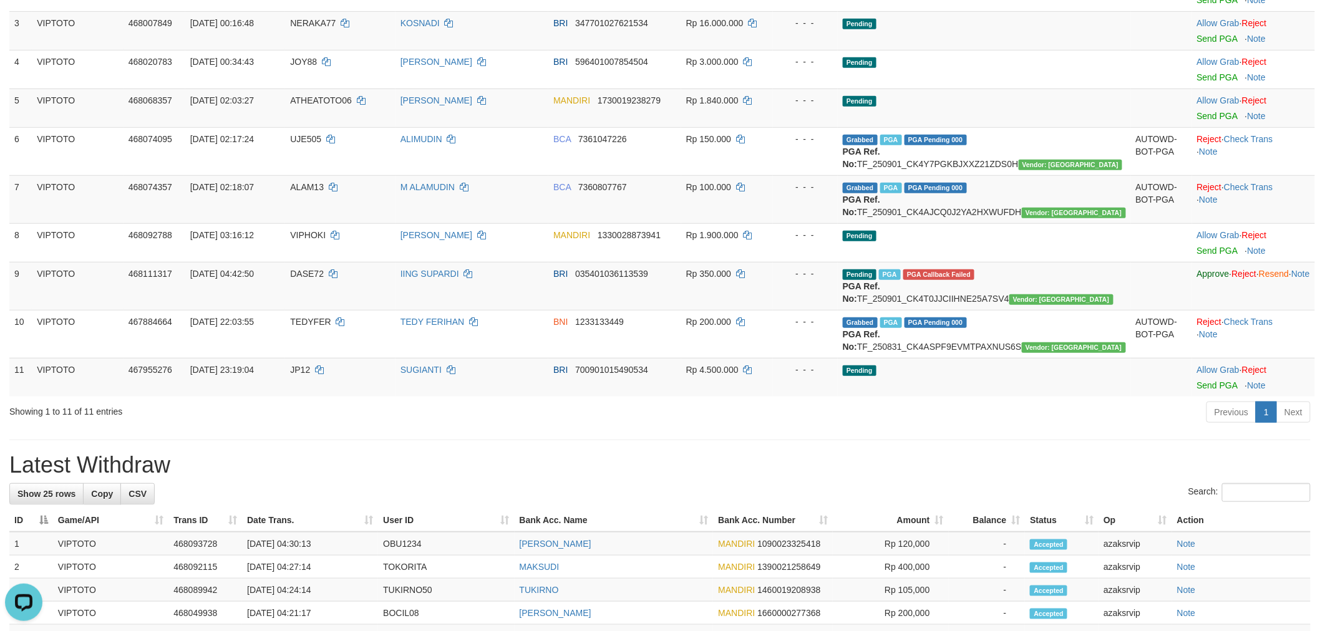
click at [814, 492] on div "**********" at bounding box center [660, 438] width 1320 height 1308
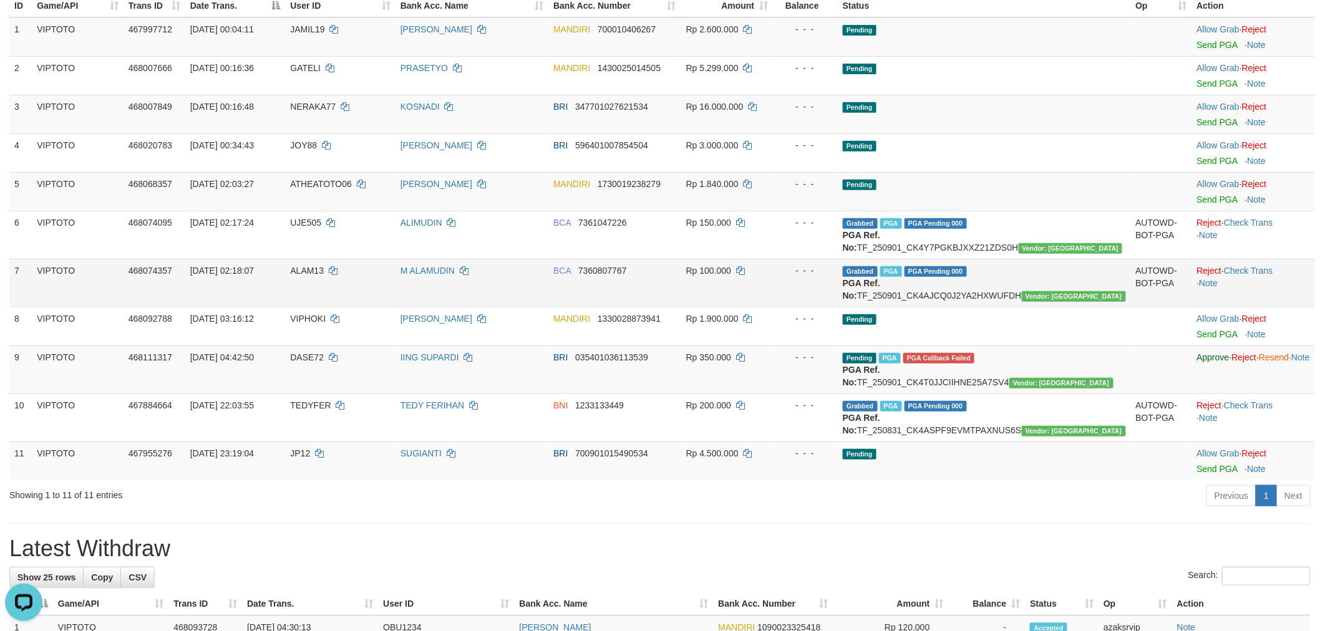
scroll to position [133, 0]
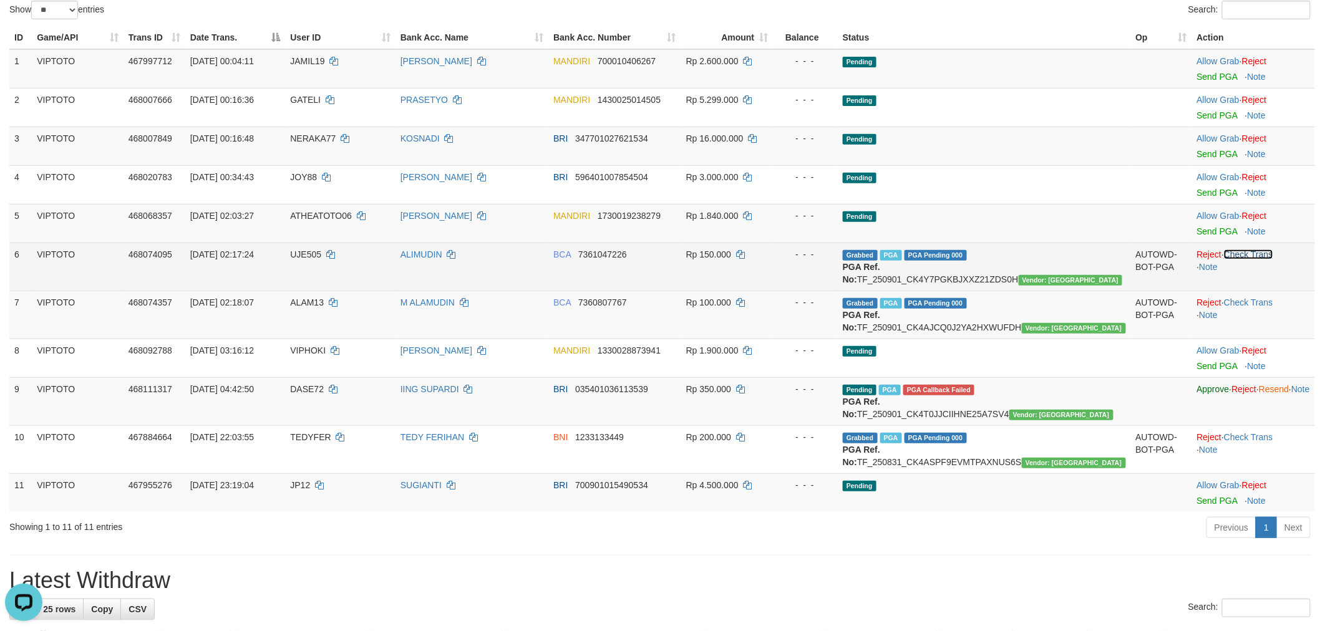
click at [1230, 252] on link "Check Trans" at bounding box center [1248, 255] width 49 height 10
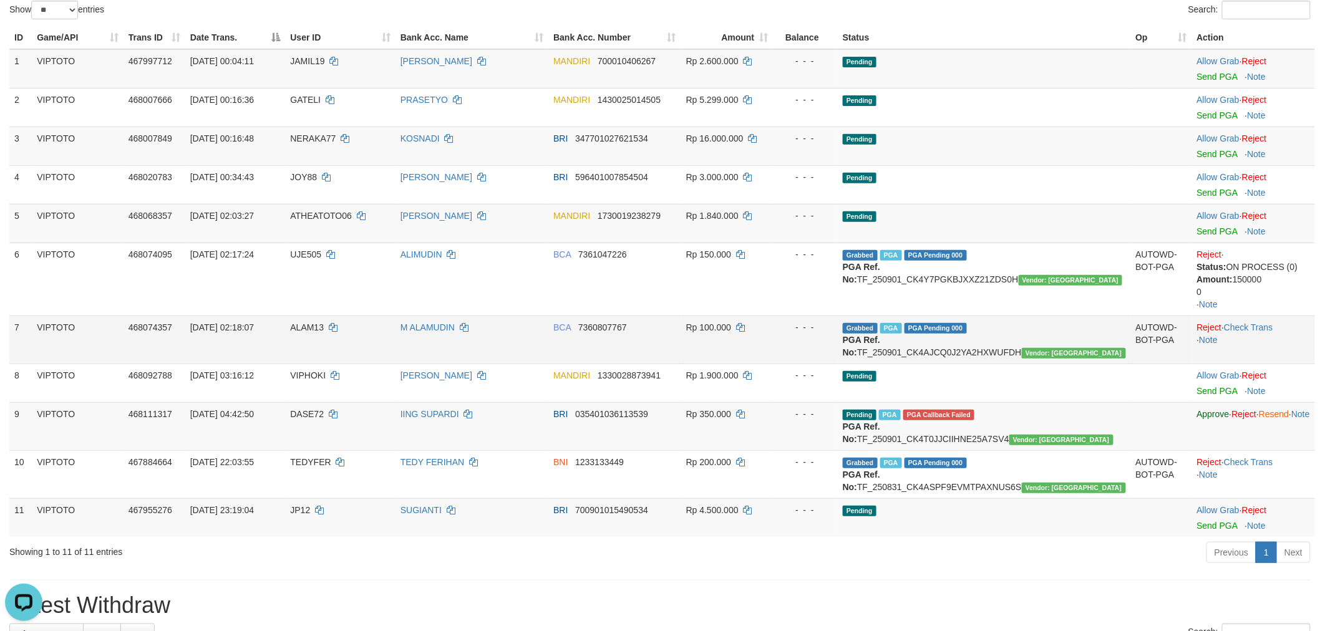
click at [1235, 320] on td "Reject · Check Trans · Note" at bounding box center [1253, 340] width 123 height 48
click at [1236, 323] on link "Check Trans" at bounding box center [1248, 328] width 49 height 10
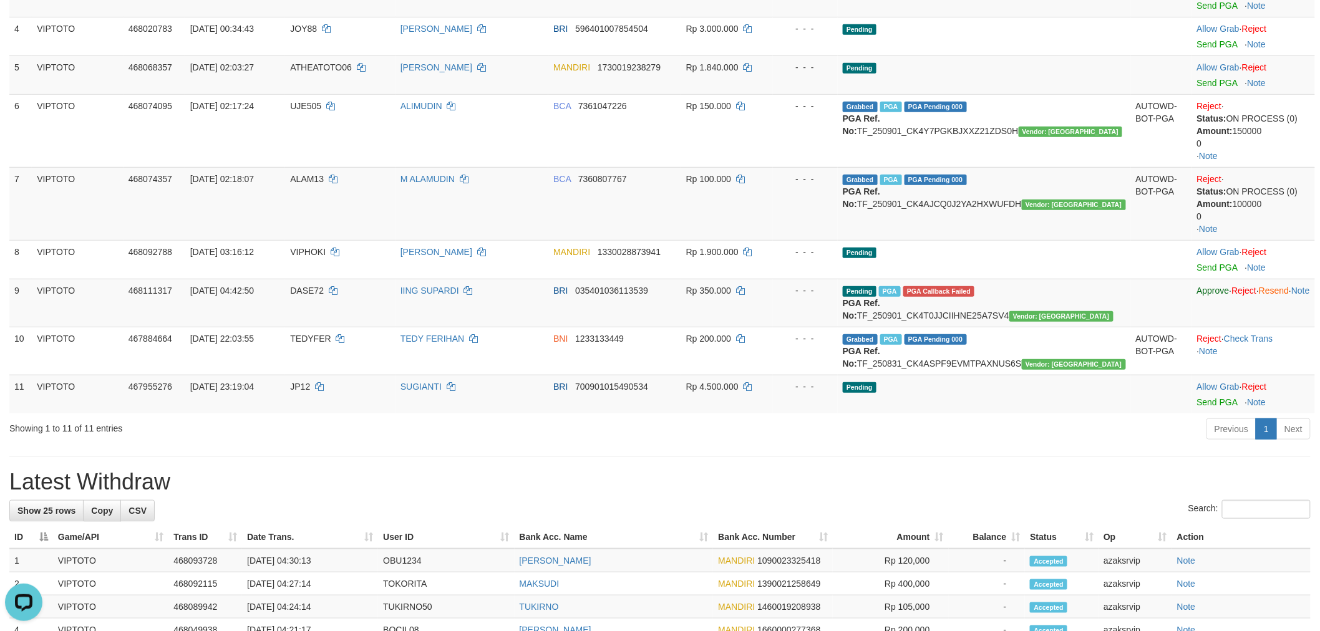
scroll to position [479, 0]
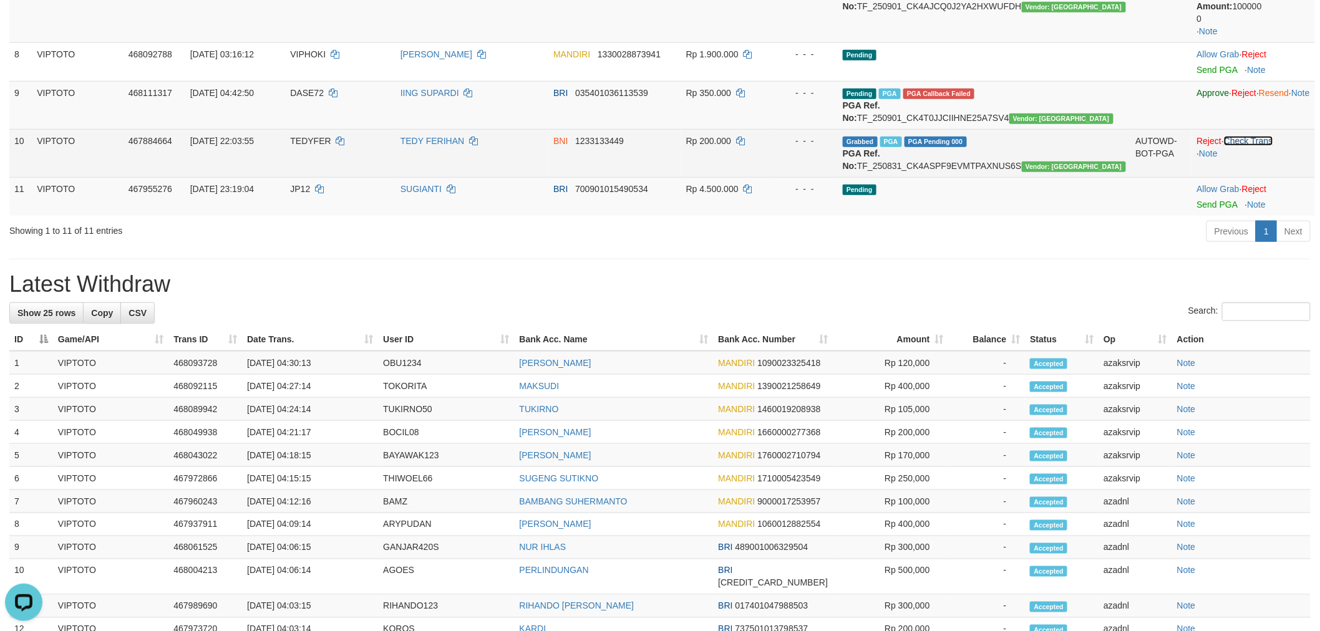
click at [1234, 146] on link "Check Trans" at bounding box center [1248, 141] width 49 height 10
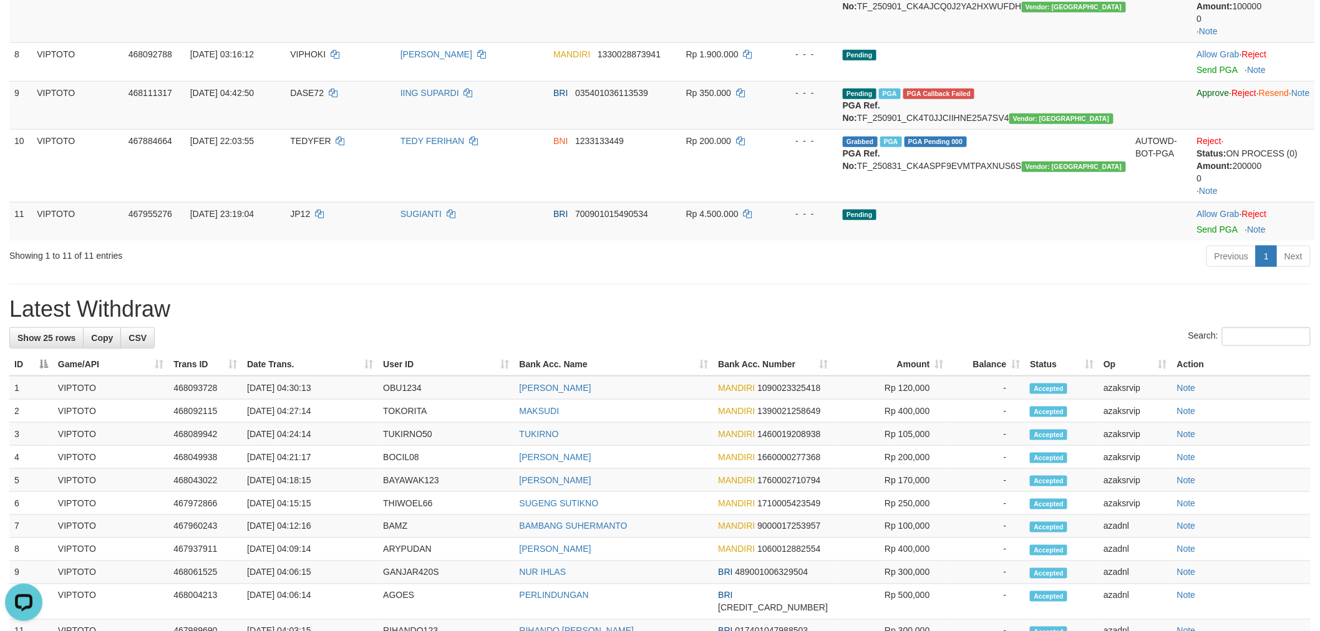
drag, startPoint x: 843, startPoint y: 299, endPoint x: 838, endPoint y: 273, distance: 27.3
click at [840, 298] on div "**********" at bounding box center [660, 244] width 1320 height 1383
click at [963, 89] on span "PGA Callback Failed" at bounding box center [938, 94] width 71 height 11
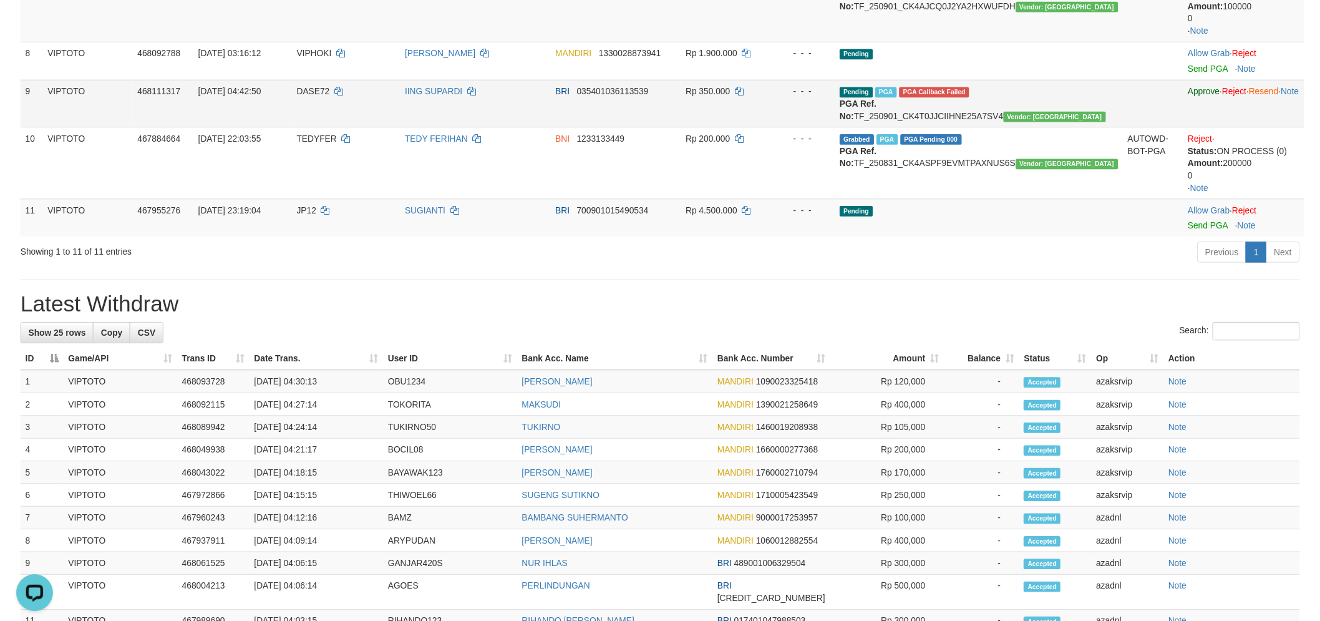
scroll to position [492, 0]
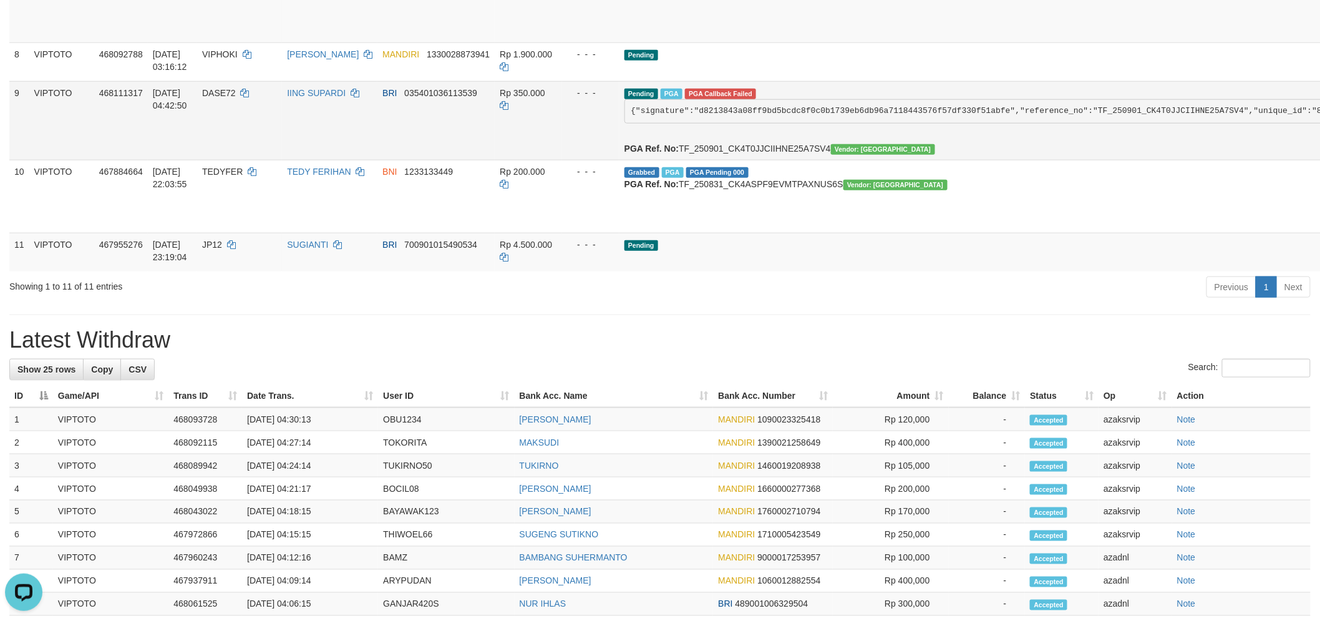
click at [685, 92] on span "PGA Callback Failed" at bounding box center [720, 94] width 71 height 11
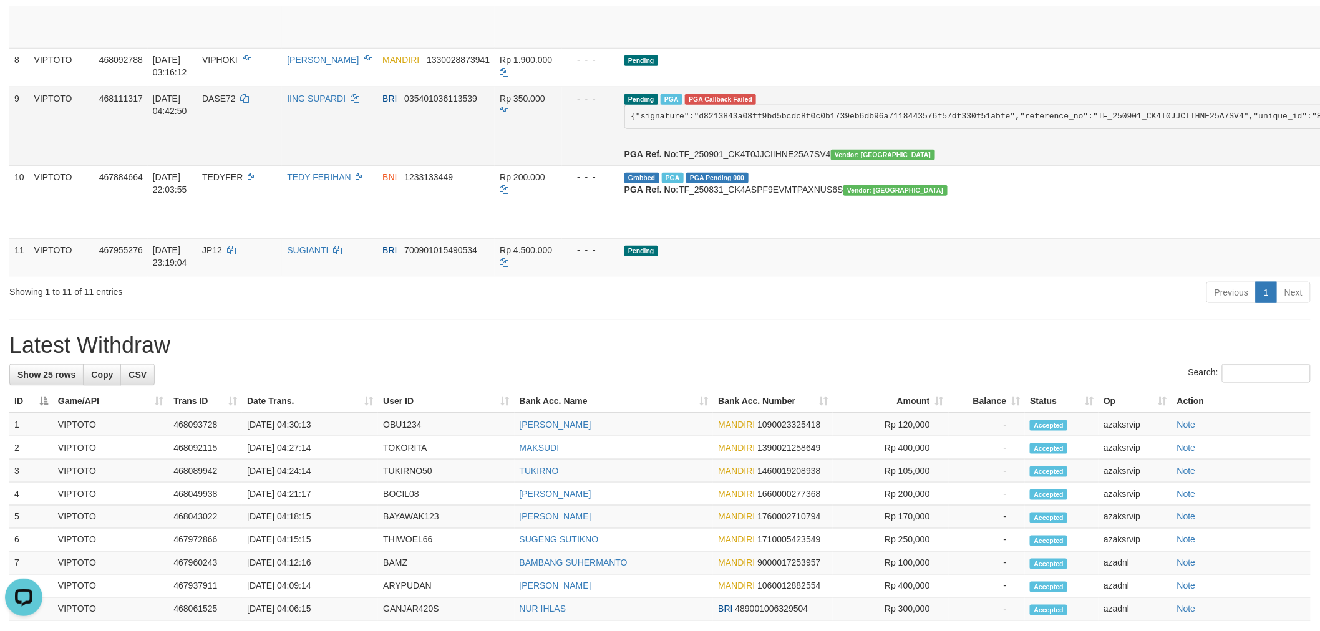
scroll to position [479, 0]
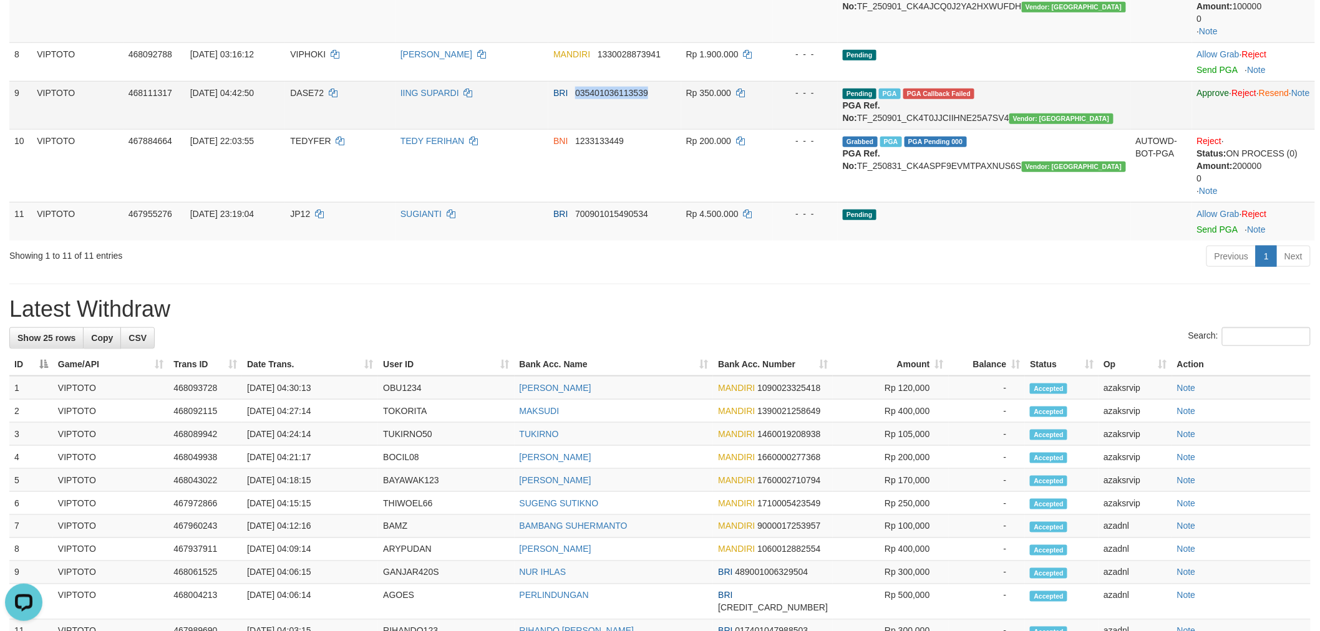
click at [648, 92] on span "035401036113539" at bounding box center [611, 93] width 73 height 10
copy span "035401036113539"
drag, startPoint x: 1056, startPoint y: 85, endPoint x: 959, endPoint y: 89, distance: 97.4
click at [959, 89] on td "Pending PGA PGA Callback Failed {"signature":"d8213843a08ff9bd5bcdc8f0c0b1739eb…" at bounding box center [984, 105] width 293 height 48
copy span "PGA Callback Failed"
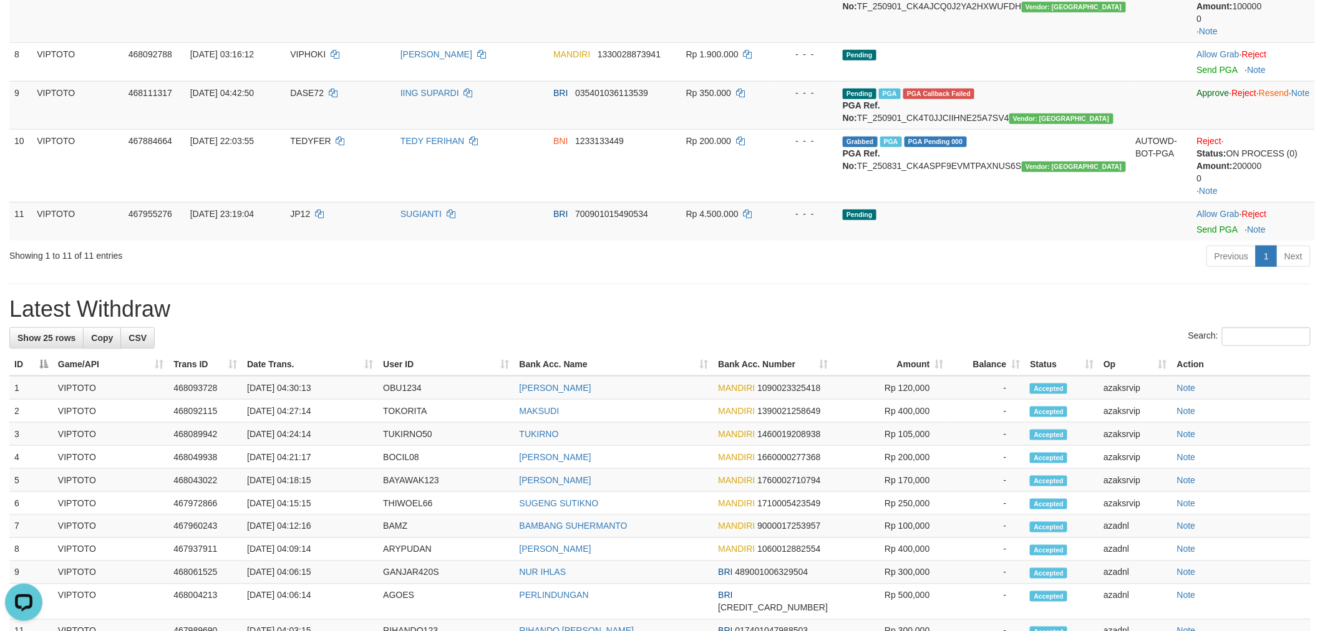
click at [749, 294] on div "**********" at bounding box center [660, 244] width 1320 height 1383
click at [758, 271] on div "Previous 1 Next" at bounding box center [935, 258] width 751 height 27
